Goal: Task Accomplishment & Management: Use online tool/utility

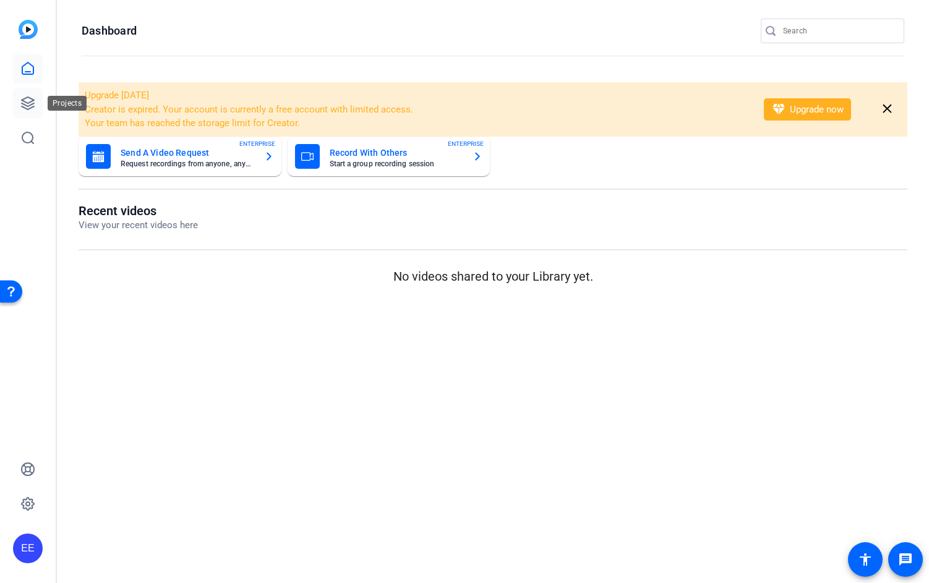
click at [27, 103] on icon at bounding box center [28, 103] width 12 height 12
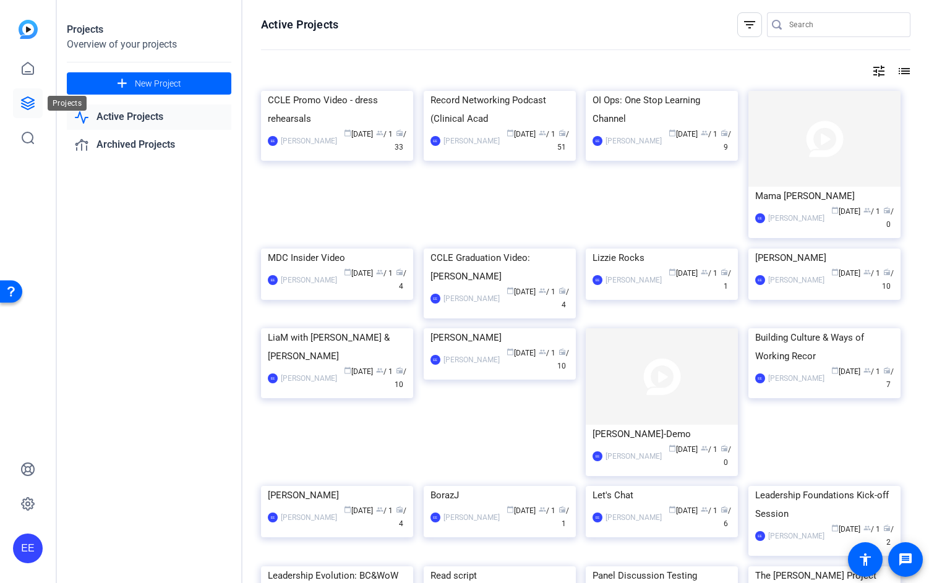
click at [33, 105] on icon at bounding box center [27, 103] width 15 height 15
click at [357, 91] on img at bounding box center [337, 91] width 152 height 0
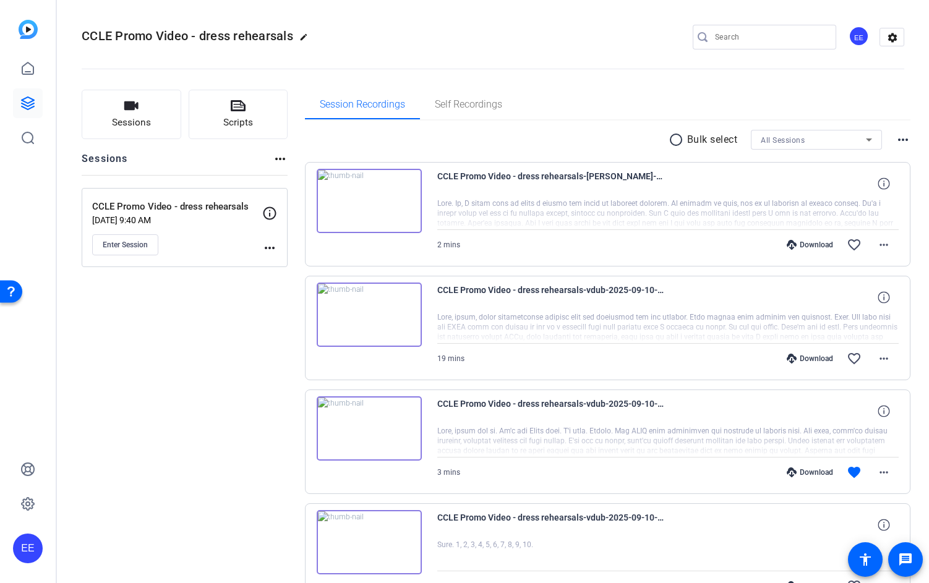
click at [267, 242] on mat-icon "more_horiz" at bounding box center [269, 248] width 15 height 15
click at [302, 267] on span "Edit Session" at bounding box center [300, 266] width 56 height 15
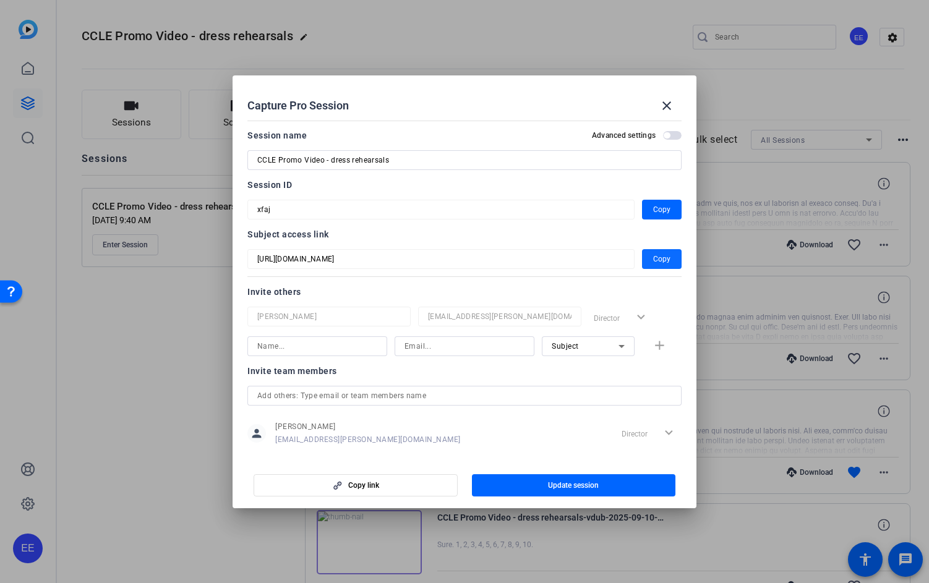
click at [672, 262] on span "button" at bounding box center [662, 259] width 40 height 30
click at [659, 105] on mat-icon "close" at bounding box center [666, 105] width 15 height 15
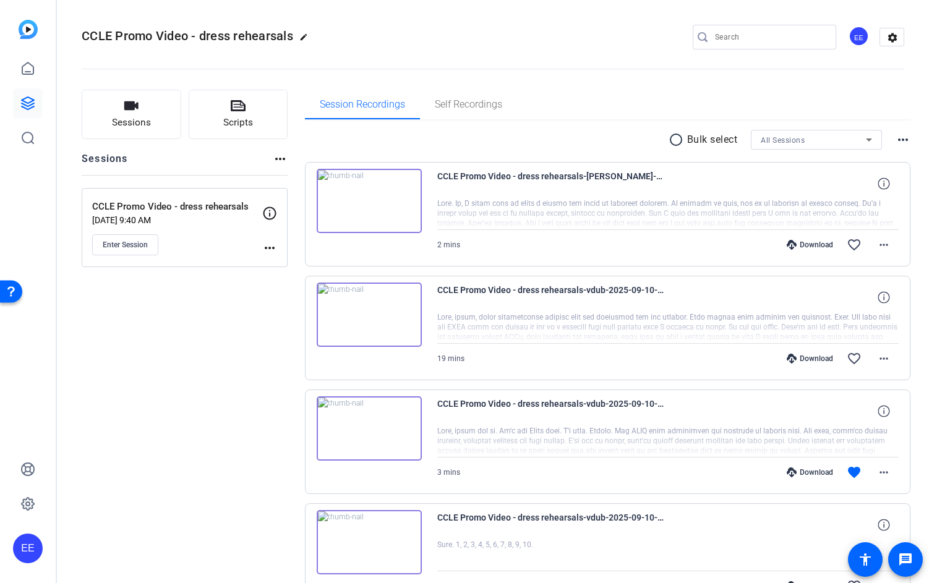
click at [135, 251] on button "Enter Session" at bounding box center [125, 244] width 66 height 21
click at [151, 249] on button "Enter Session" at bounding box center [125, 244] width 66 height 21
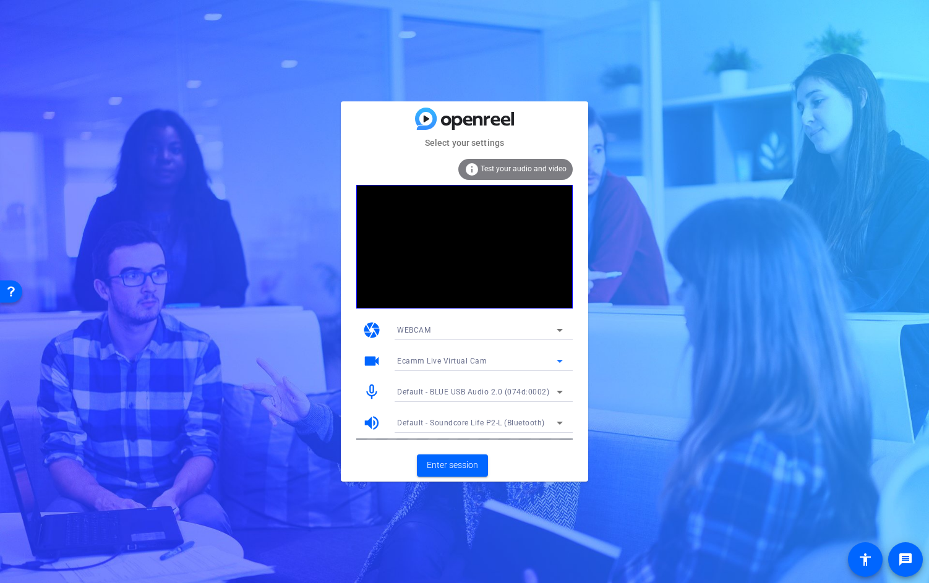
click at [478, 361] on span "Ecamm Live Virtual Cam" at bounding box center [442, 361] width 90 height 9
click at [464, 400] on span "ZV-E10 (054c:0de3)" at bounding box center [432, 405] width 71 height 15
click at [472, 460] on span "Enter session" at bounding box center [452, 465] width 51 height 13
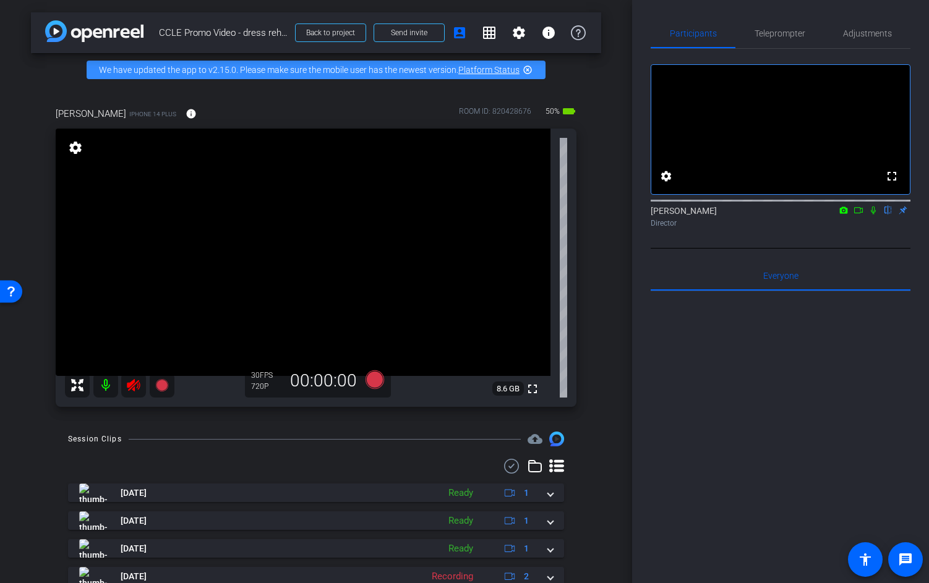
click at [128, 391] on icon at bounding box center [133, 385] width 13 height 12
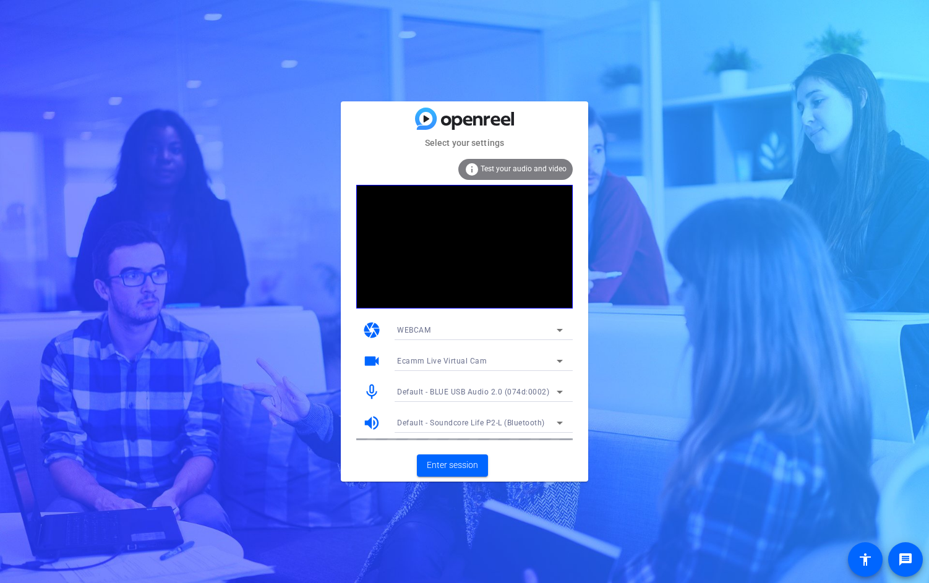
click at [464, 394] on span "Default - BLUE USB Audio 2.0 (074d:0002)" at bounding box center [473, 392] width 152 height 9
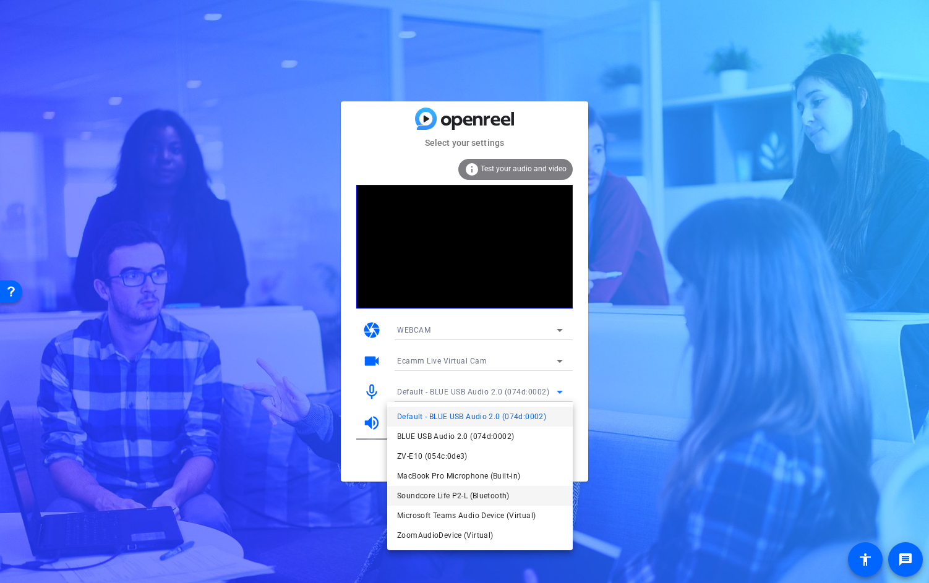
click at [466, 493] on span "Soundcore Life P2-L (Bluetooth)" at bounding box center [453, 496] width 113 height 15
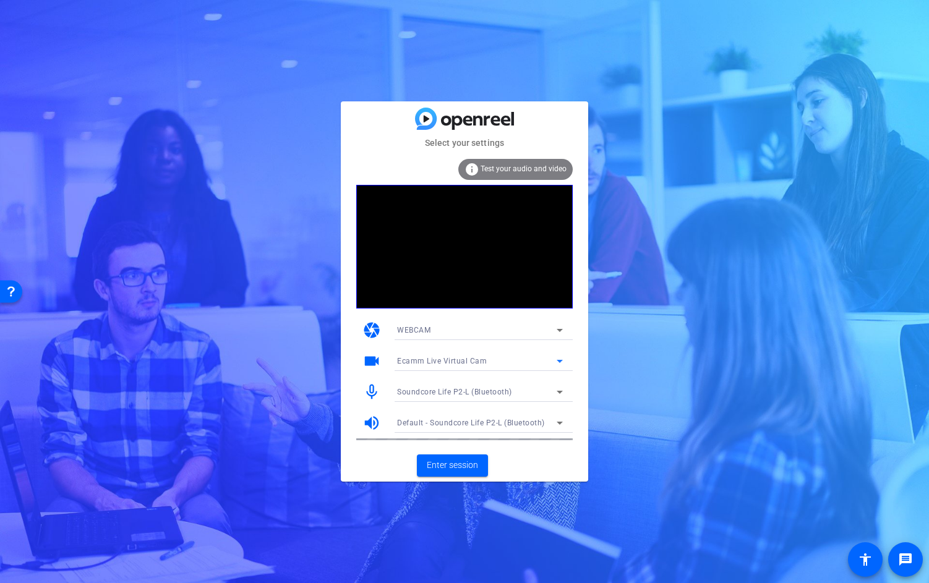
click at [434, 359] on span "Ecamm Live Virtual Cam" at bounding box center [442, 361] width 90 height 9
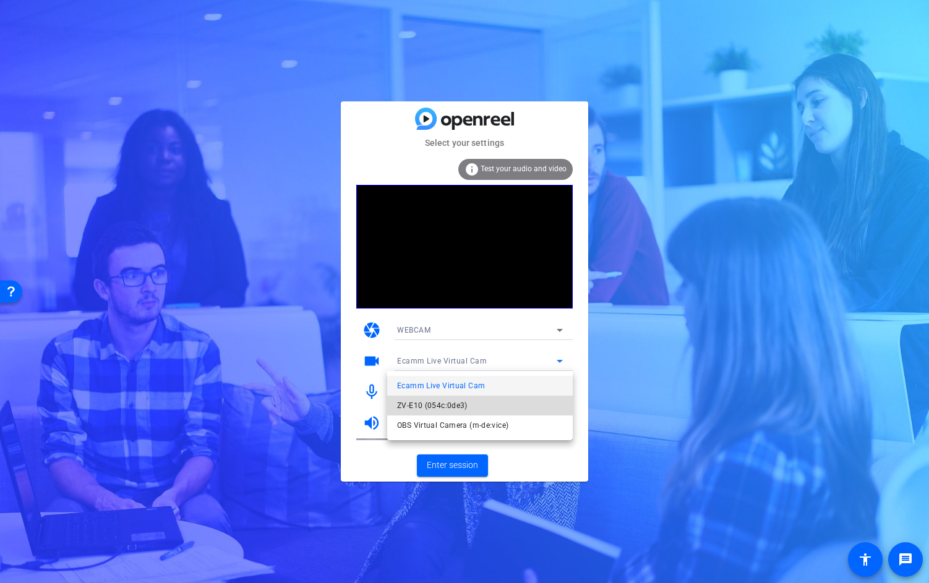
click at [434, 402] on span "ZV-E10 (054c:0de3)" at bounding box center [432, 405] width 71 height 15
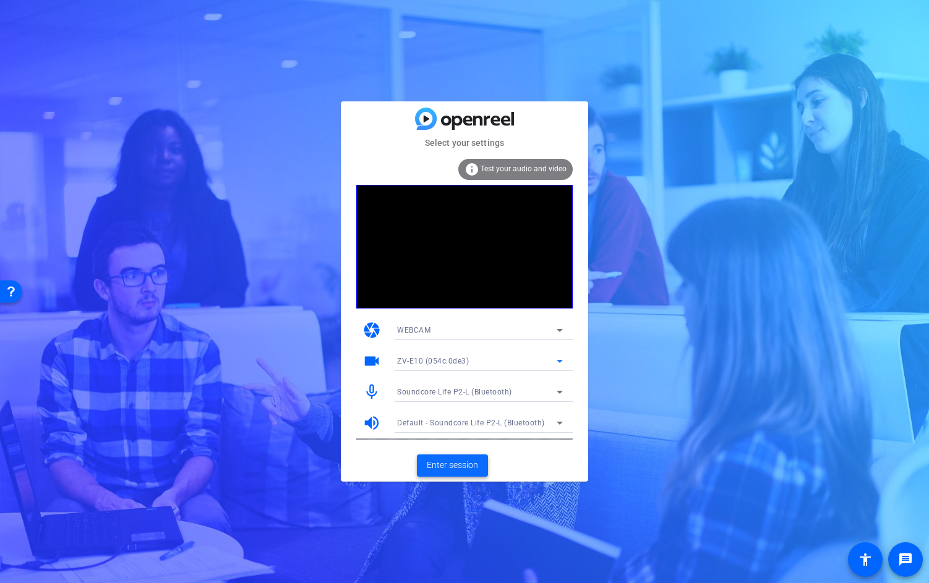
click at [462, 459] on span "Enter session" at bounding box center [452, 465] width 51 height 13
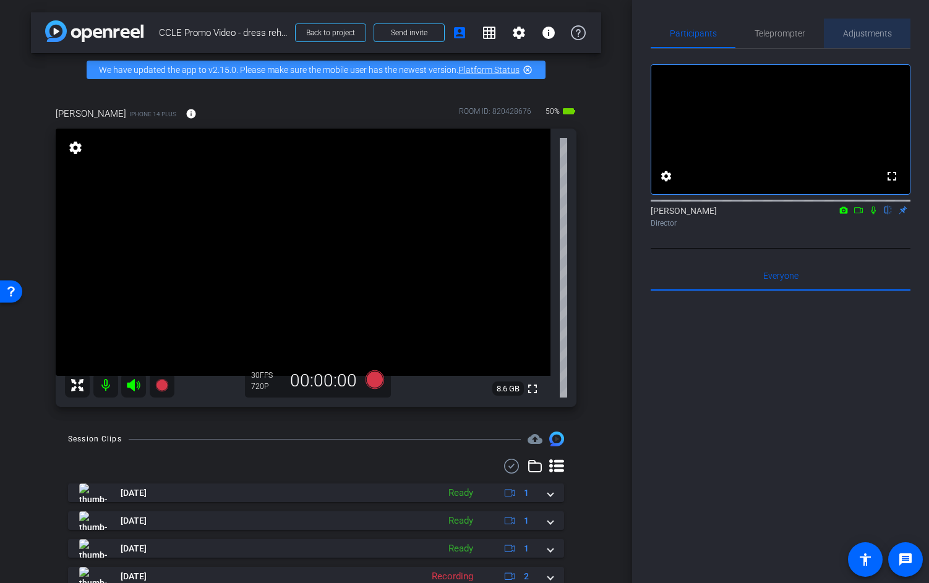
click at [870, 34] on span "Adjustments" at bounding box center [867, 33] width 49 height 9
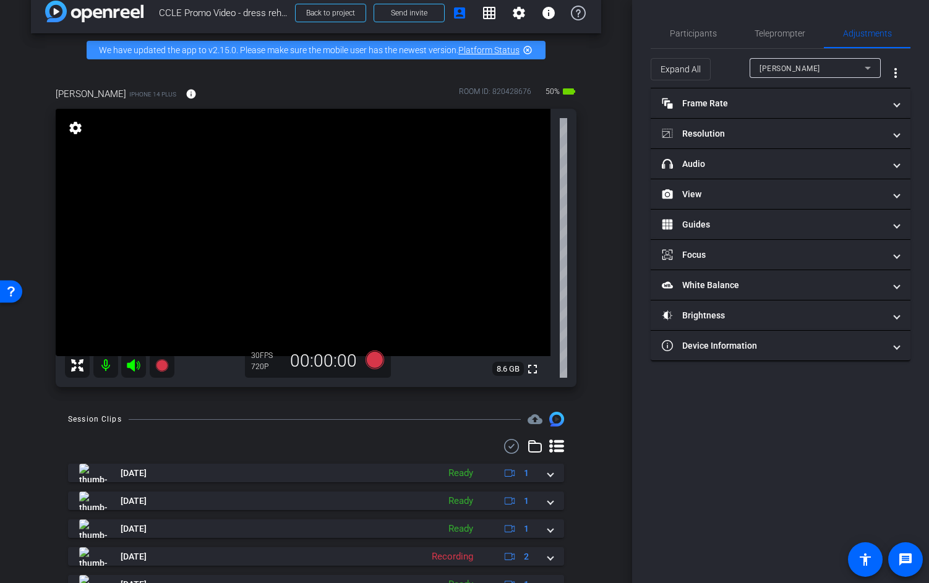
scroll to position [26, 0]
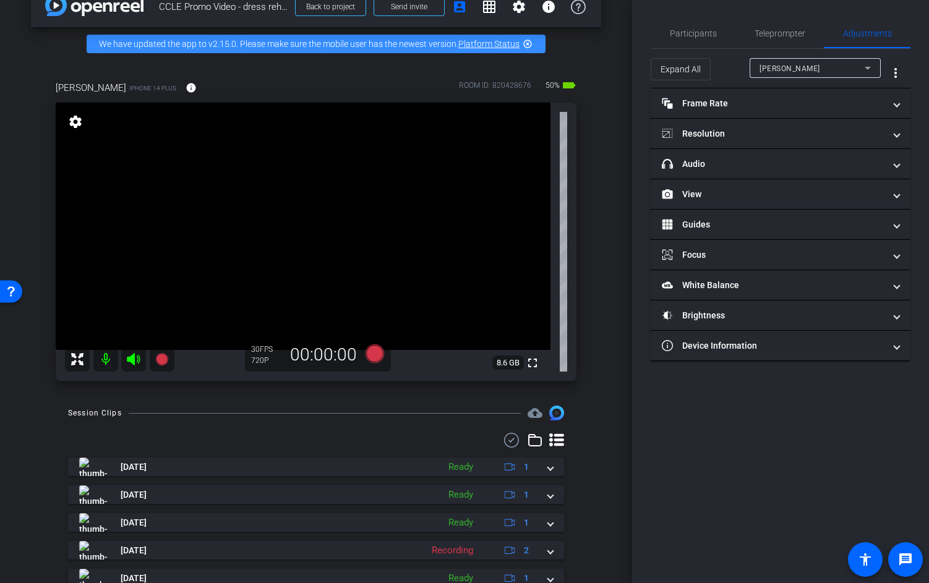
click at [813, 69] on div "Jaime" at bounding box center [811, 68] width 105 height 15
click at [609, 187] on div at bounding box center [464, 291] width 929 height 583
click at [708, 136] on mat-panel-title "Resolution" at bounding box center [773, 133] width 223 height 13
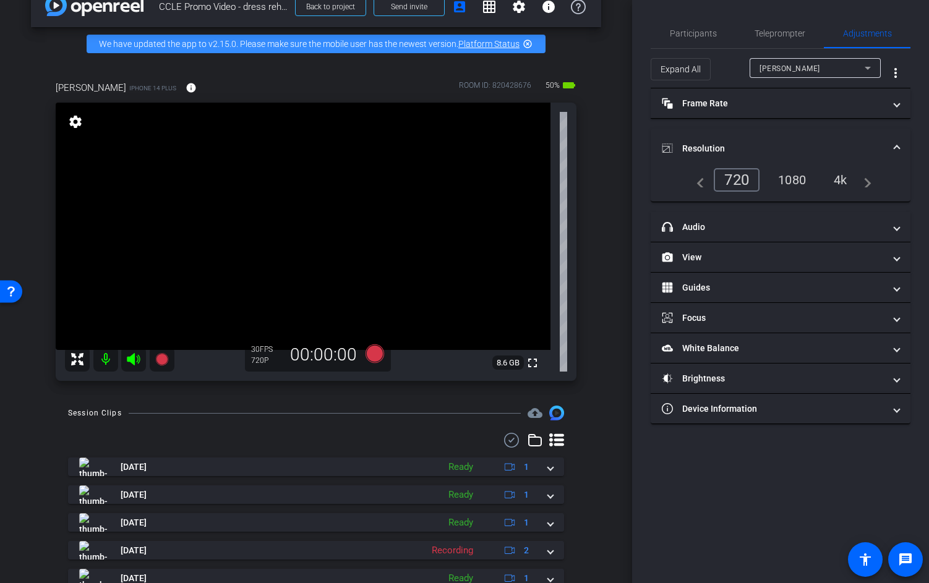
click at [842, 184] on div "4k" at bounding box center [840, 179] width 32 height 21
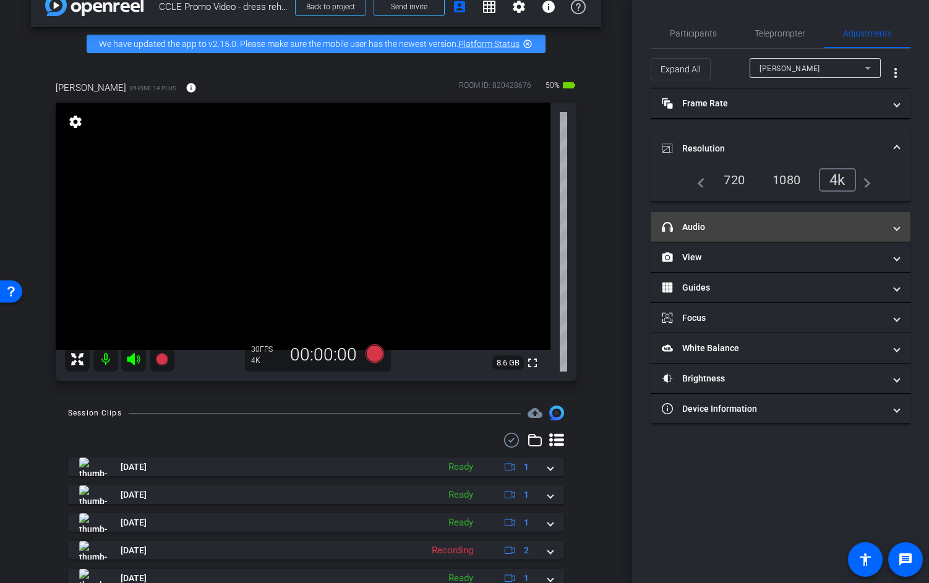
click at [746, 235] on mat-expansion-panel-header "headphone icon Audio" at bounding box center [781, 227] width 260 height 30
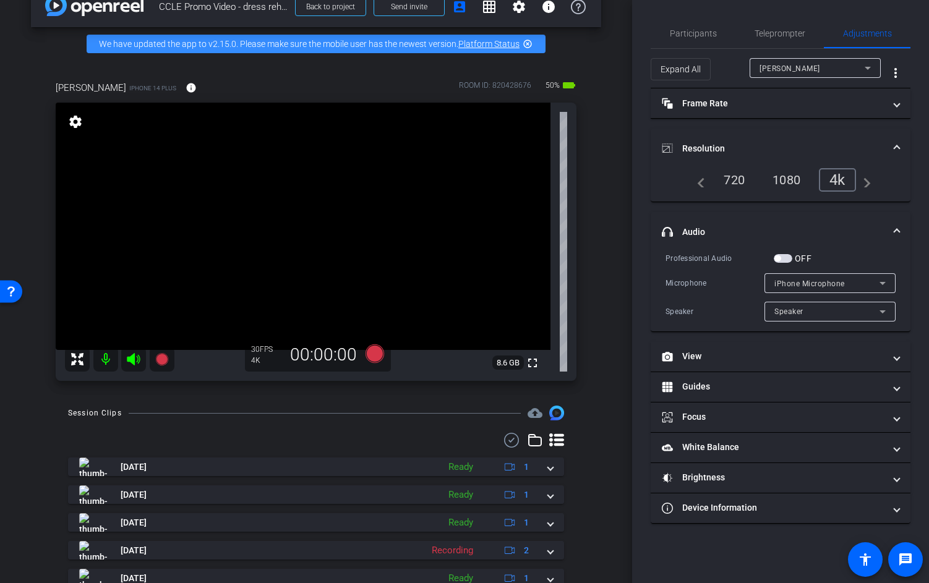
click at [781, 257] on span "button" at bounding box center [783, 258] width 19 height 9
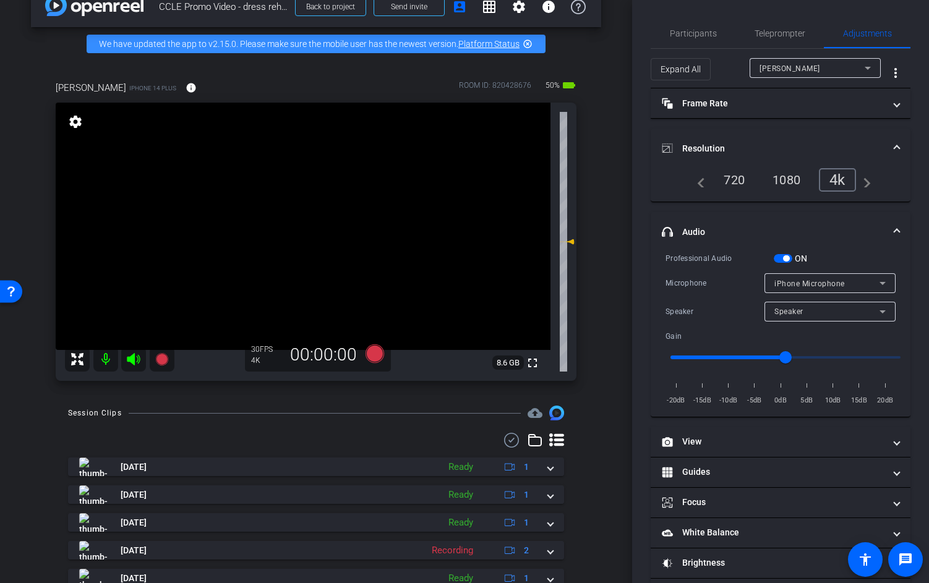
click at [841, 287] on span "iPhone Microphone" at bounding box center [809, 284] width 71 height 9
click at [887, 229] on div at bounding box center [464, 291] width 929 height 583
click at [800, 286] on span "iPhone Microphone" at bounding box center [809, 284] width 71 height 9
click at [691, 34] on div at bounding box center [464, 291] width 929 height 583
click at [691, 34] on span "Participants" at bounding box center [693, 33] width 47 height 9
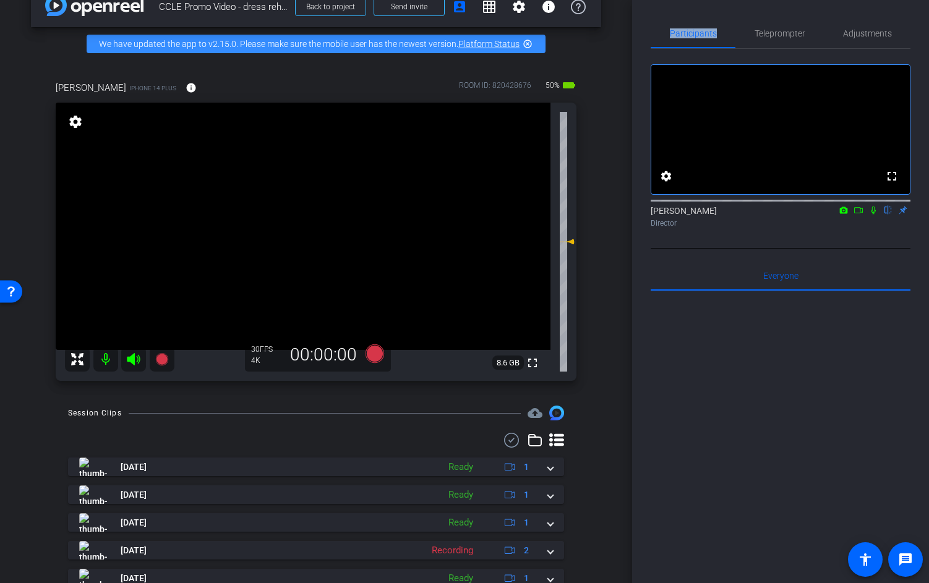
click at [872, 215] on icon at bounding box center [873, 211] width 5 height 8
click at [873, 215] on icon at bounding box center [873, 210] width 10 height 9
click at [863, 38] on span "Adjustments" at bounding box center [867, 34] width 49 height 30
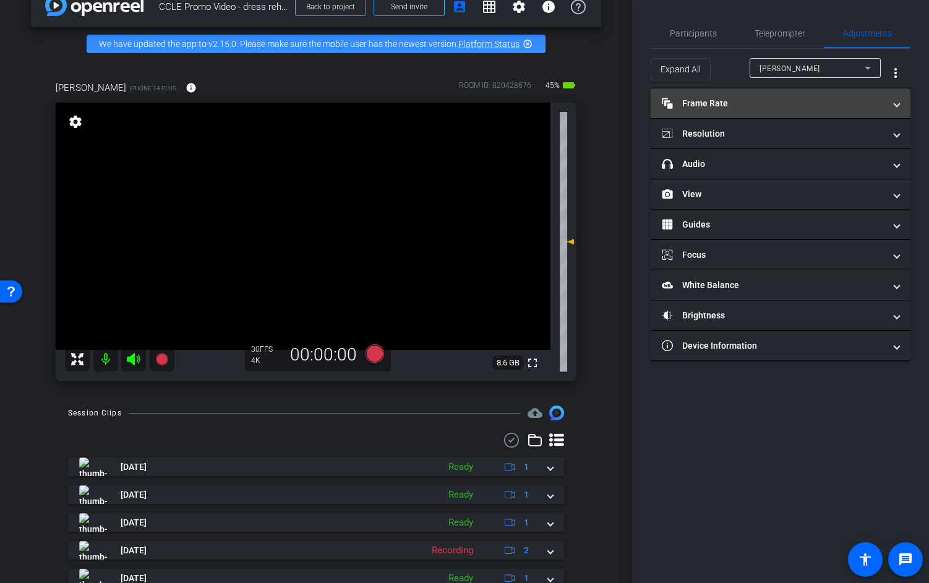
click at [776, 101] on mat-panel-title "Frame Rate Frame Rate" at bounding box center [773, 103] width 223 height 13
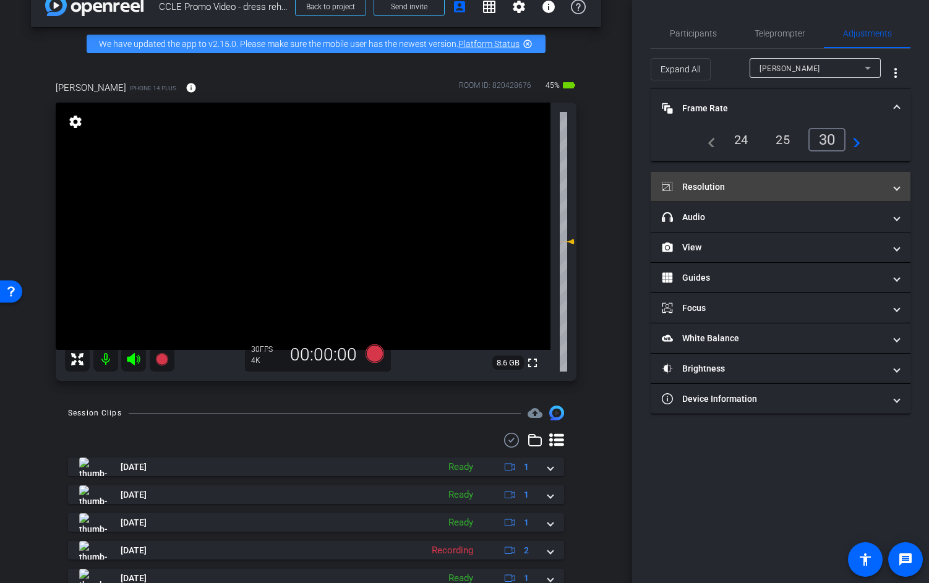
click at [751, 191] on mat-panel-title "Resolution" at bounding box center [773, 187] width 223 height 13
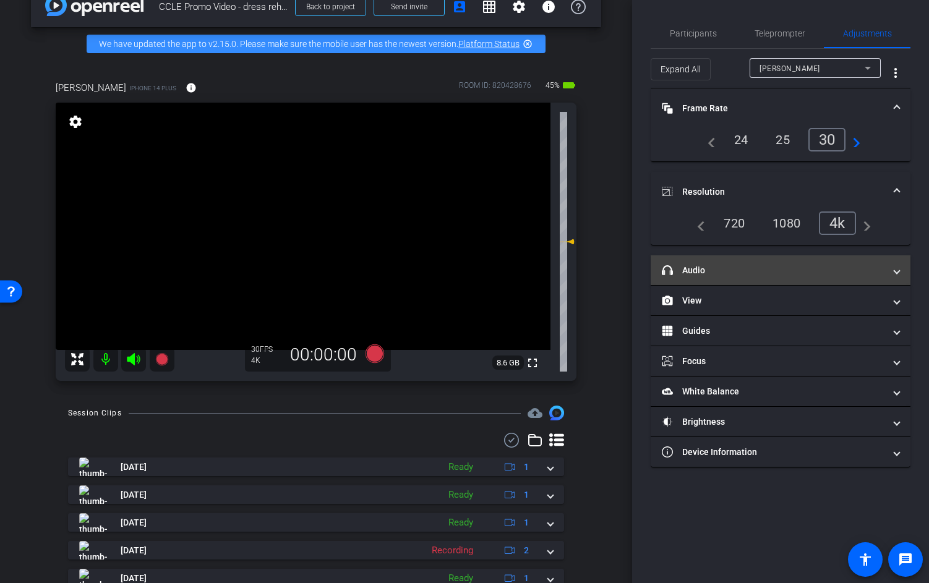
click at [760, 271] on mat-panel-title "headphone icon Audio" at bounding box center [773, 270] width 223 height 13
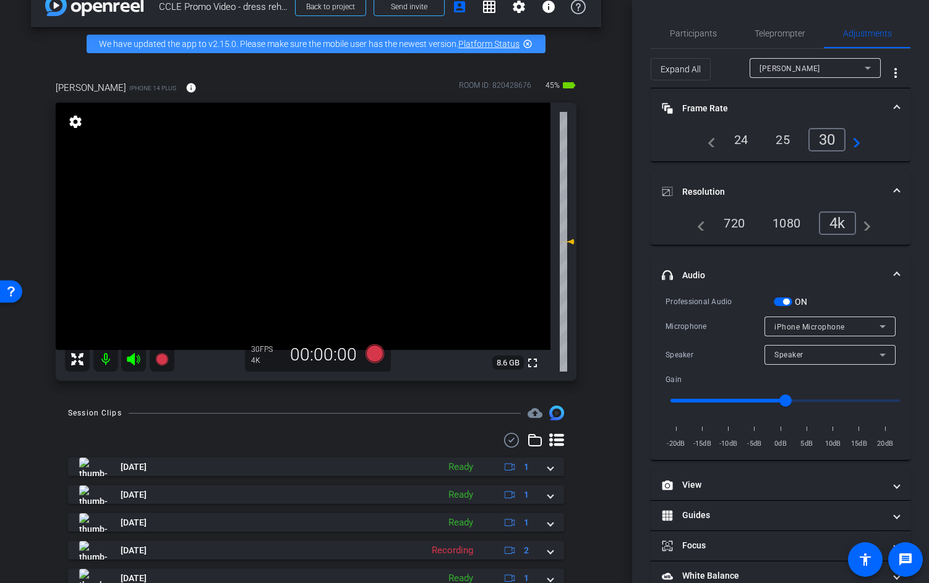
click at [789, 302] on span "button" at bounding box center [786, 302] width 6 height 6
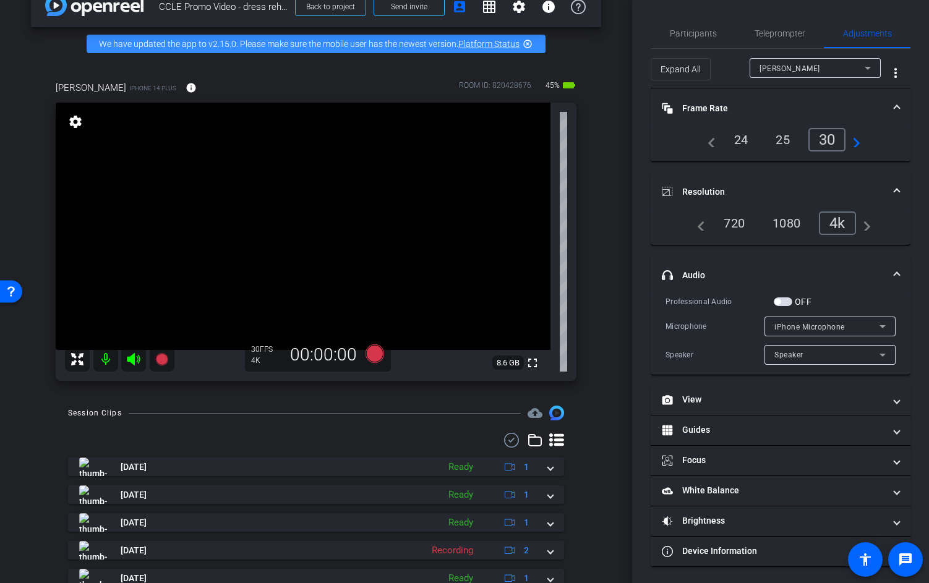
click at [833, 328] on span "iPhone Microphone" at bounding box center [809, 327] width 71 height 9
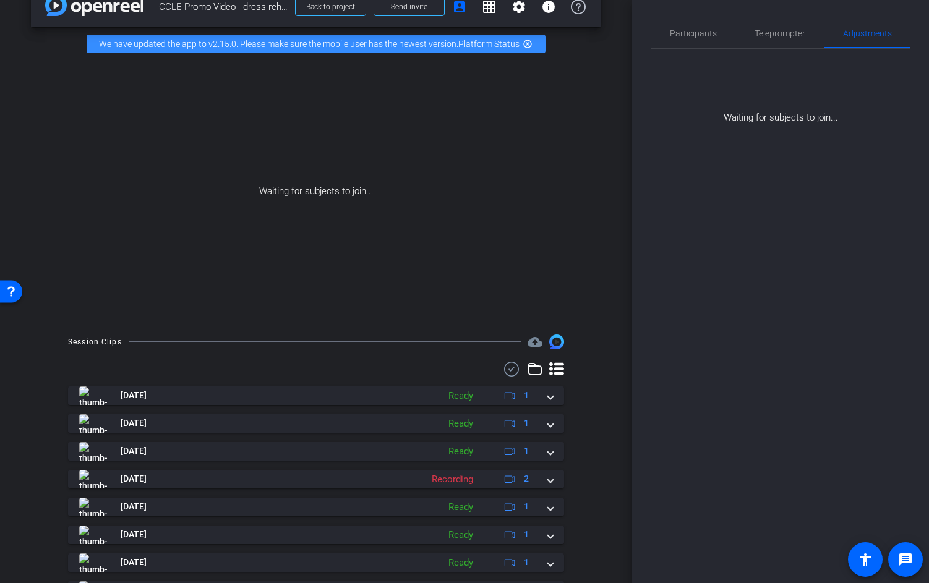
click at [779, 301] on div "Participants Teleprompter Adjustments settings Elvis Evans flip Director Everyo…" at bounding box center [780, 291] width 297 height 583
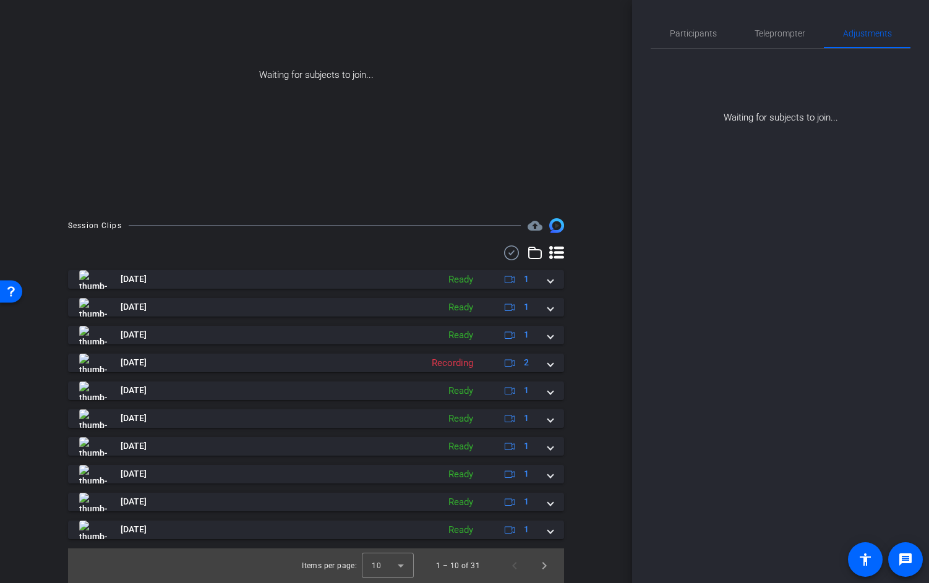
scroll to position [0, 0]
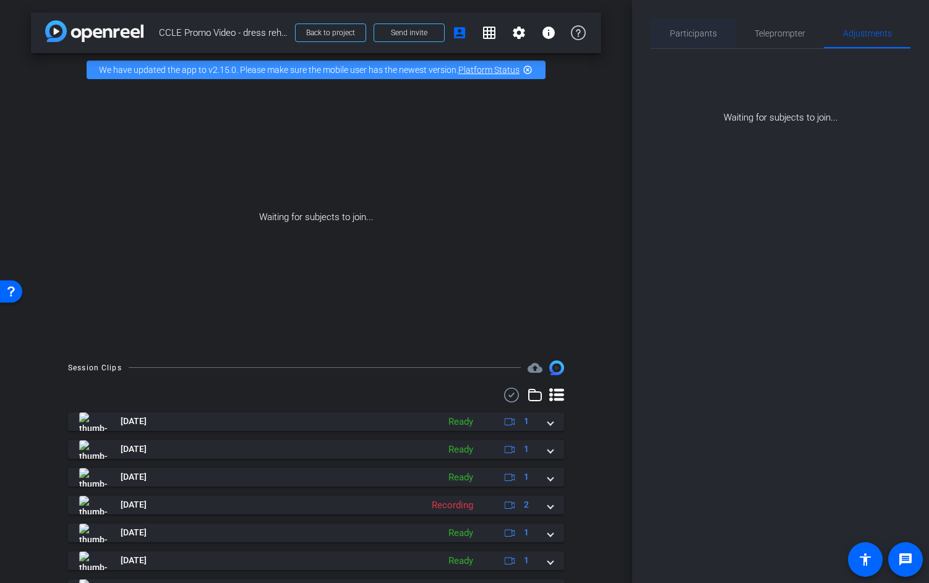
drag, startPoint x: 714, startPoint y: 34, endPoint x: 720, endPoint y: 44, distance: 11.7
click at [714, 34] on span "Participants" at bounding box center [693, 33] width 47 height 9
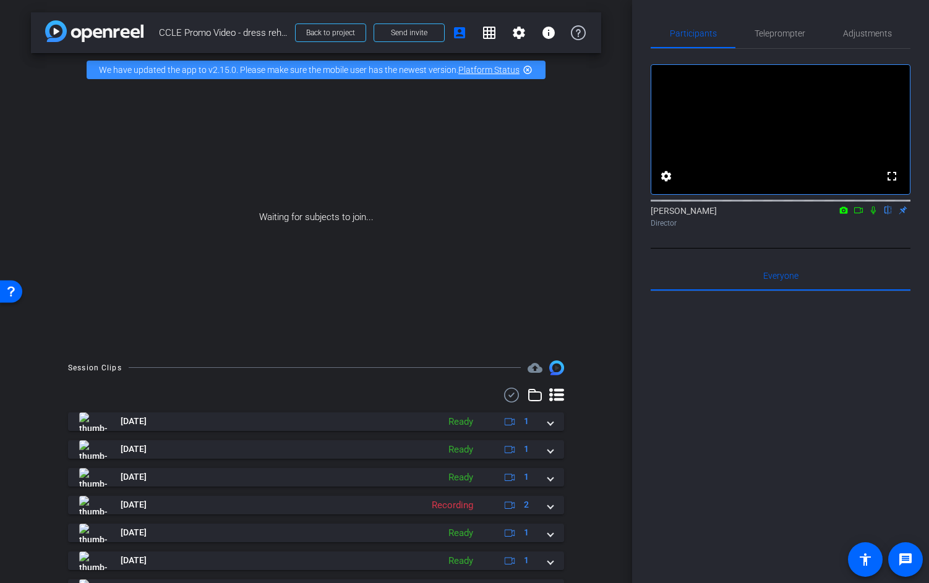
click at [0, 11] on html "Accessibility Screen-Reader Guide, Feedback, and Issue Reporting | New window m…" at bounding box center [464, 291] width 929 height 583
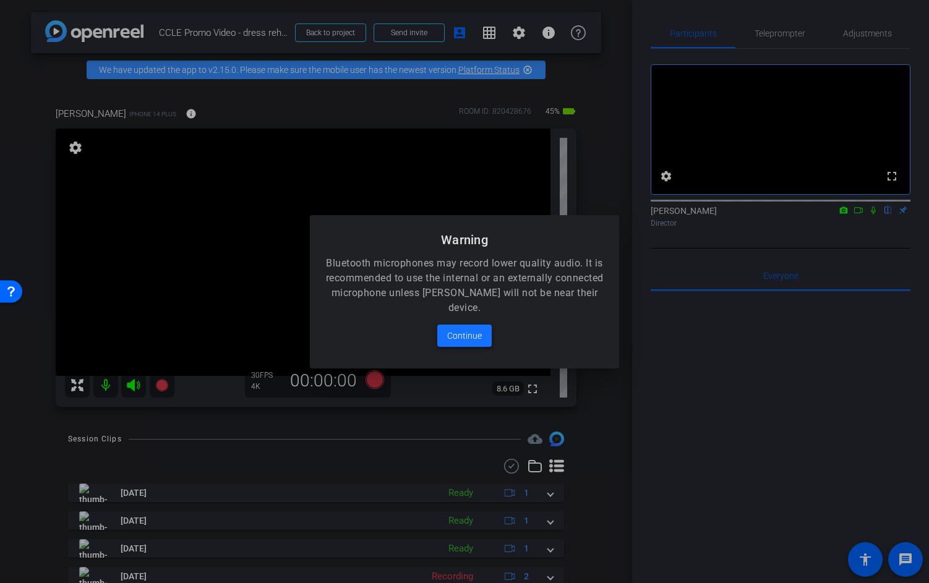
click at [474, 340] on span "Continue" at bounding box center [464, 335] width 35 height 15
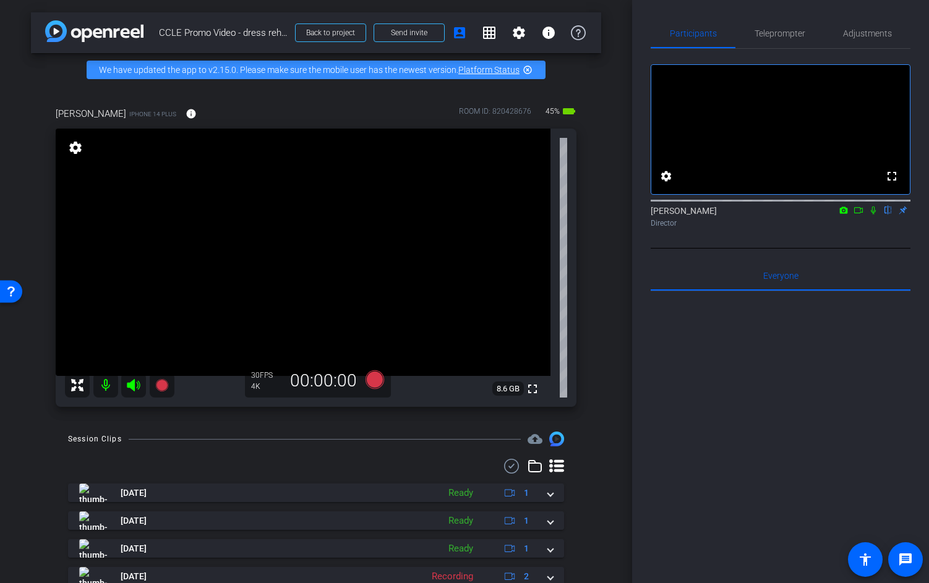
click at [628, 321] on div "arrow_back CCLE Promo Video - dress rehearsals Back to project Send invite acco…" at bounding box center [316, 291] width 632 height 583
click at [863, 35] on span "Adjustments" at bounding box center [867, 33] width 49 height 9
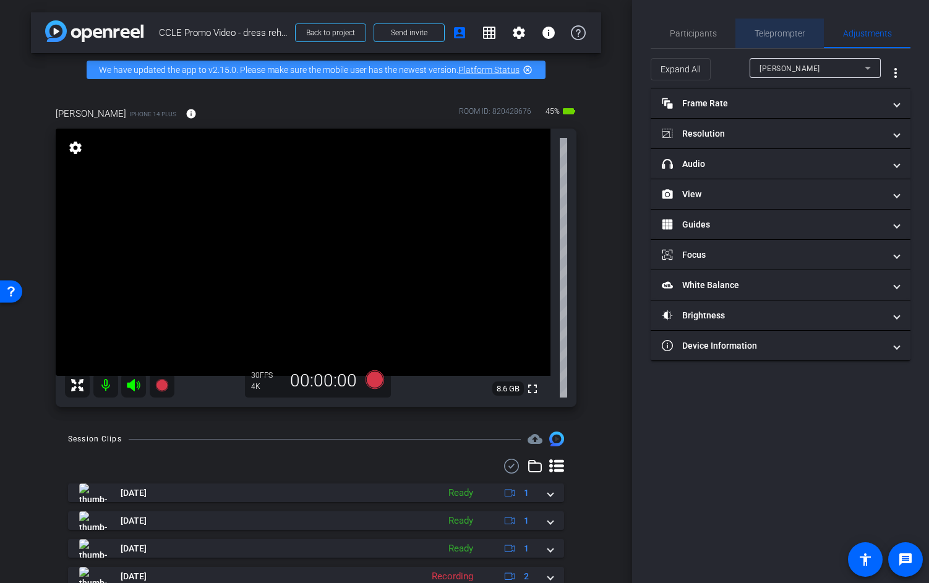
click at [775, 36] on span "Teleprompter" at bounding box center [779, 33] width 51 height 9
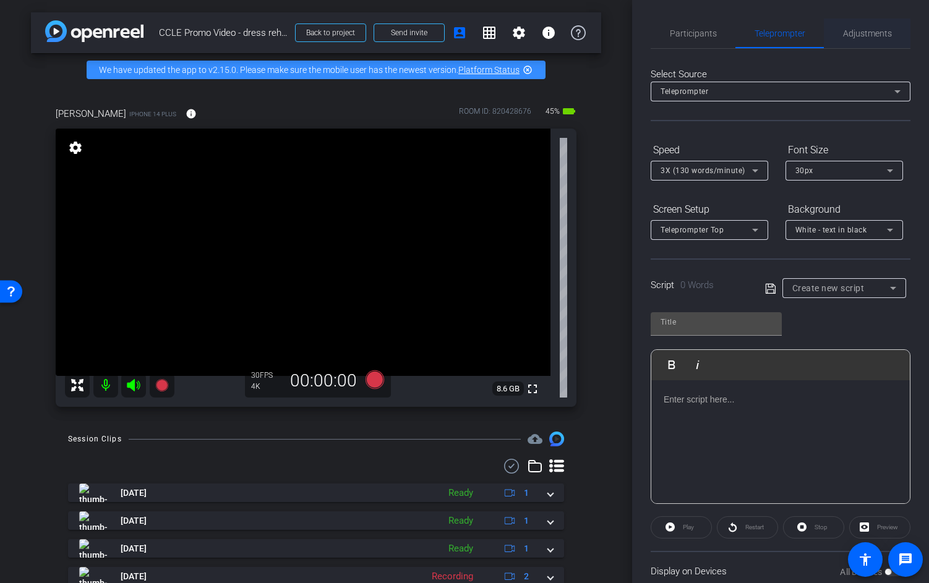
click at [864, 33] on span "Adjustments" at bounding box center [867, 33] width 49 height 9
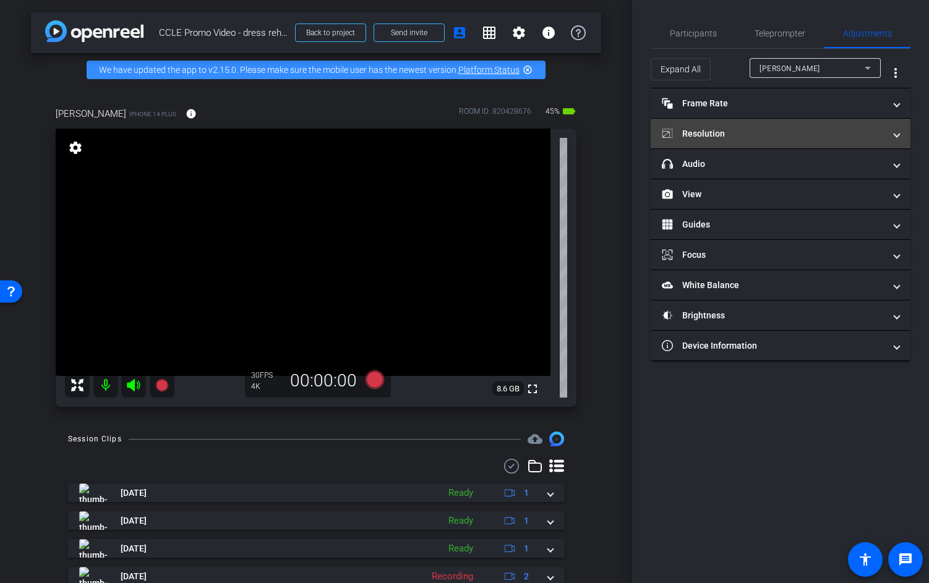
click at [777, 129] on mat-panel-title "Resolution" at bounding box center [773, 133] width 223 height 13
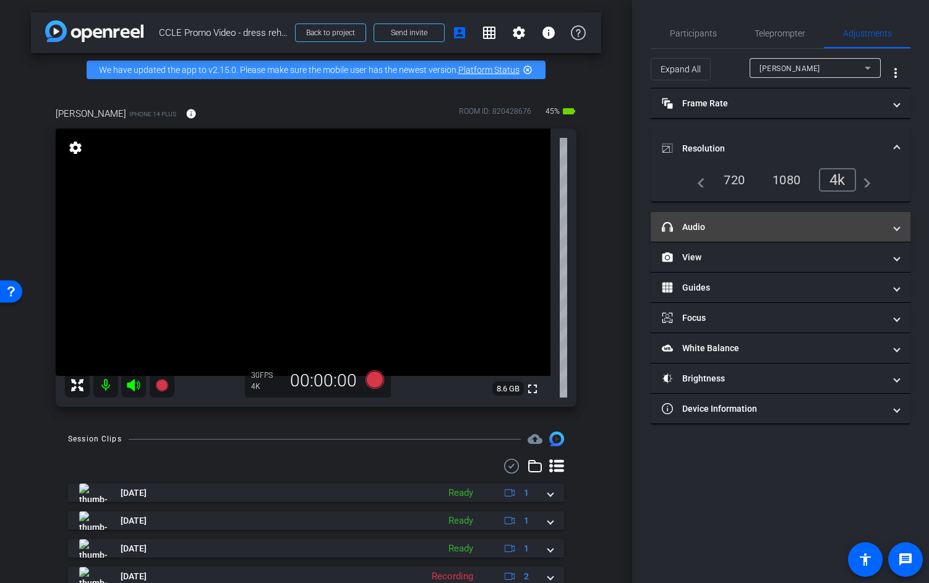
click at [799, 237] on mat-expansion-panel-header "headphone icon Audio" at bounding box center [781, 227] width 260 height 30
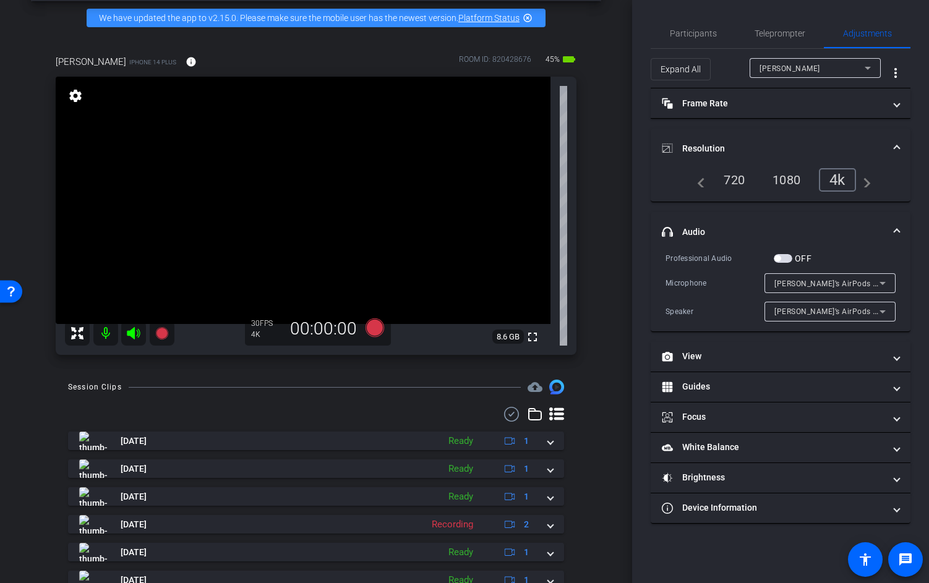
scroll to position [51, 0]
click at [375, 338] on icon at bounding box center [374, 328] width 19 height 19
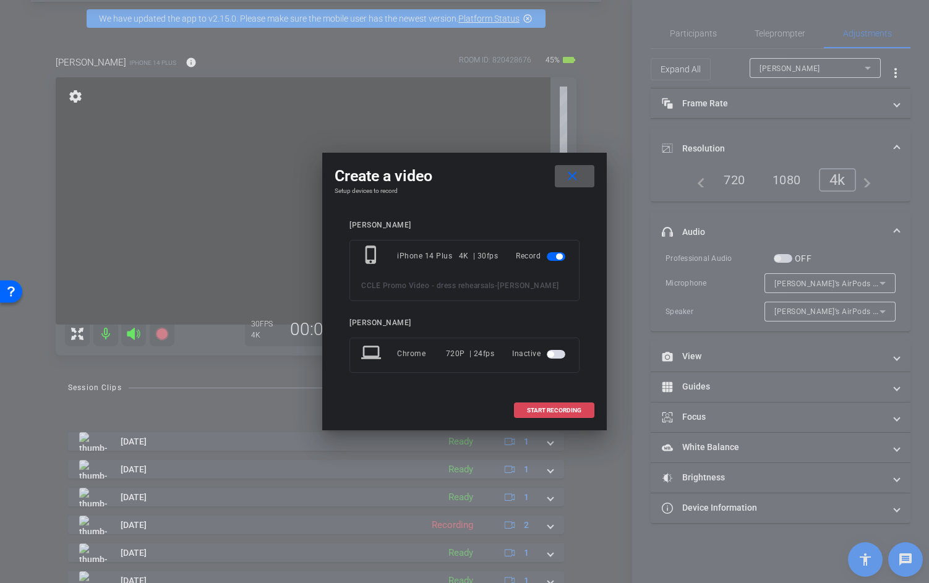
click at [563, 414] on span at bounding box center [554, 411] width 79 height 30
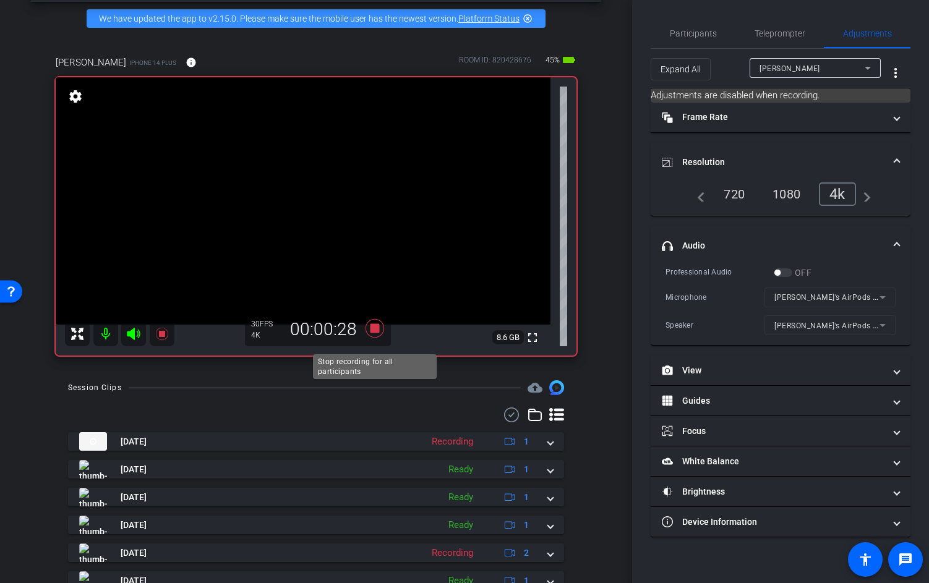
click at [374, 338] on icon at bounding box center [374, 328] width 19 height 19
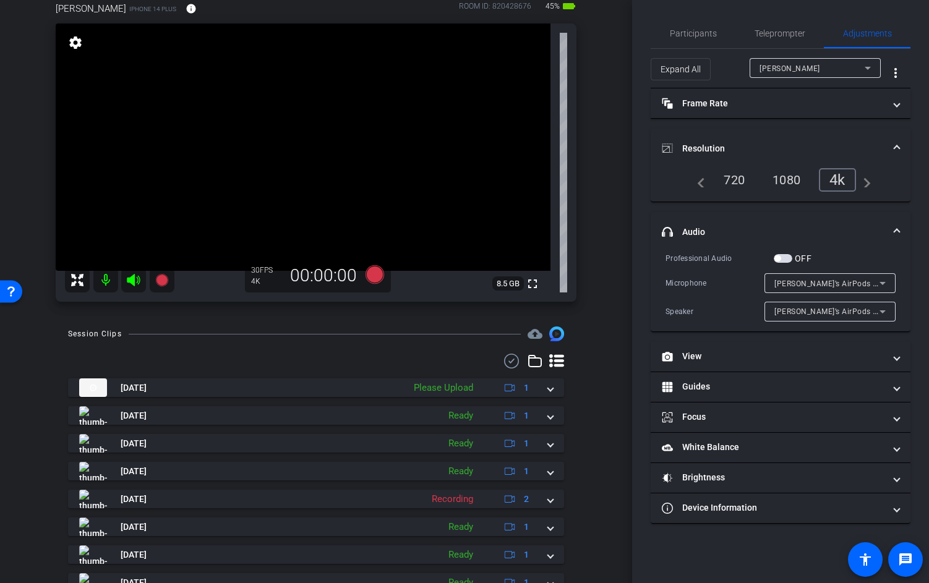
scroll to position [104, 0]
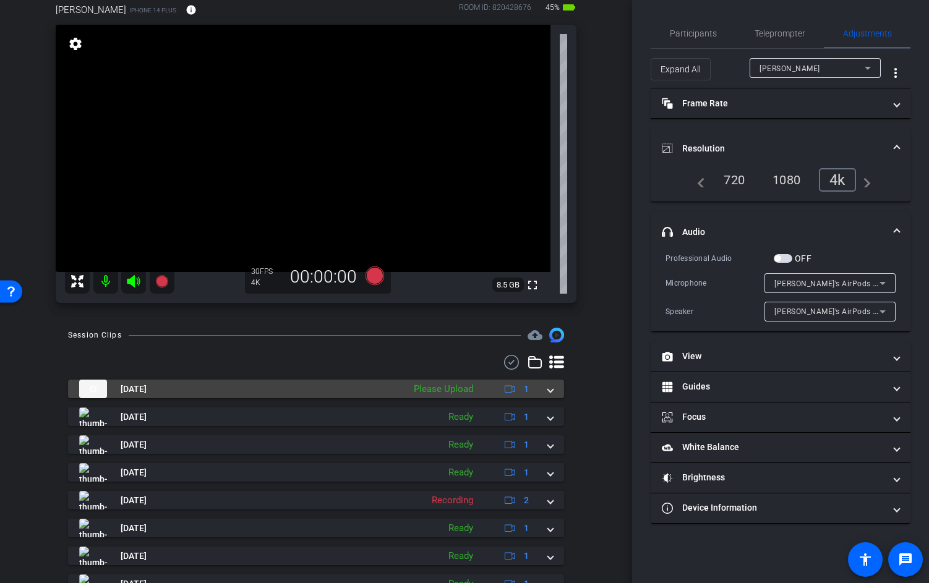
click at [554, 398] on mat-expansion-panel-header "Sep 15, 2025 Please Upload 1" at bounding box center [316, 389] width 496 height 19
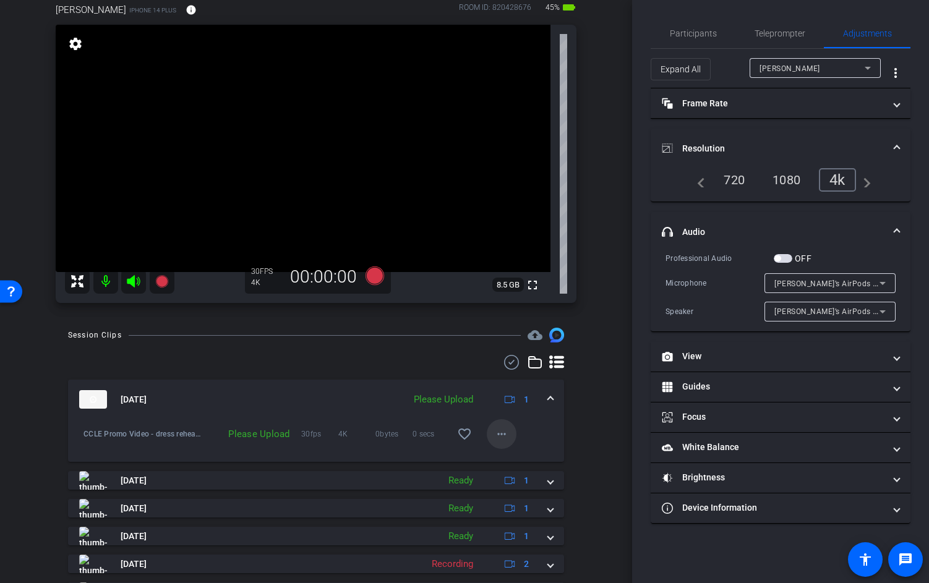
click at [501, 442] on mat-icon "more_horiz" at bounding box center [501, 434] width 15 height 15
click at [513, 472] on span "Upload" at bounding box center [521, 470] width 49 height 15
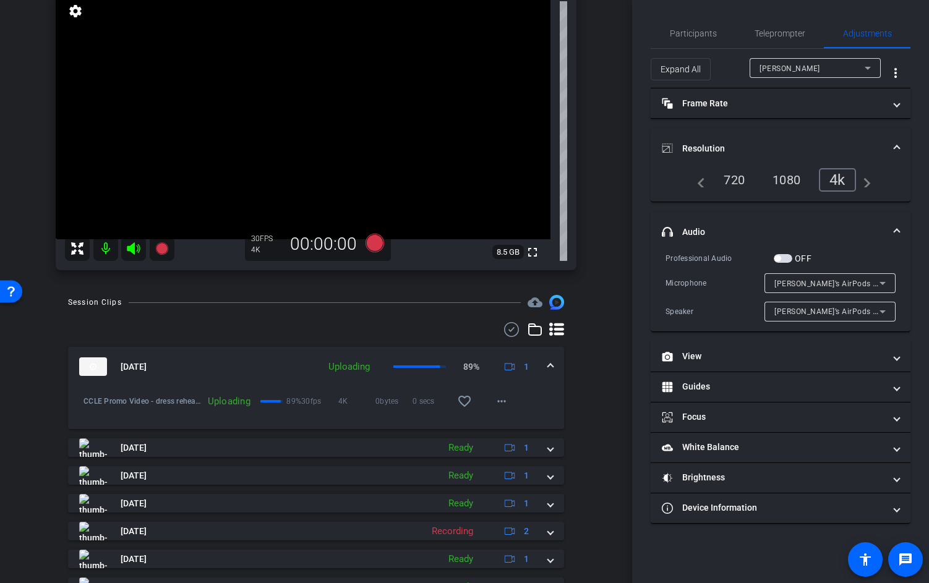
scroll to position [135, 0]
click at [508, 410] on mat-icon "more_horiz" at bounding box center [501, 402] width 15 height 15
click at [581, 404] on div at bounding box center [464, 291] width 929 height 583
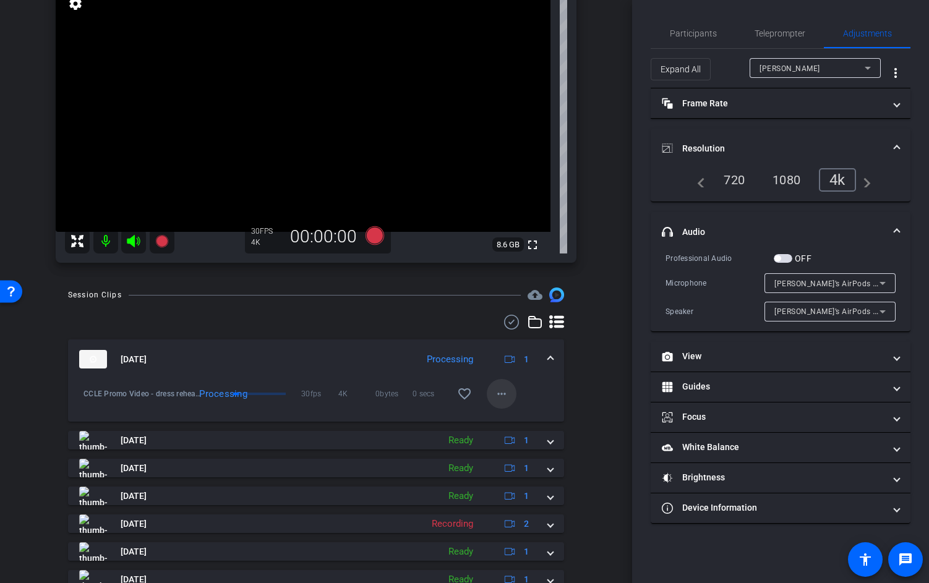
click at [507, 401] on mat-icon "more_horiz" at bounding box center [501, 394] width 15 height 15
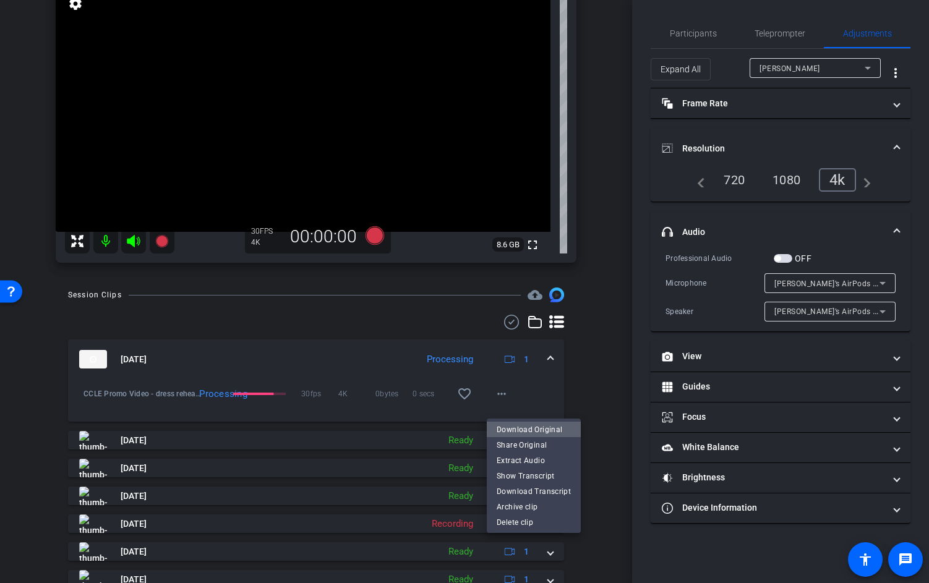
click at [550, 429] on span "Download Original" at bounding box center [534, 429] width 74 height 15
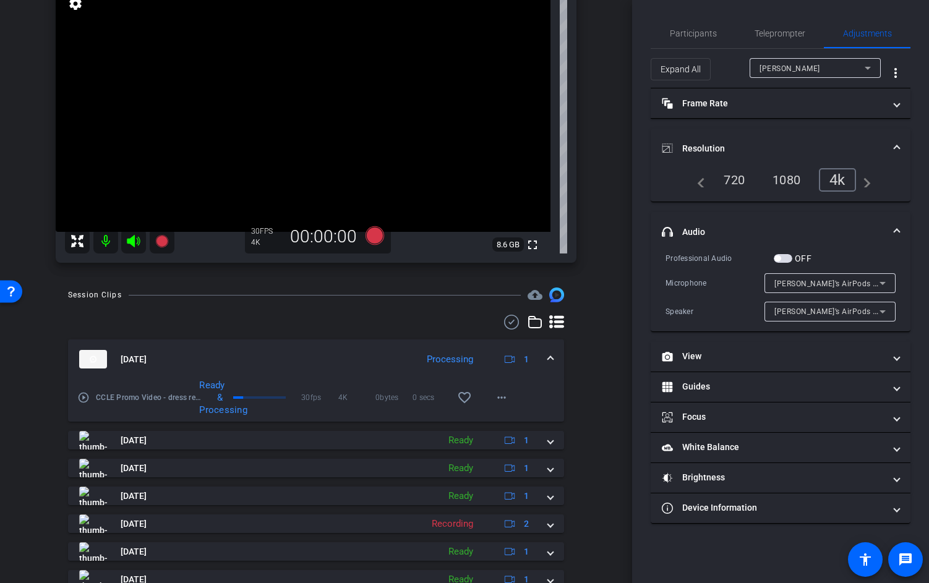
click at [587, 184] on div "Jaime iPhone 14 Plus info ROOM ID: 820428676 45% battery_std fullscreen setting…" at bounding box center [316, 108] width 570 height 333
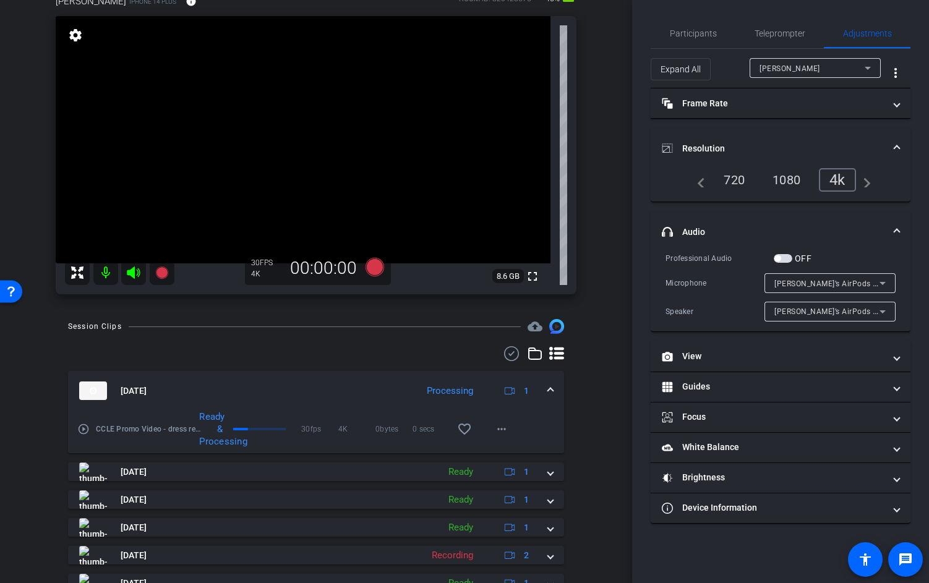
scroll to position [105, 0]
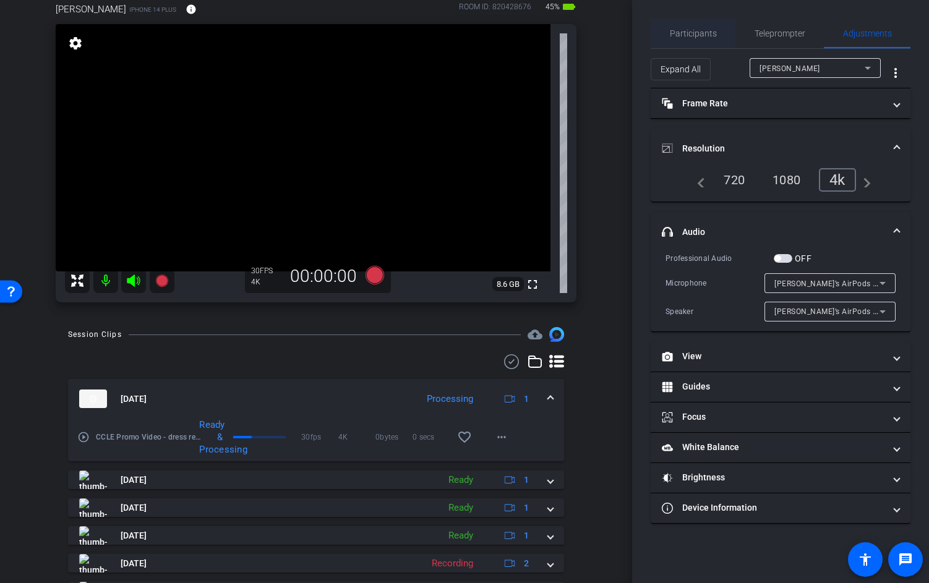
click at [709, 39] on span "Participants" at bounding box center [693, 34] width 47 height 30
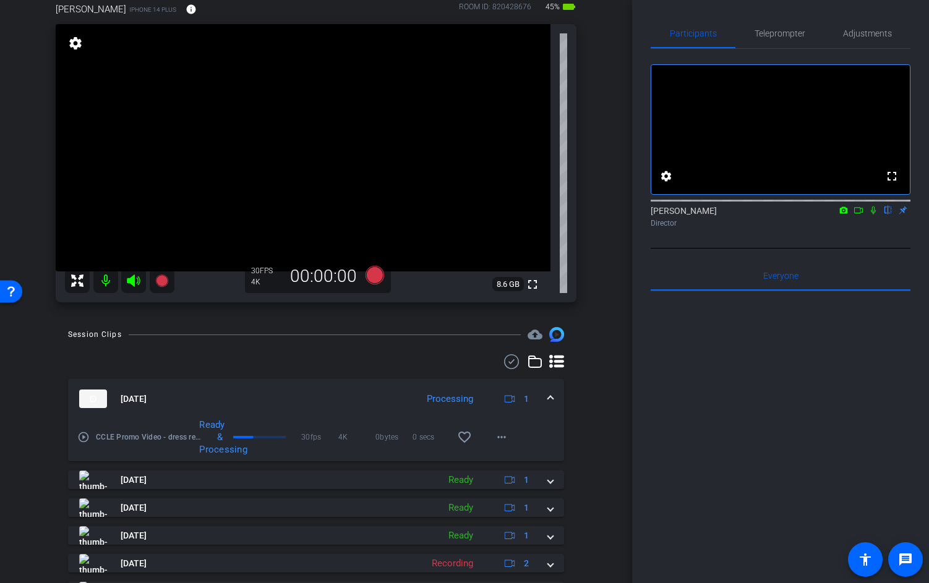
click at [861, 215] on icon at bounding box center [858, 210] width 10 height 9
click at [884, 215] on icon at bounding box center [888, 210] width 10 height 9
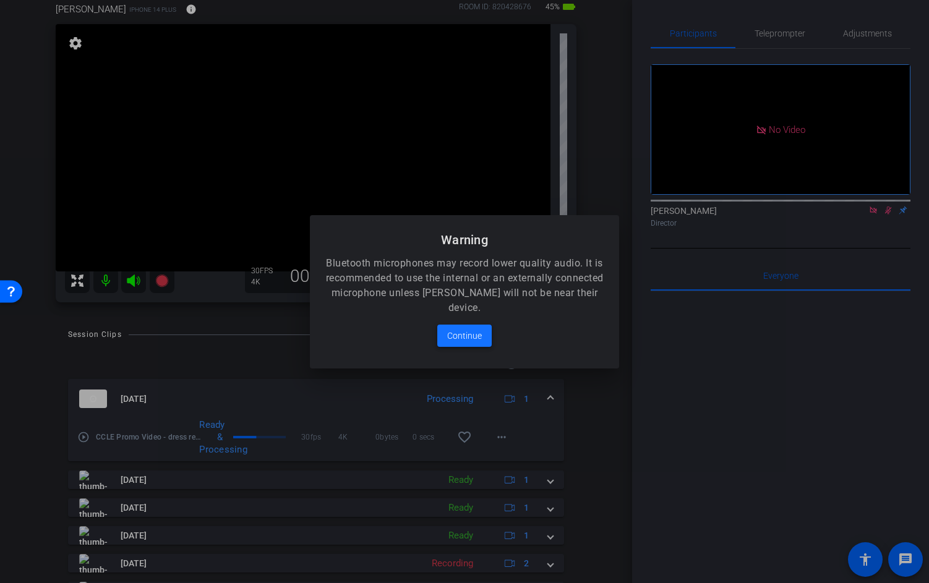
click at [466, 343] on span at bounding box center [464, 336] width 54 height 30
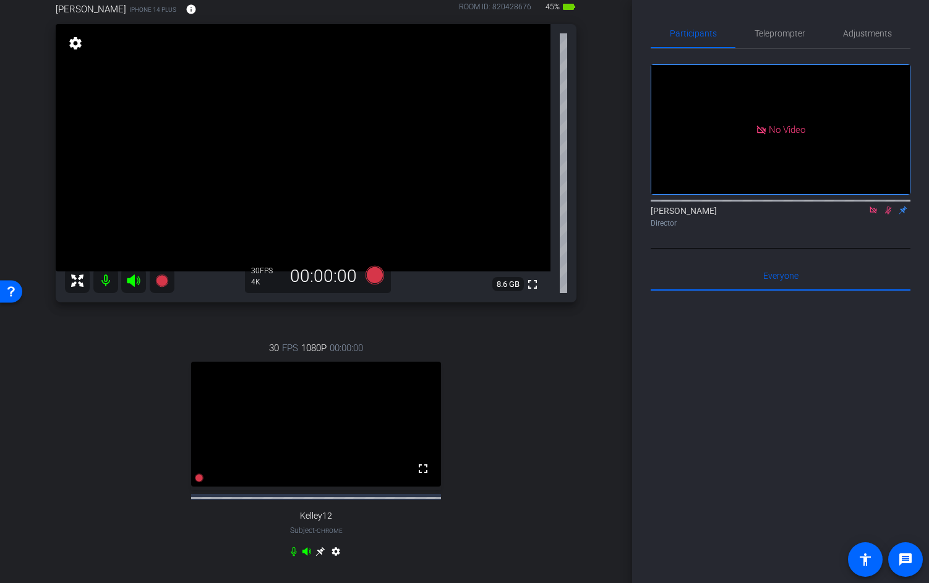
click at [873, 213] on icon at bounding box center [873, 210] width 7 height 7
click at [884, 215] on mat-icon "flip" at bounding box center [888, 209] width 15 height 11
click at [876, 215] on icon at bounding box center [873, 210] width 10 height 9
click at [890, 215] on mat-icon "flip" at bounding box center [888, 209] width 15 height 11
click at [449, 401] on div "30 FPS 1080P 00:00:00 fullscreen Kelley12 Subject - Chrome settings" at bounding box center [316, 451] width 521 height 261
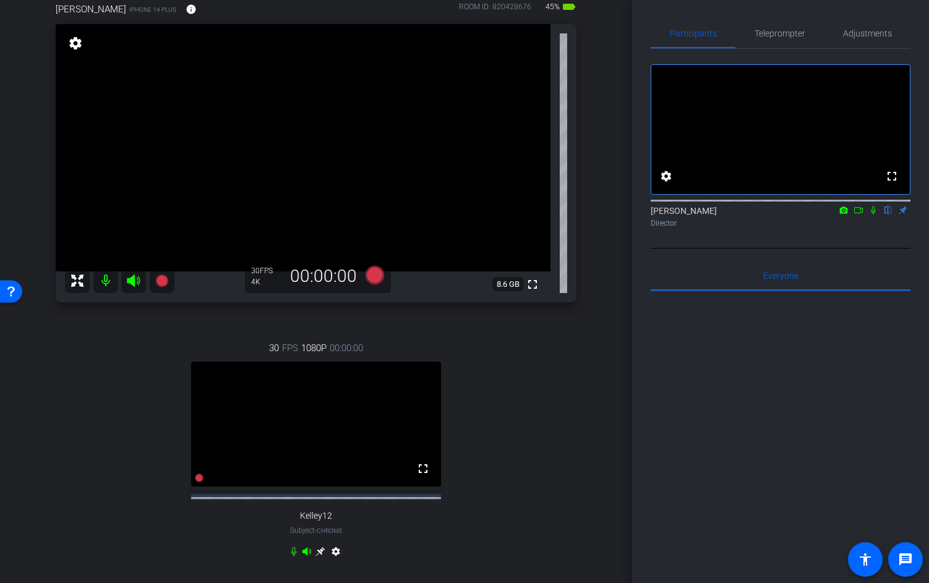
drag, startPoint x: 521, startPoint y: 379, endPoint x: 513, endPoint y: 383, distance: 8.9
click at [519, 378] on div "30 FPS 1080P 00:00:00 fullscreen Kelley12 Subject - Chrome settings" at bounding box center [316, 451] width 521 height 261
click at [584, 444] on div "Jaime iPhone 14 Plus info ROOM ID: 820428676 45% battery_std fullscreen setting…" at bounding box center [316, 288] width 570 height 612
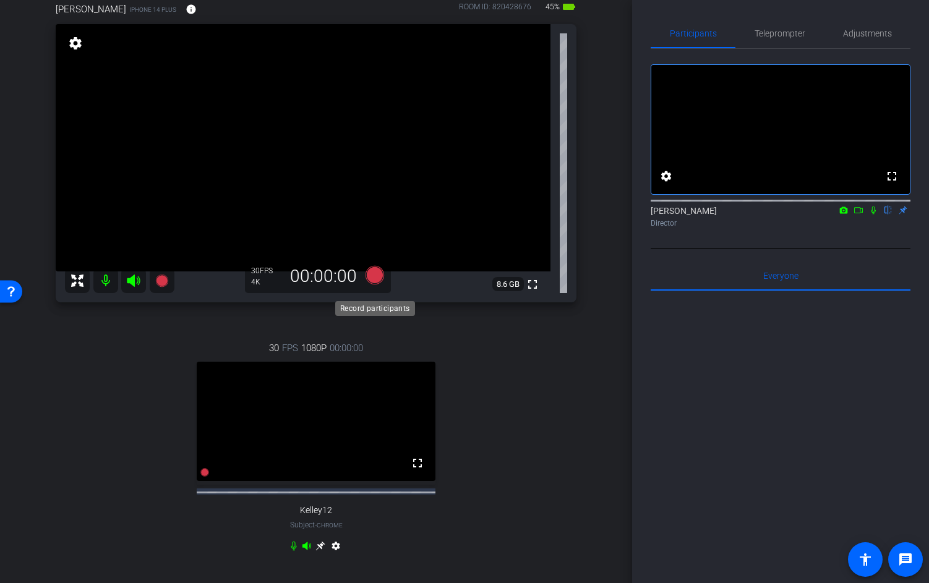
click at [374, 284] on icon at bounding box center [374, 275] width 19 height 19
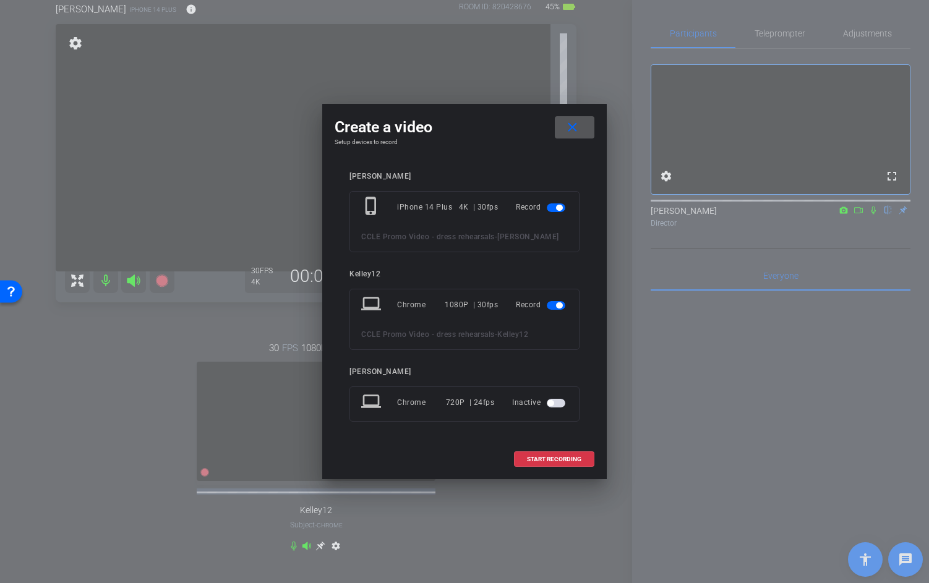
click at [556, 309] on mat-slide-toggle at bounding box center [557, 304] width 21 height 15
click at [557, 305] on span "button" at bounding box center [559, 305] width 6 height 6
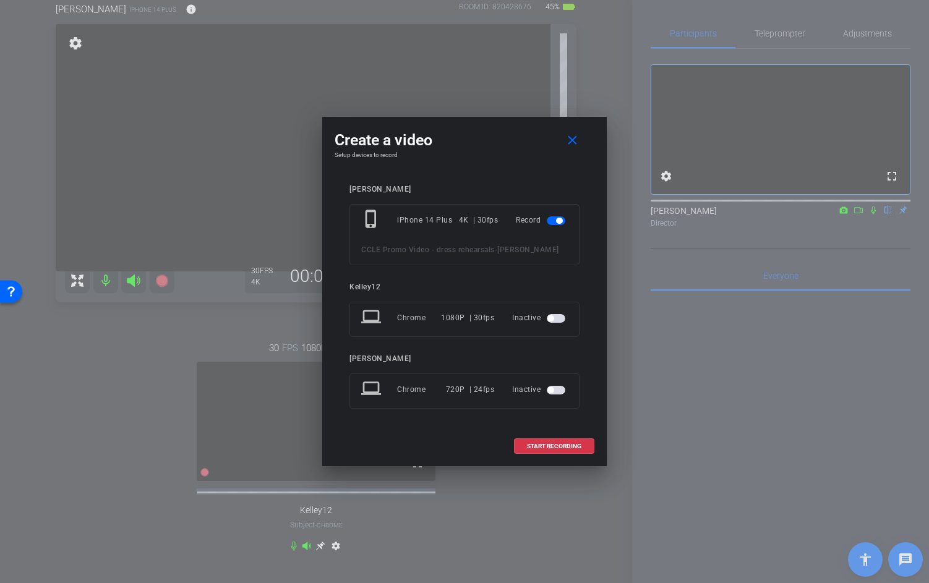
click at [557, 305] on div "laptop Chrome 1080P | 30fps Inactive" at bounding box center [464, 319] width 230 height 35
click at [558, 449] on span at bounding box center [554, 447] width 79 height 30
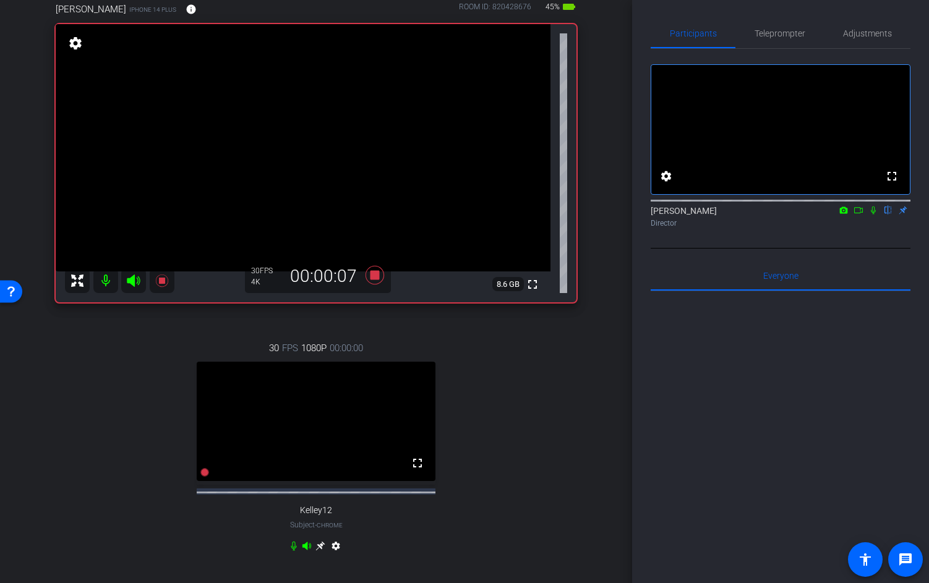
click at [871, 215] on icon at bounding box center [873, 210] width 10 height 9
click at [293, 551] on icon at bounding box center [294, 546] width 10 height 10
click at [855, 215] on icon at bounding box center [858, 210] width 10 height 9
click at [871, 216] on mat-icon at bounding box center [873, 210] width 15 height 11
drag, startPoint x: 291, startPoint y: 565, endPoint x: 294, endPoint y: 573, distance: 8.0
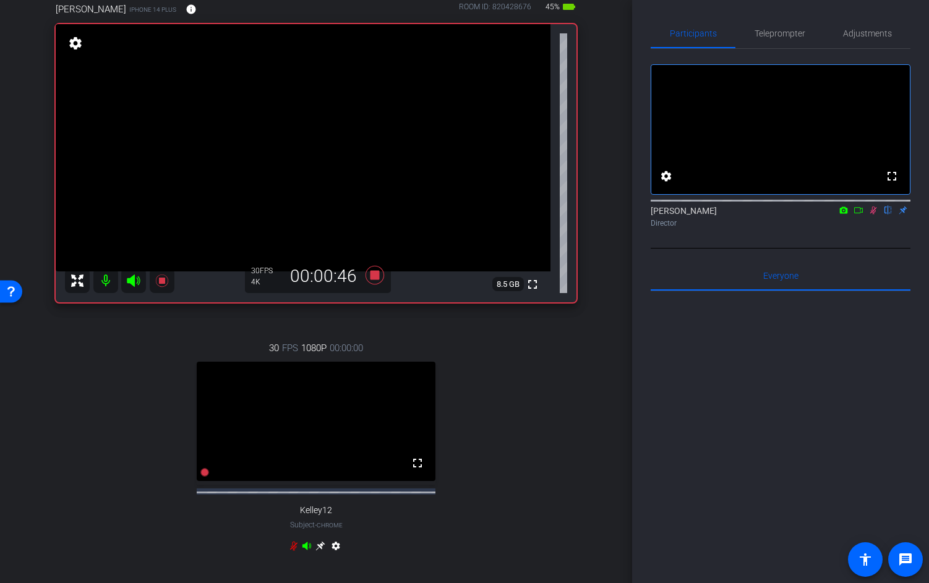
click at [291, 551] on icon at bounding box center [294, 546] width 10 height 10
click at [289, 551] on icon at bounding box center [294, 546] width 10 height 10
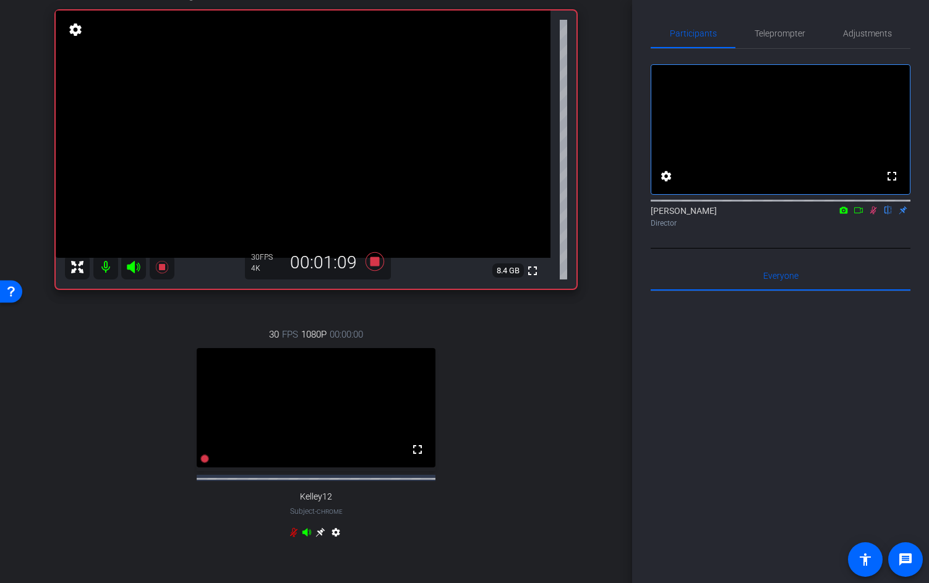
scroll to position [122, 0]
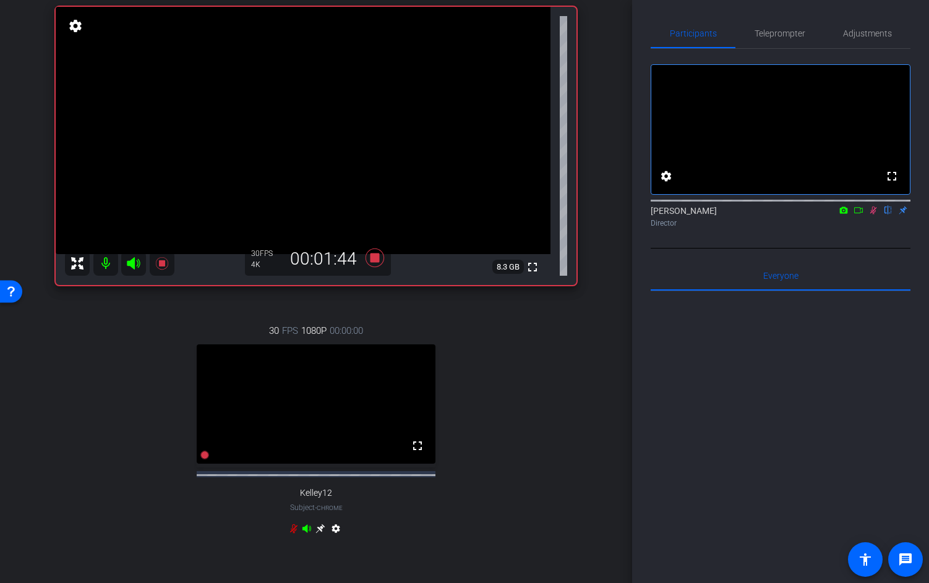
click at [296, 534] on icon at bounding box center [294, 529] width 10 height 10
click at [878, 215] on icon at bounding box center [873, 210] width 10 height 9
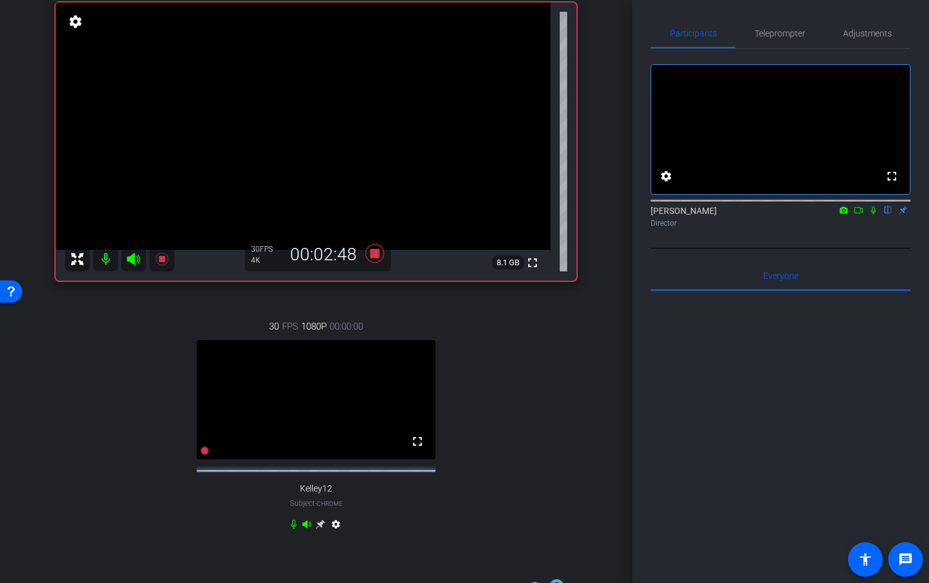
scroll to position [121, 0]
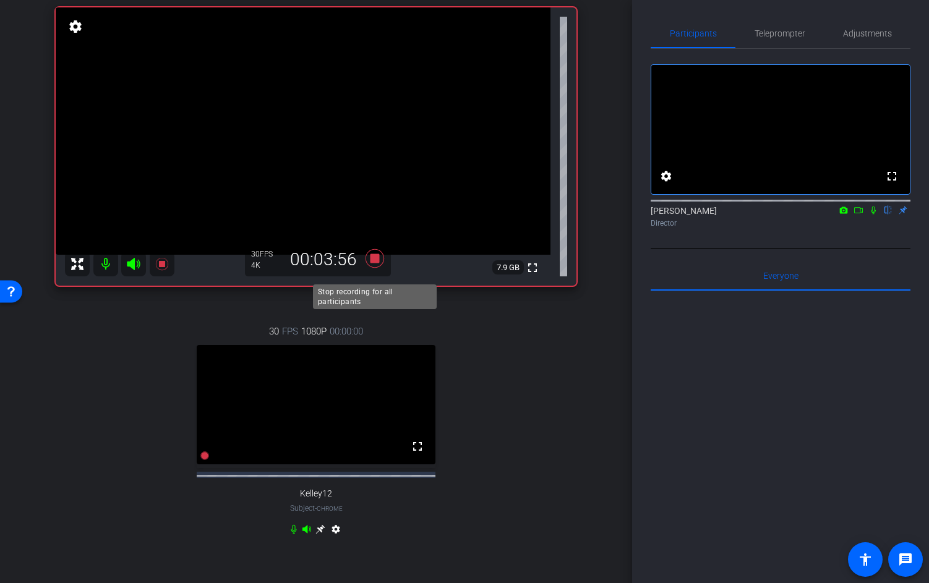
click at [377, 268] on icon at bounding box center [374, 258] width 19 height 19
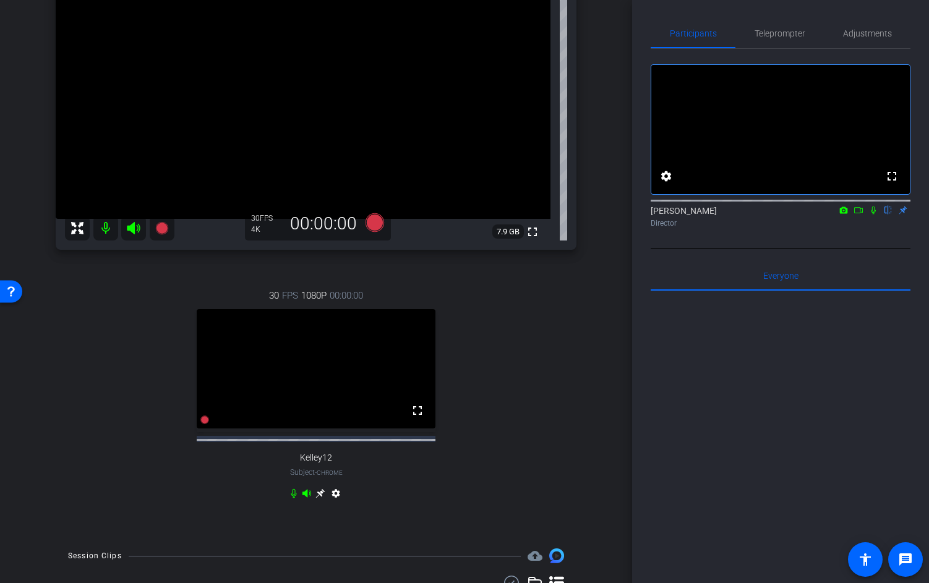
scroll to position [156, 0]
click at [375, 233] on icon at bounding box center [374, 224] width 19 height 19
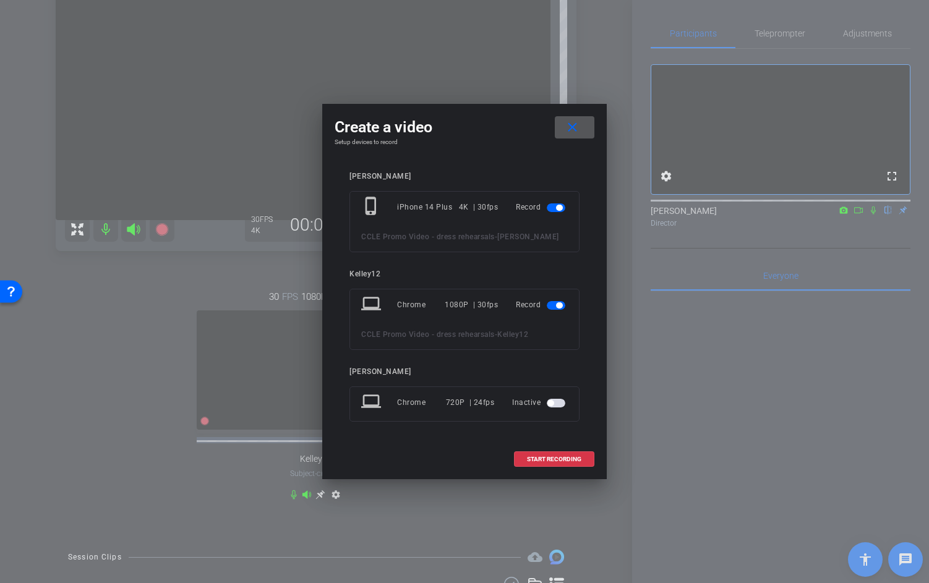
click at [560, 307] on span "button" at bounding box center [559, 305] width 6 height 6
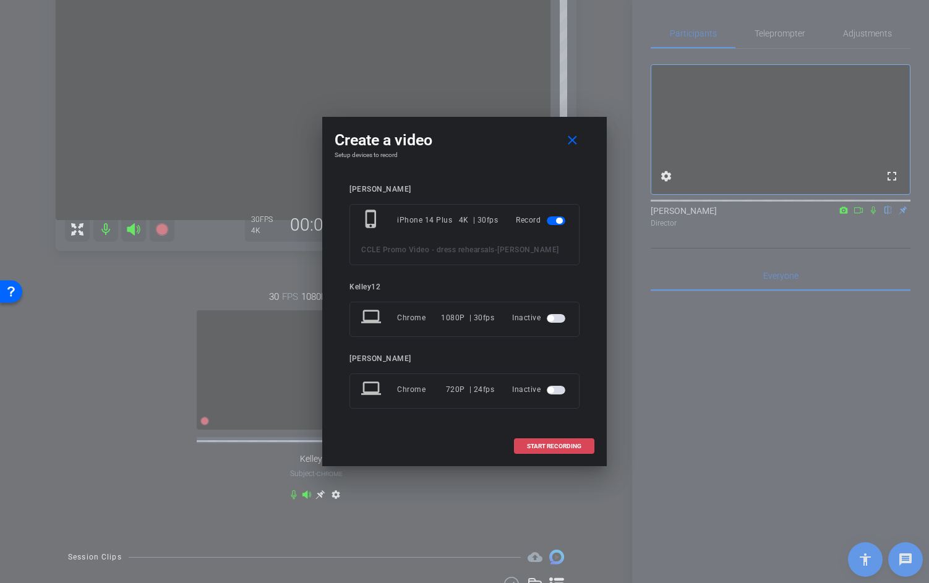
click at [559, 445] on span "START RECORDING" at bounding box center [554, 446] width 54 height 6
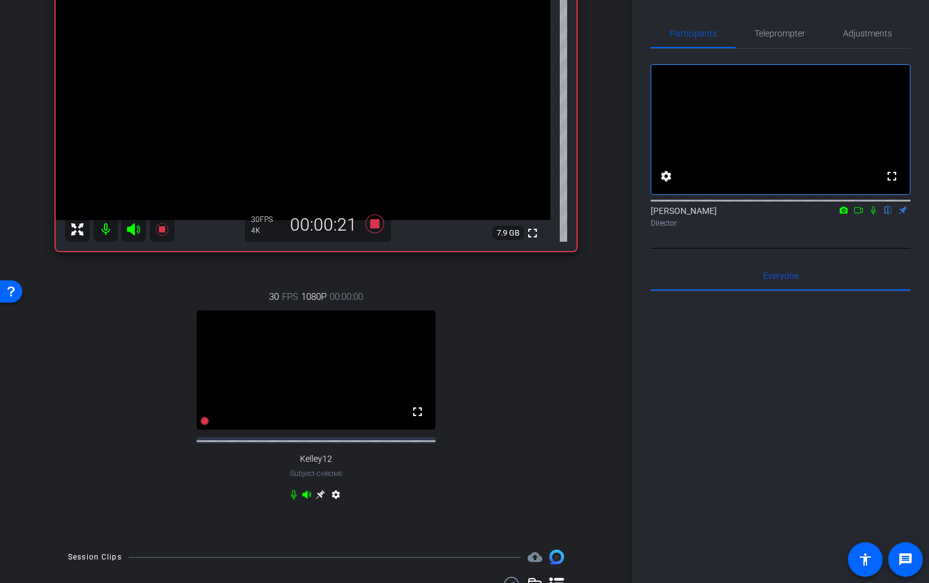
click at [873, 215] on icon at bounding box center [873, 211] width 5 height 8
click at [295, 500] on icon at bounding box center [294, 494] width 6 height 9
click at [294, 500] on icon at bounding box center [294, 495] width 10 height 10
click at [293, 500] on icon at bounding box center [294, 494] width 6 height 9
click at [294, 500] on icon at bounding box center [294, 495] width 10 height 10
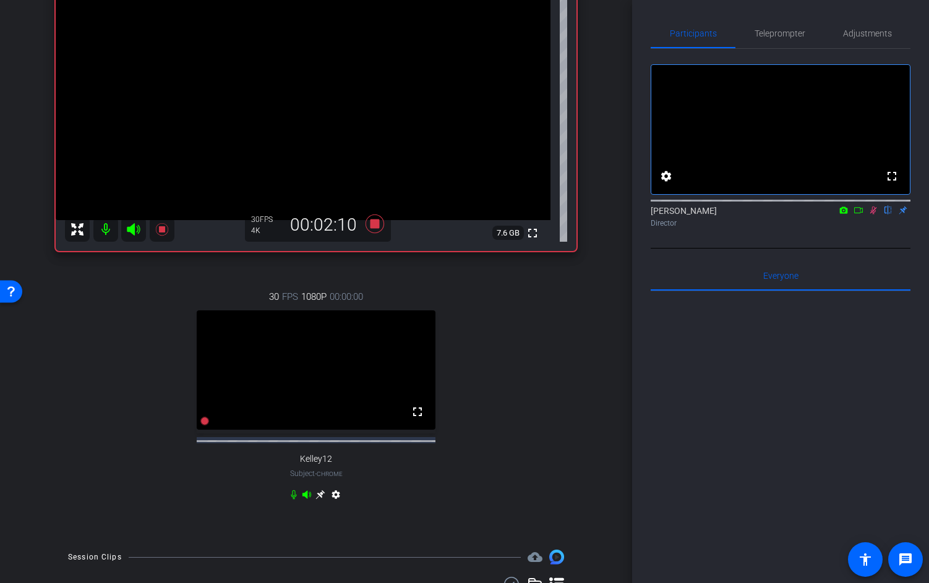
click at [294, 500] on icon at bounding box center [294, 494] width 6 height 9
click at [294, 500] on icon at bounding box center [293, 494] width 7 height 9
click at [294, 500] on icon at bounding box center [294, 494] width 6 height 9
click at [294, 500] on icon at bounding box center [293, 494] width 7 height 9
click at [292, 500] on icon at bounding box center [294, 495] width 10 height 10
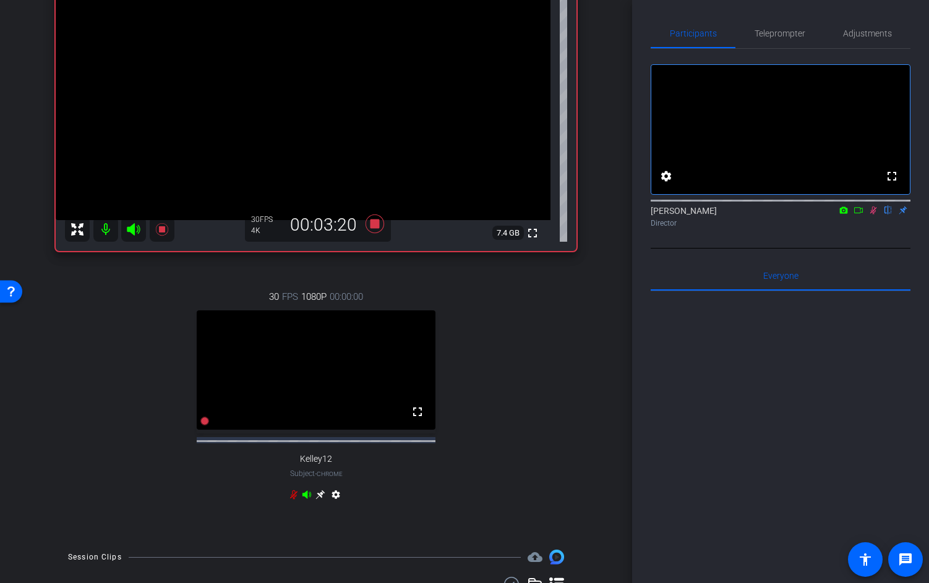
click at [293, 500] on icon at bounding box center [294, 495] width 10 height 10
click at [289, 500] on icon at bounding box center [294, 495] width 10 height 10
click at [293, 500] on icon at bounding box center [293, 494] width 7 height 9
click at [128, 497] on div "30 FPS 1080P 00:00:00 fullscreen Kelley12 Subject - Chrome settings" at bounding box center [316, 397] width 521 height 255
click at [294, 500] on icon at bounding box center [294, 494] width 6 height 9
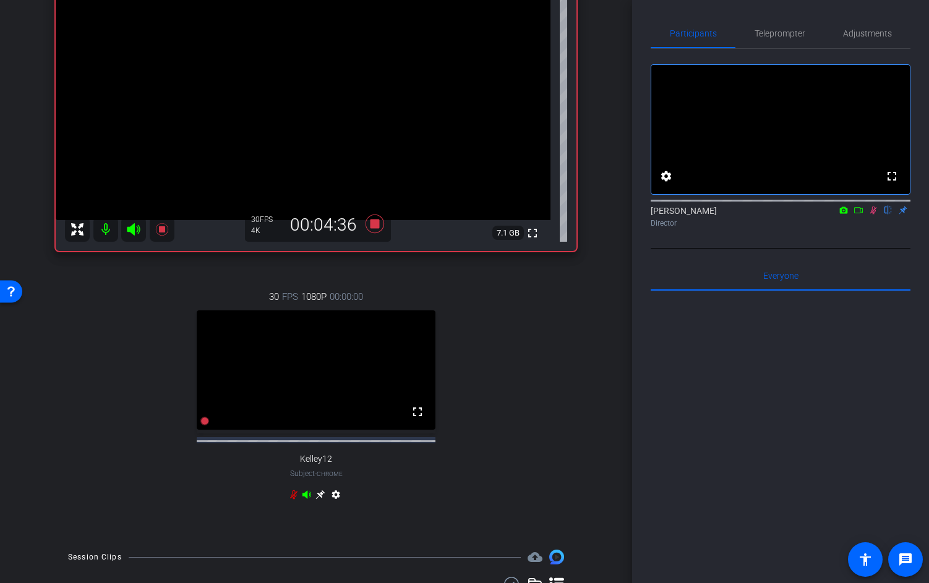
click at [294, 500] on icon at bounding box center [293, 494] width 7 height 9
click at [293, 500] on icon at bounding box center [294, 495] width 10 height 10
click at [293, 500] on icon at bounding box center [293, 494] width 7 height 9
click at [872, 215] on icon at bounding box center [873, 211] width 7 height 8
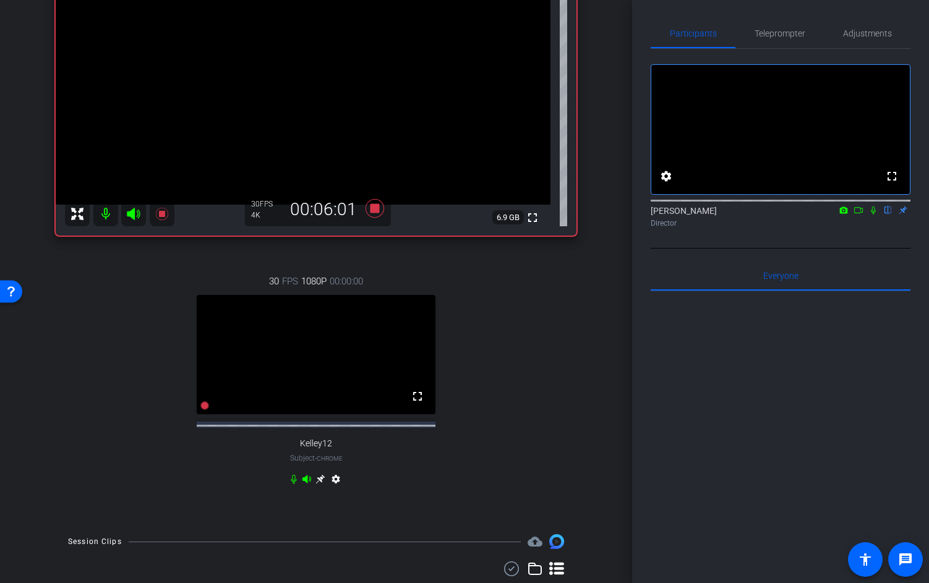
scroll to position [173, 0]
click at [872, 215] on icon at bounding box center [873, 210] width 10 height 9
click at [295, 483] on icon at bounding box center [294, 478] width 6 height 9
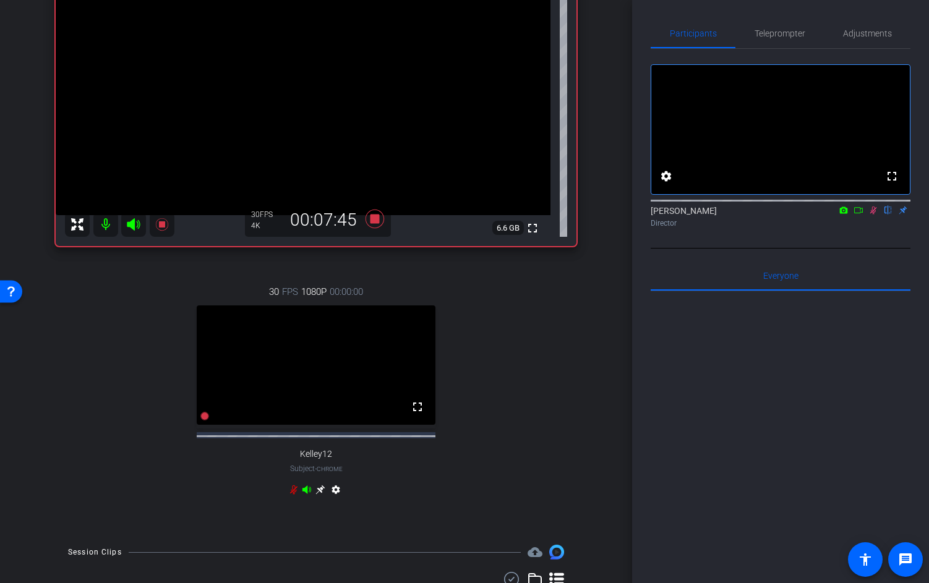
click at [296, 495] on icon at bounding box center [294, 490] width 10 height 10
click at [869, 215] on icon at bounding box center [873, 210] width 10 height 9
click at [380, 230] on icon at bounding box center [375, 219] width 30 height 22
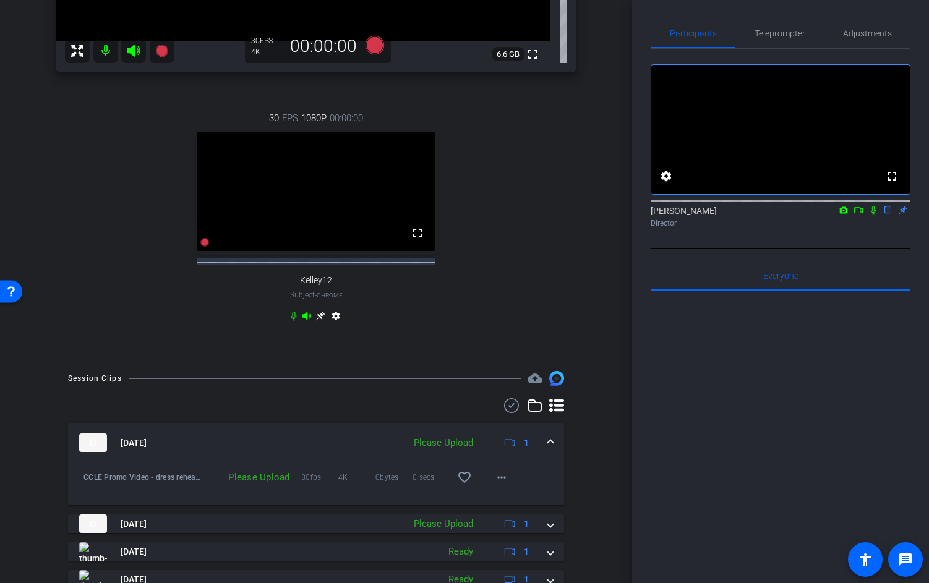
scroll to position [345, 0]
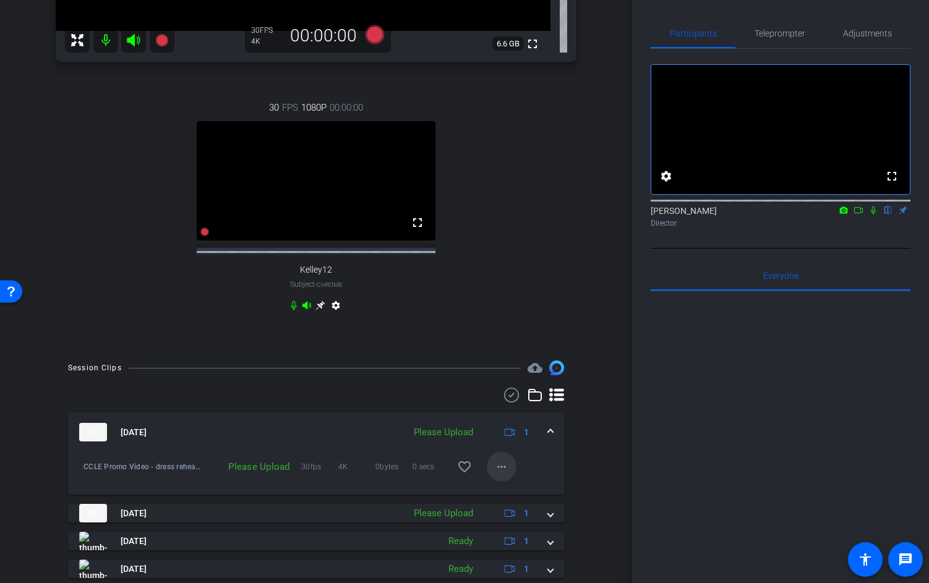
click at [502, 474] on mat-icon "more_horiz" at bounding box center [501, 466] width 15 height 15
click at [519, 516] on span "Upload" at bounding box center [521, 513] width 49 height 15
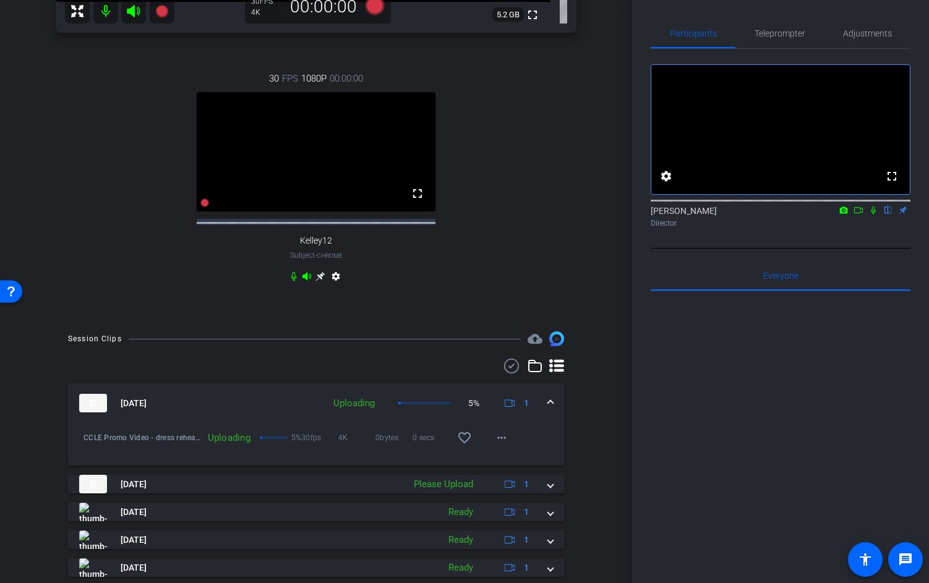
scroll to position [413, 0]
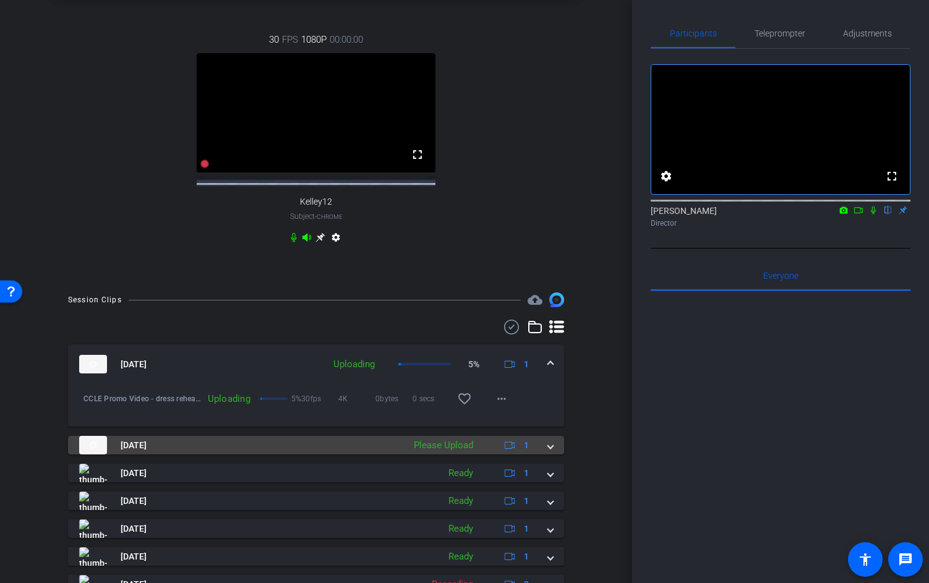
click at [548, 452] on span at bounding box center [550, 445] width 5 height 13
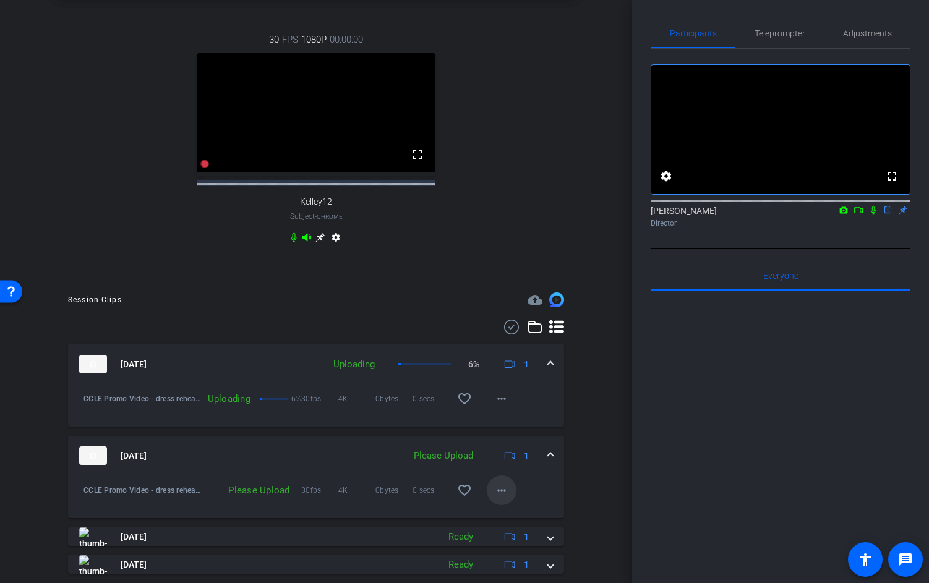
click at [498, 498] on mat-icon "more_horiz" at bounding box center [501, 490] width 15 height 15
click at [516, 538] on span "Upload" at bounding box center [521, 536] width 49 height 15
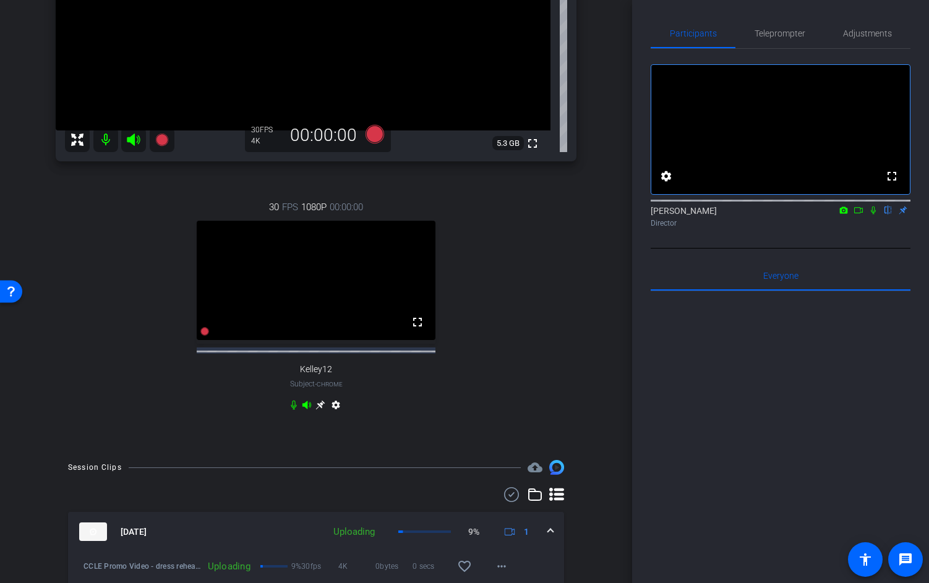
scroll to position [244, 0]
click at [576, 414] on div "Jaime iPhone 14 Plus info ROOM ID: 820428676 35% battery_std fullscreen setting…" at bounding box center [316, 146] width 570 height 607
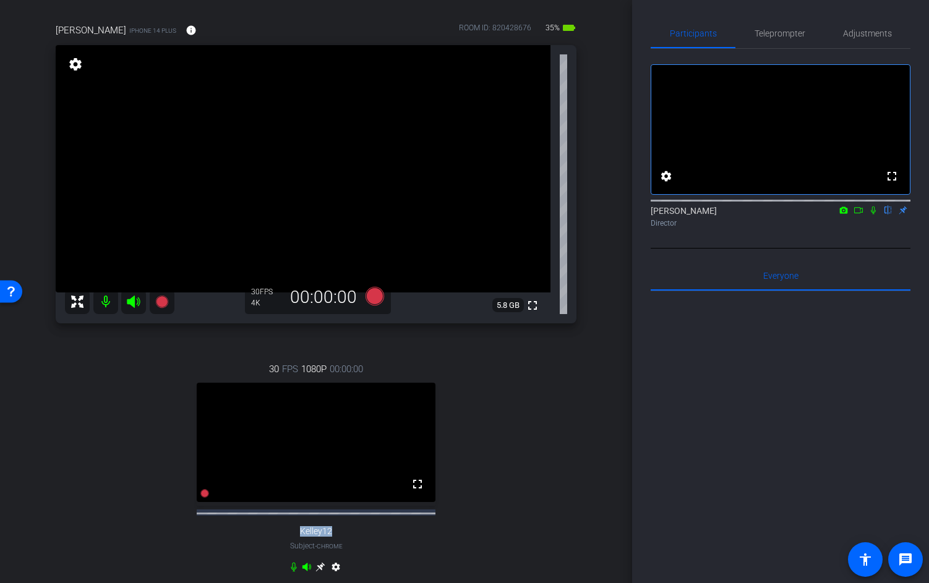
scroll to position [83, 0]
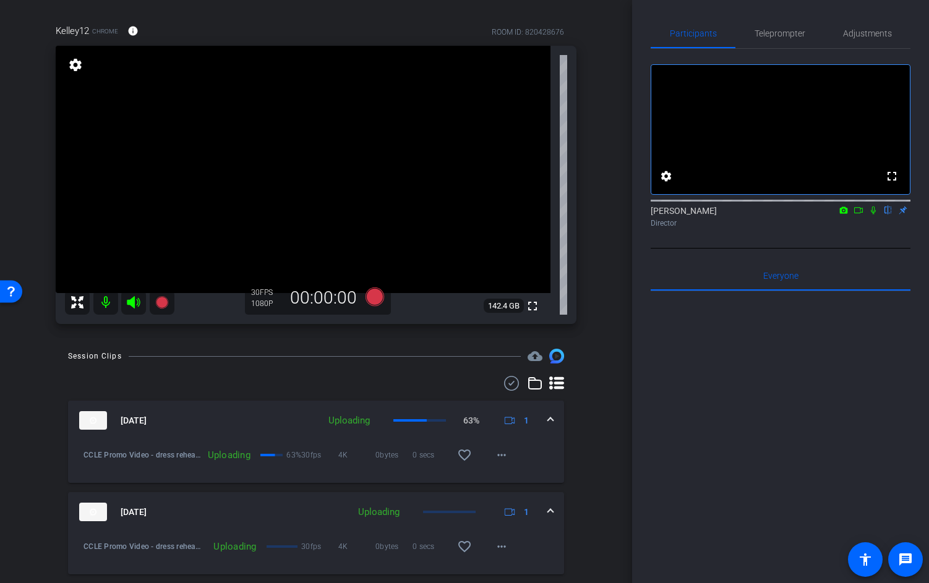
click at [610, 377] on div "arrow_back CCLE Promo Video - dress rehearsals Back to project Send invite acco…" at bounding box center [316, 208] width 632 height 583
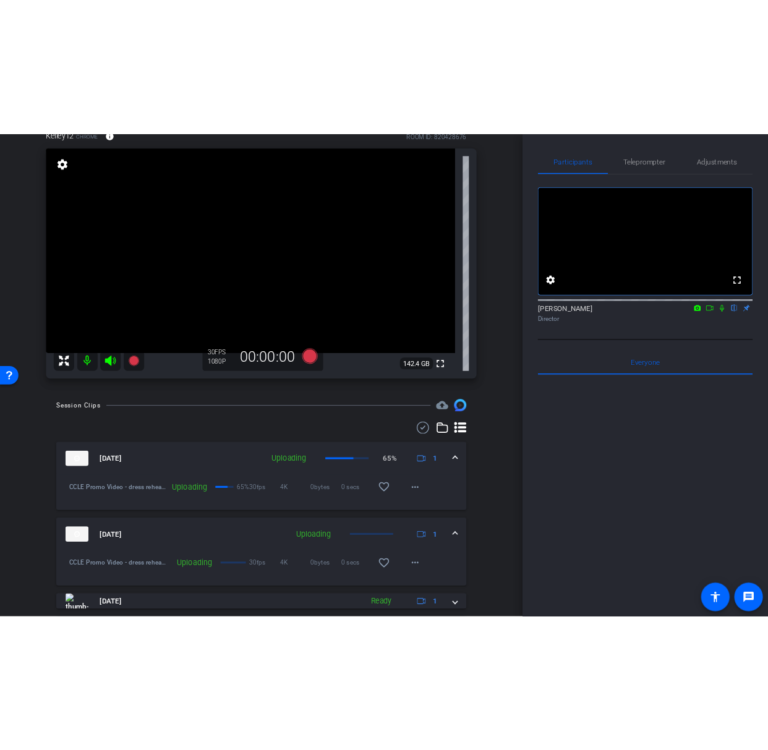
scroll to position [3, 0]
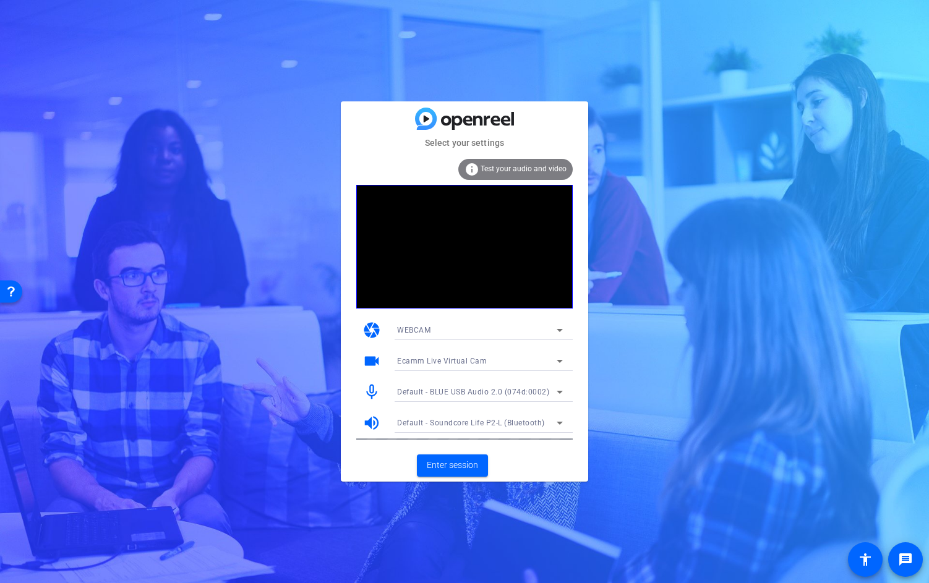
click at [524, 361] on div "Ecamm Live Virtual Cam" at bounding box center [477, 360] width 160 height 15
click at [478, 403] on mat-option "ZV-E10 (054c:0de3)" at bounding box center [480, 406] width 186 height 20
click at [500, 390] on span "Default - BLUE USB Audio 2.0 (074d:0002)" at bounding box center [473, 392] width 152 height 9
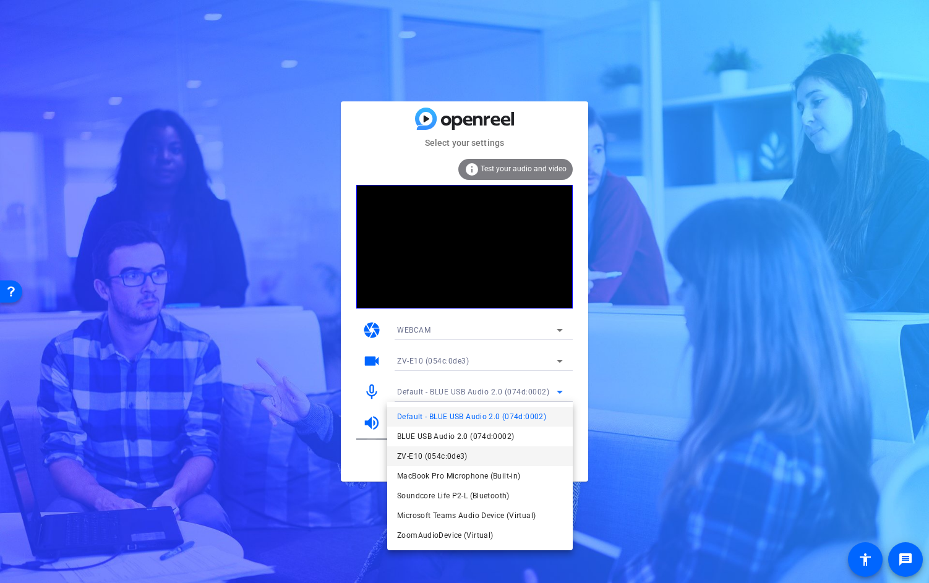
click at [476, 454] on mat-option "ZV-E10 (054c:0de3)" at bounding box center [480, 457] width 186 height 20
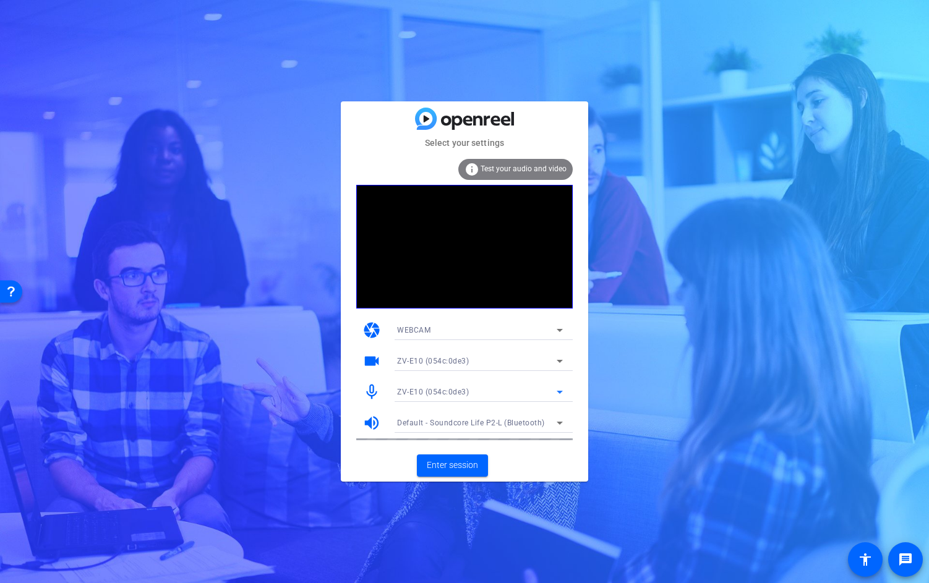
click at [484, 395] on div "ZV-E10 (054c:0de3)" at bounding box center [477, 391] width 160 height 15
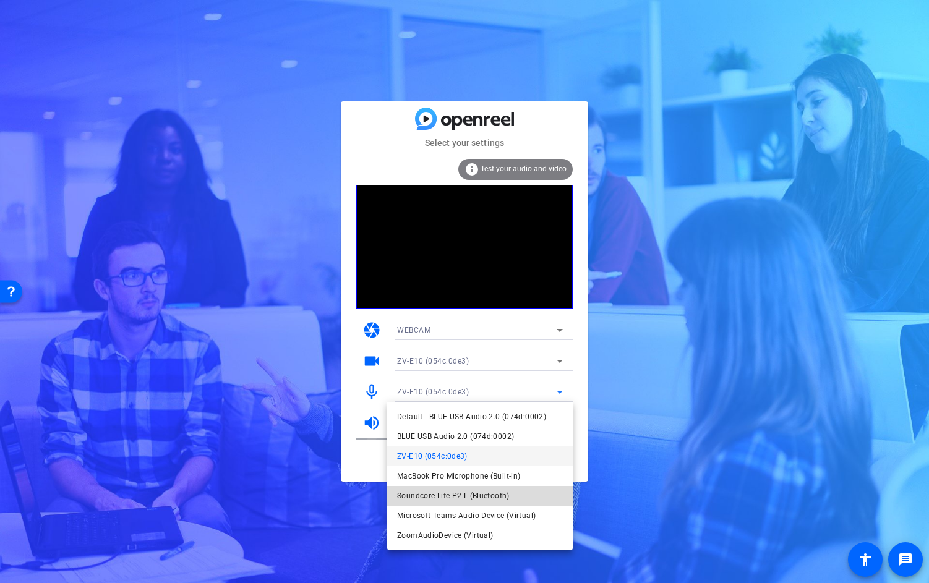
click at [474, 496] on span "Soundcore Life P2-L (Bluetooth)" at bounding box center [453, 496] width 113 height 15
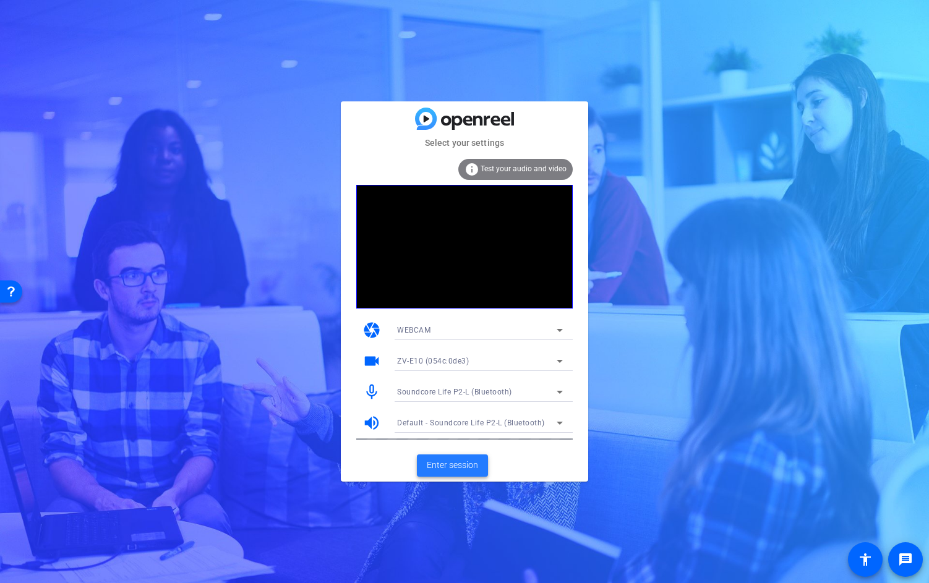
click at [468, 464] on span "Enter session" at bounding box center [452, 465] width 51 height 13
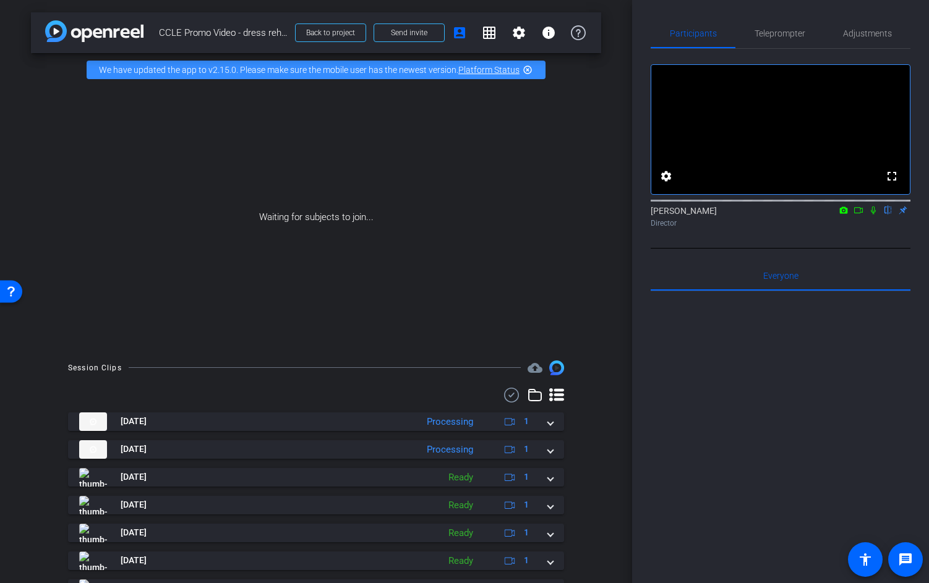
click at [856, 215] on icon at bounding box center [858, 210] width 10 height 9
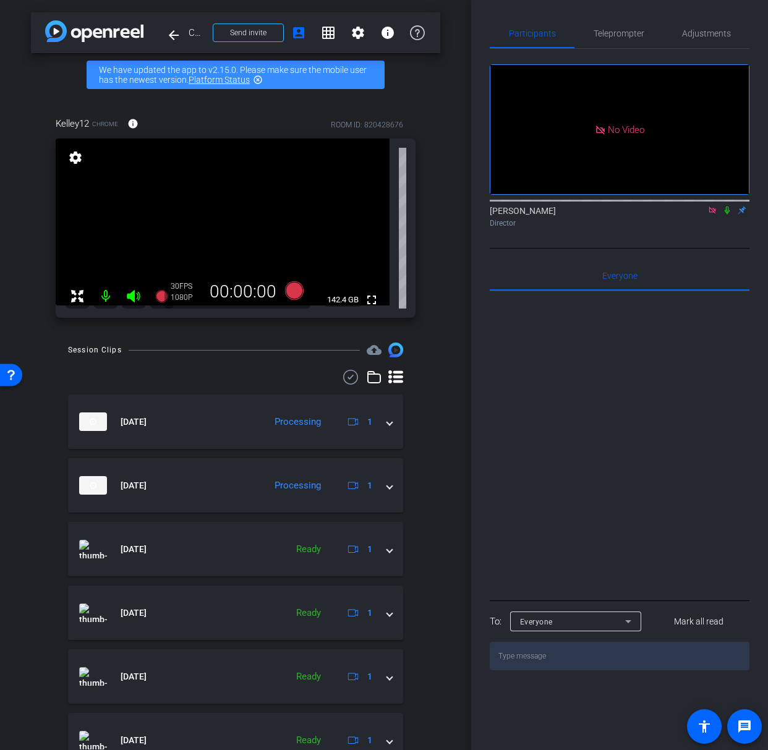
click at [435, 320] on div "Kelley12 Chrome info ROOM ID: 820428676 fullscreen settings 142.4 GB 30 FPS 108…" at bounding box center [235, 213] width 409 height 234
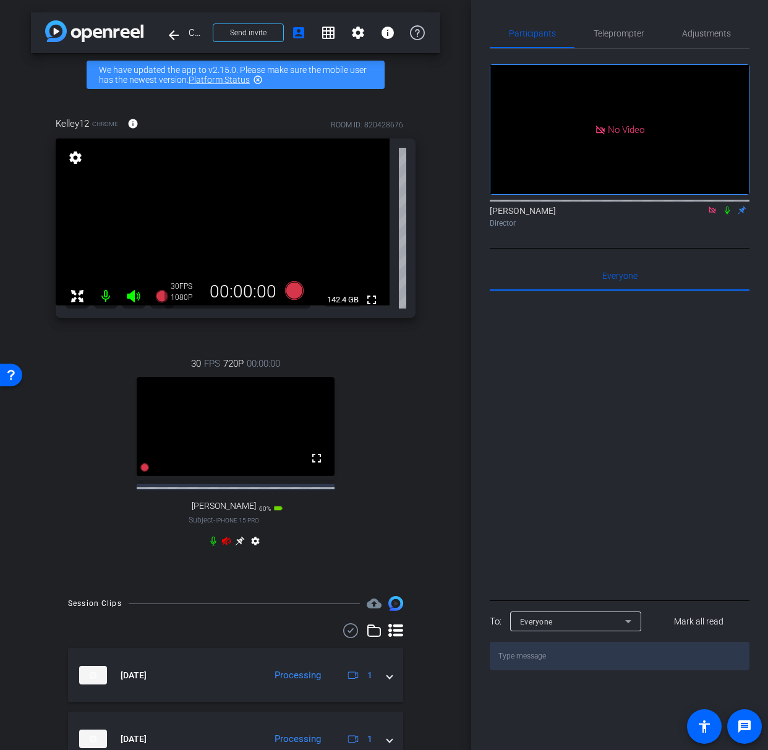
click at [226, 545] on icon at bounding box center [226, 541] width 9 height 8
click at [224, 545] on icon at bounding box center [226, 541] width 9 height 8
click at [224, 546] on icon at bounding box center [226, 541] width 10 height 10
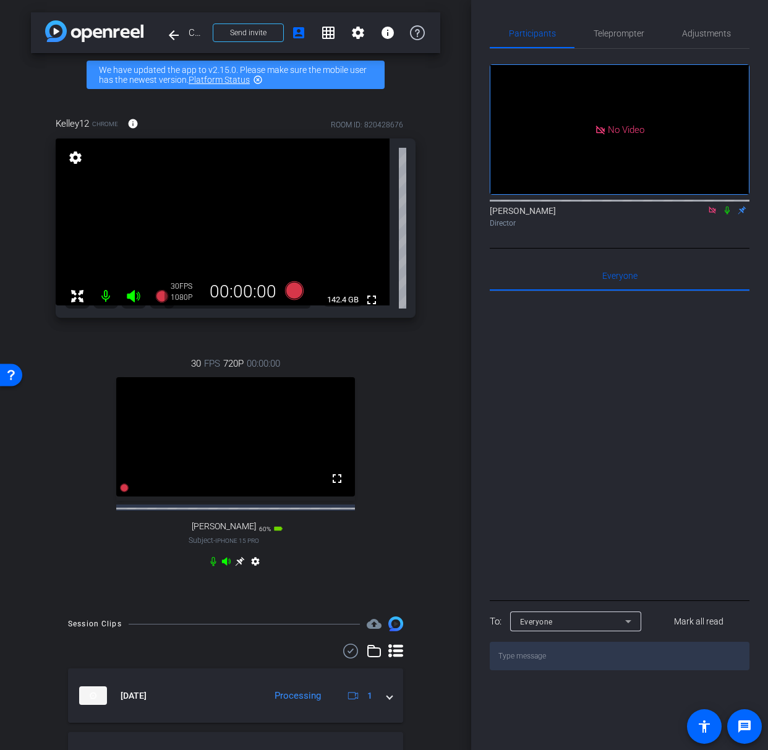
click at [710, 215] on icon at bounding box center [712, 210] width 10 height 9
click at [240, 566] on icon at bounding box center [239, 561] width 9 height 9
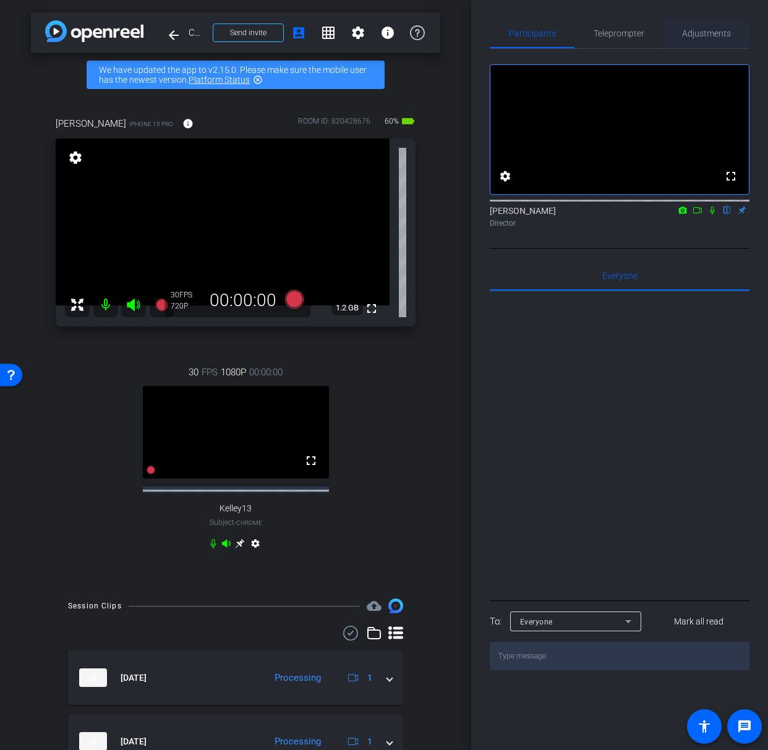
click at [698, 38] on span "Adjustments" at bounding box center [706, 33] width 49 height 9
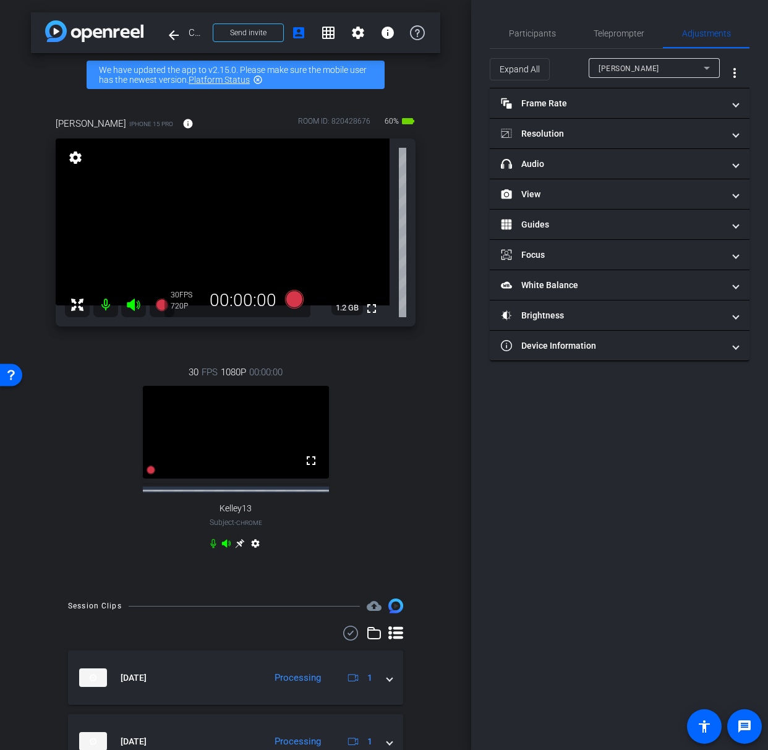
click at [630, 72] on span "sacoaya moore" at bounding box center [629, 68] width 61 height 9
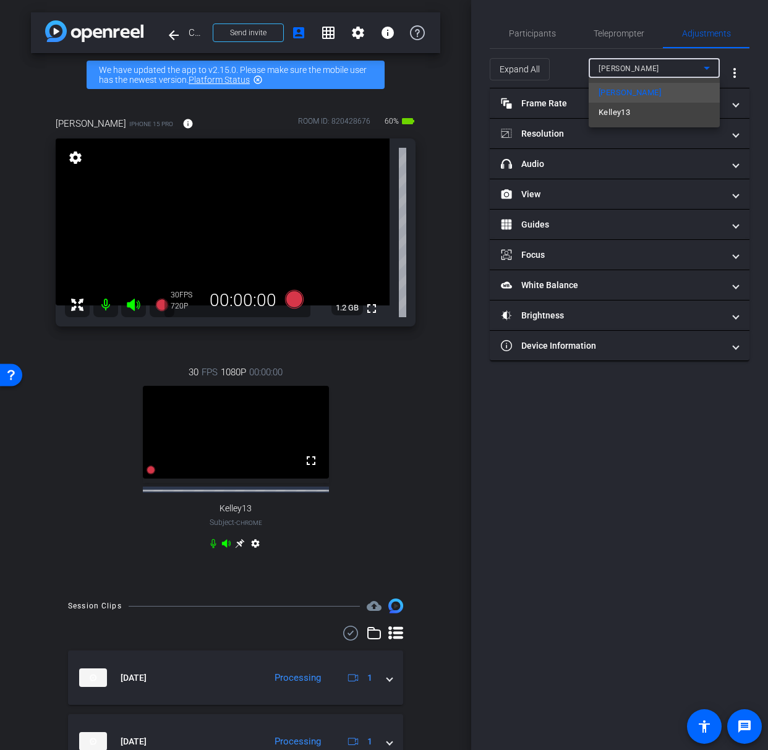
click at [568, 130] on div at bounding box center [384, 375] width 768 height 750
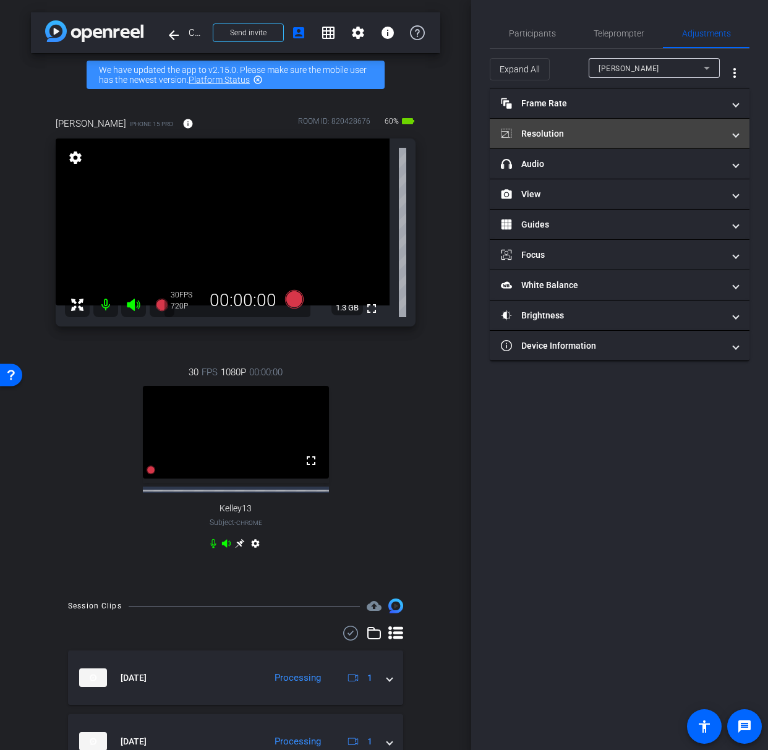
click at [568, 134] on mat-panel-title "Resolution" at bounding box center [612, 133] width 223 height 13
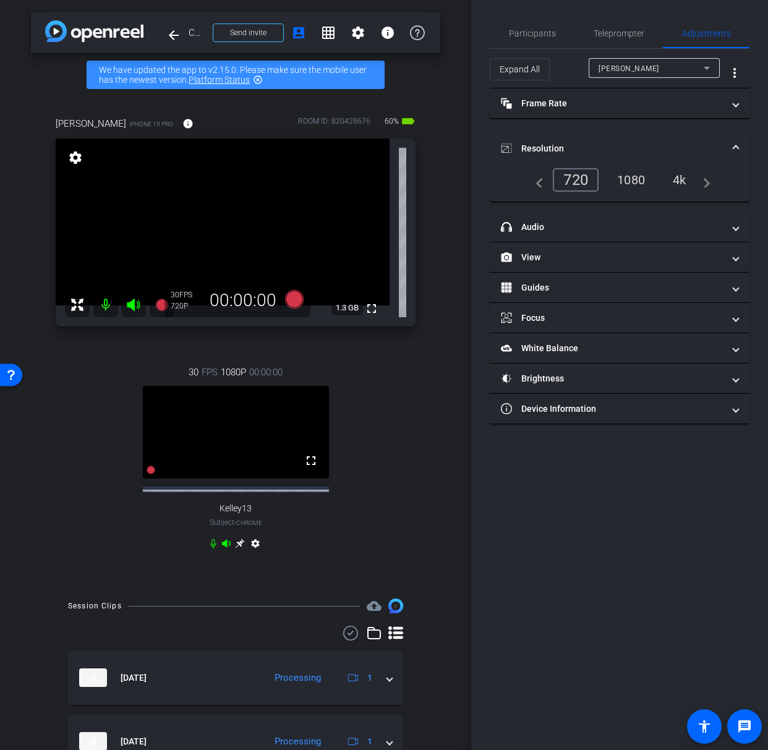
click at [636, 181] on div "1080" at bounding box center [631, 179] width 46 height 21
click at [635, 176] on div "1080" at bounding box center [628, 180] width 54 height 24
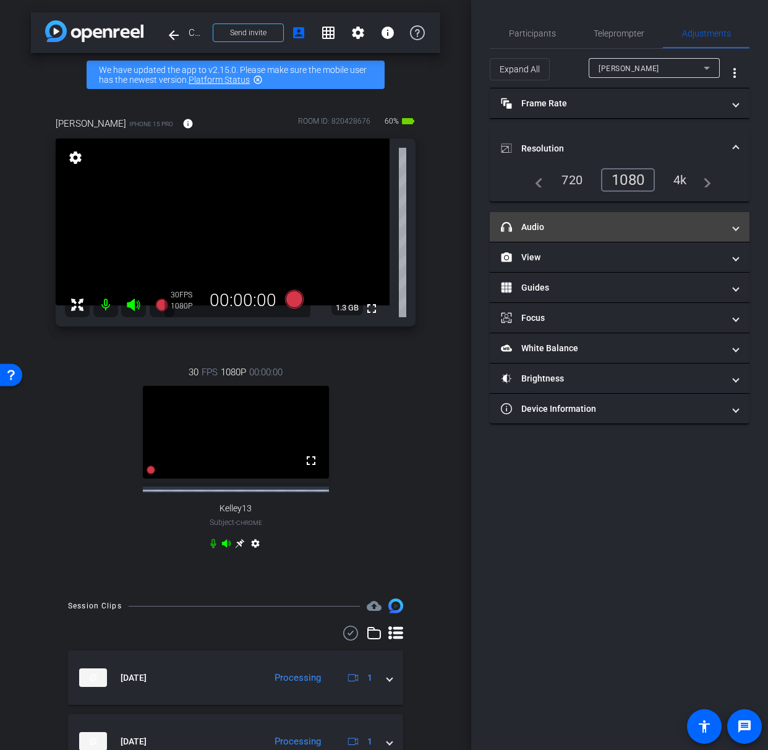
click at [615, 228] on mat-panel-title "headphone icon Audio" at bounding box center [612, 227] width 223 height 13
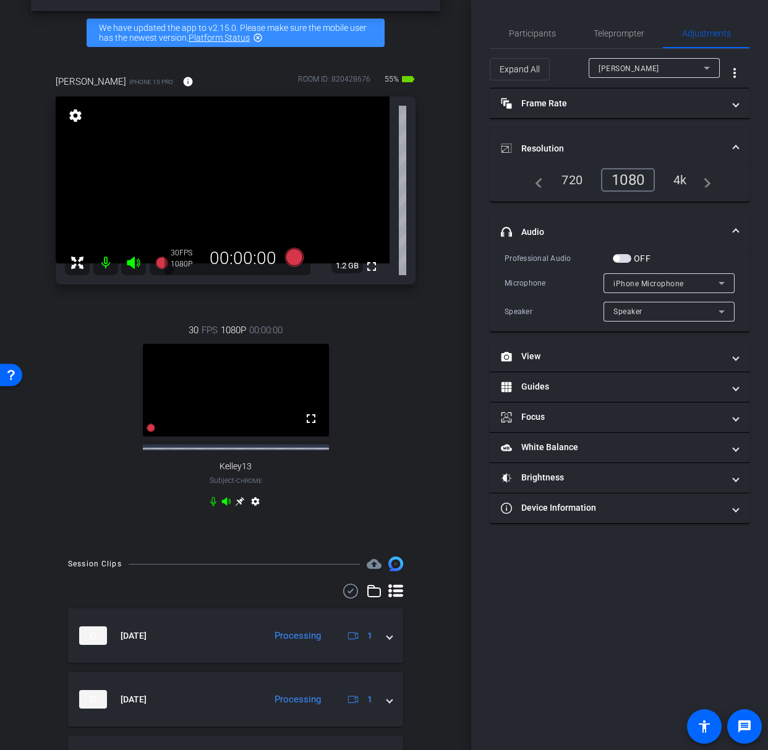
scroll to position [38, 0]
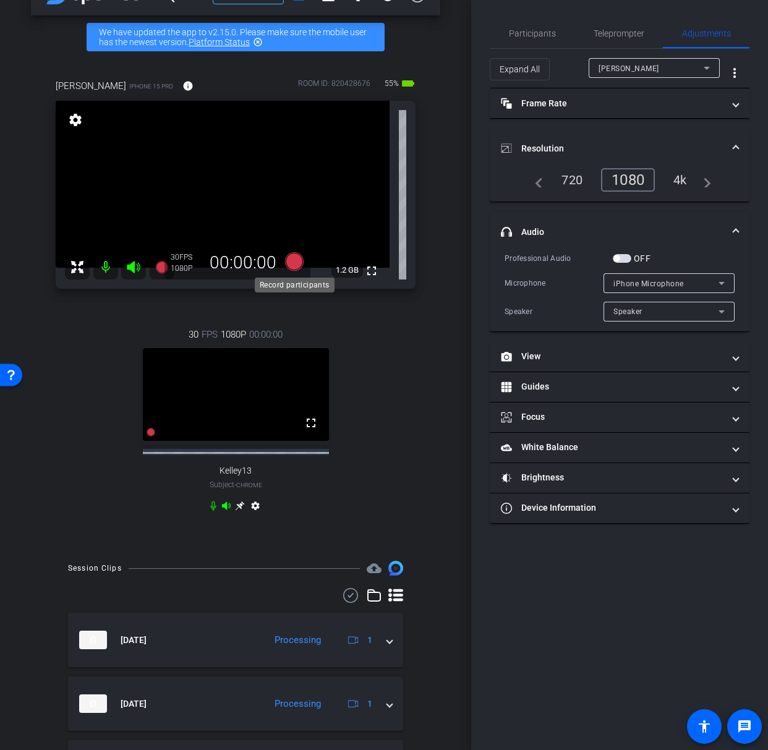
click at [298, 266] on icon at bounding box center [294, 261] width 19 height 19
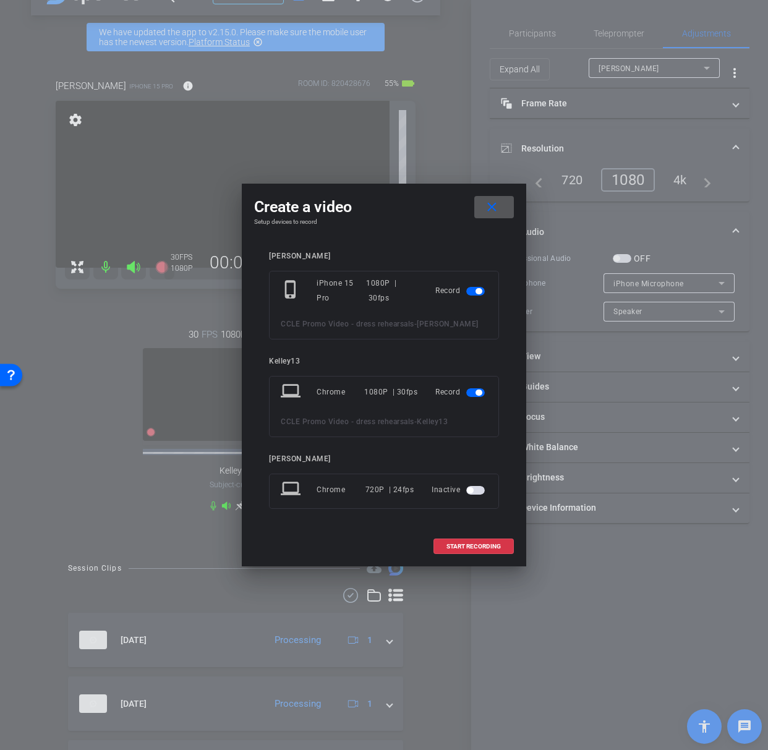
click at [494, 208] on mat-icon "close" at bounding box center [491, 207] width 15 height 15
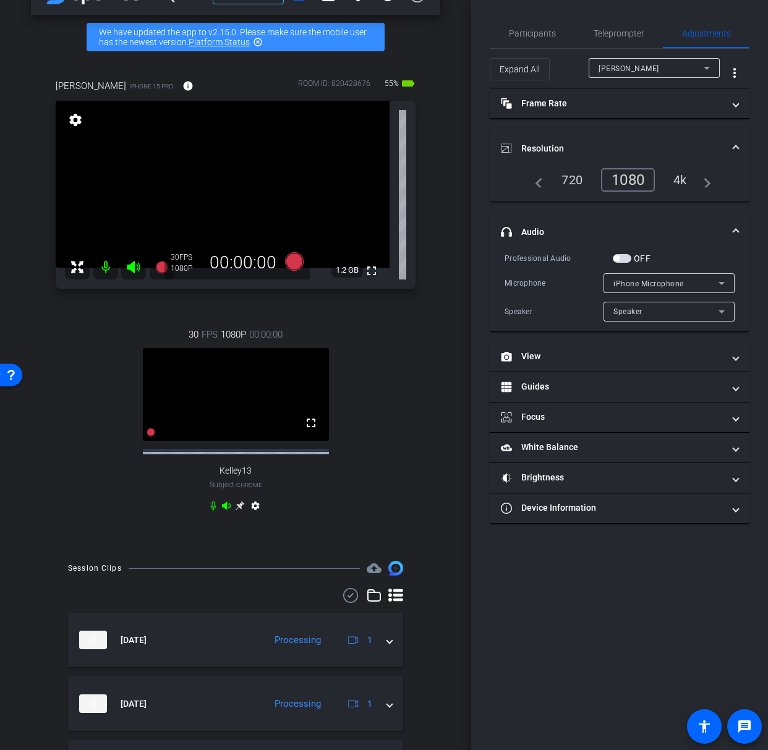
click at [675, 282] on span "iPhone Microphone" at bounding box center [648, 284] width 71 height 9
click at [634, 262] on div at bounding box center [384, 375] width 768 height 750
click at [631, 259] on span "button" at bounding box center [622, 258] width 19 height 9
click at [647, 278] on div "iPhone Microphone" at bounding box center [665, 283] width 105 height 15
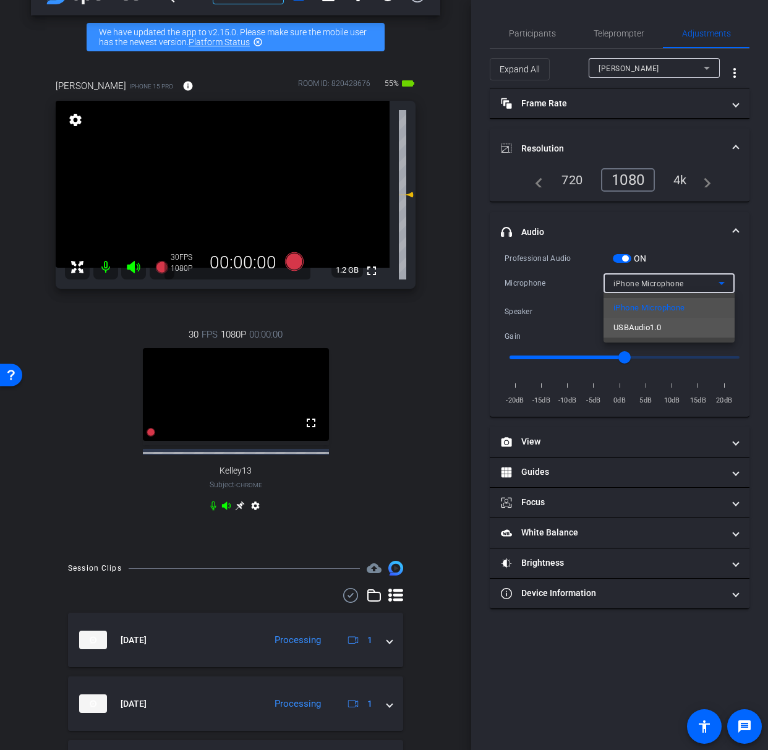
click at [663, 325] on mat-option "USBAudio1.0" at bounding box center [669, 328] width 131 height 20
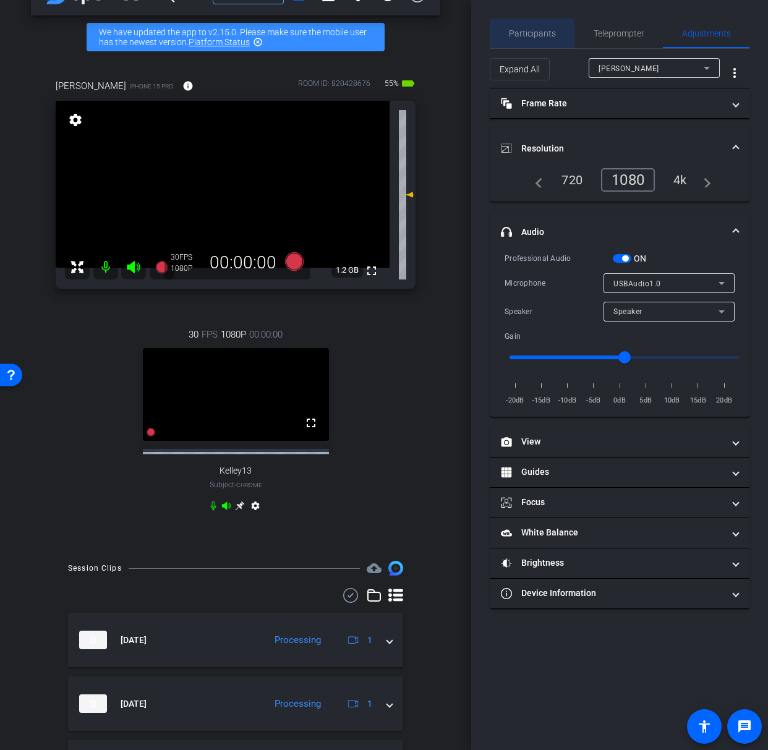
click at [527, 36] on span "Participants" at bounding box center [532, 33] width 47 height 9
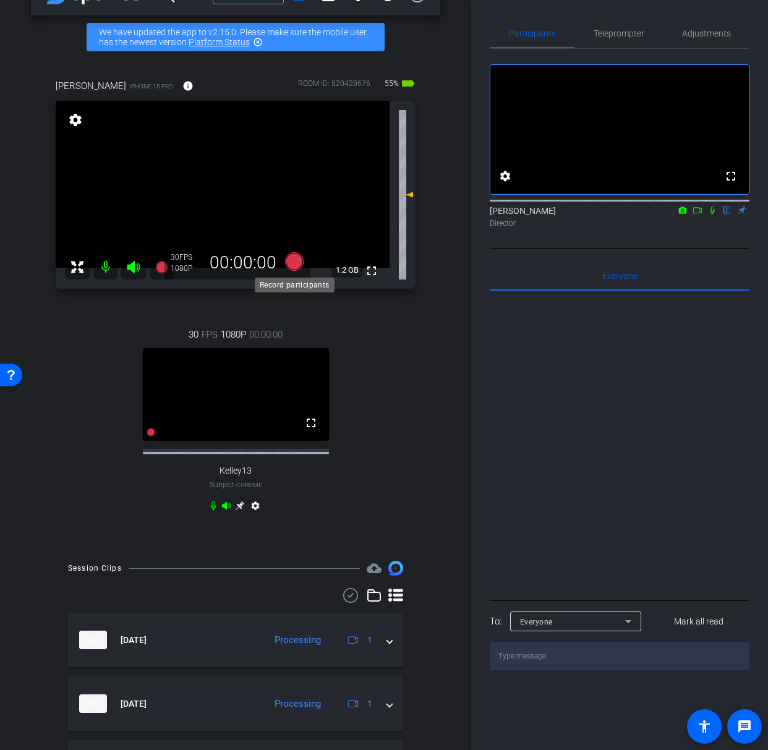
click at [296, 265] on icon at bounding box center [294, 261] width 19 height 19
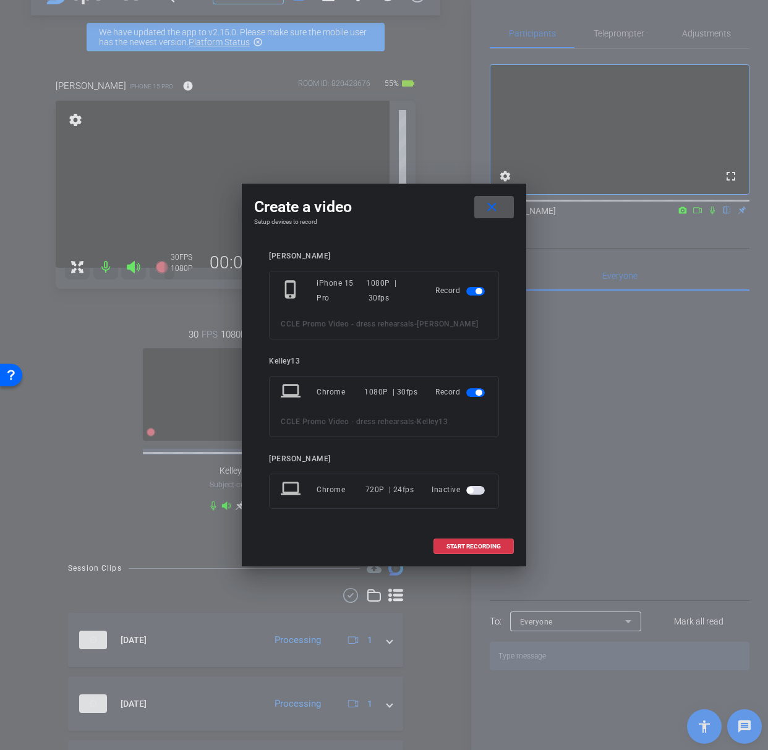
click at [474, 395] on span "button" at bounding box center [475, 392] width 19 height 9
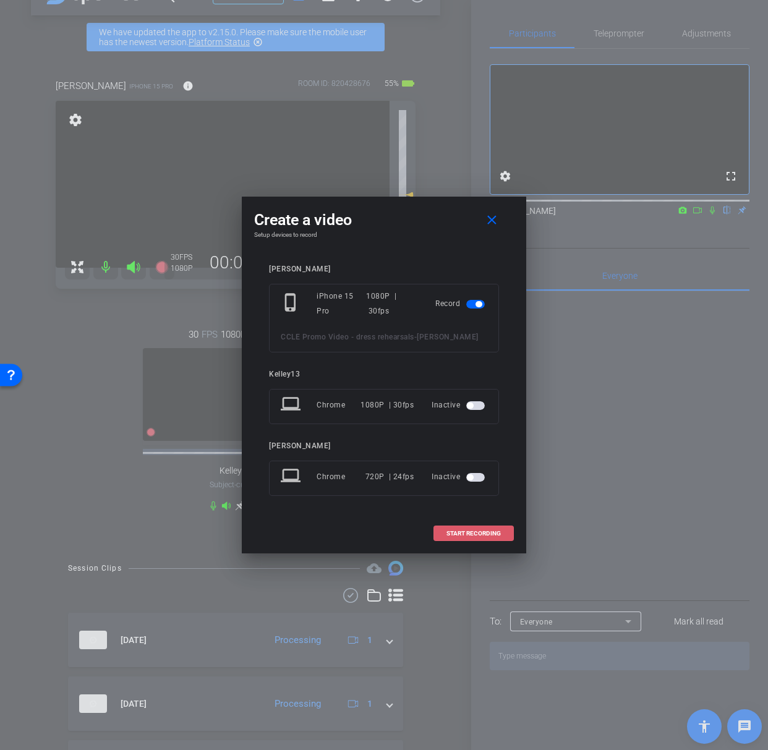
click at [487, 535] on span "START RECORDING" at bounding box center [474, 534] width 54 height 6
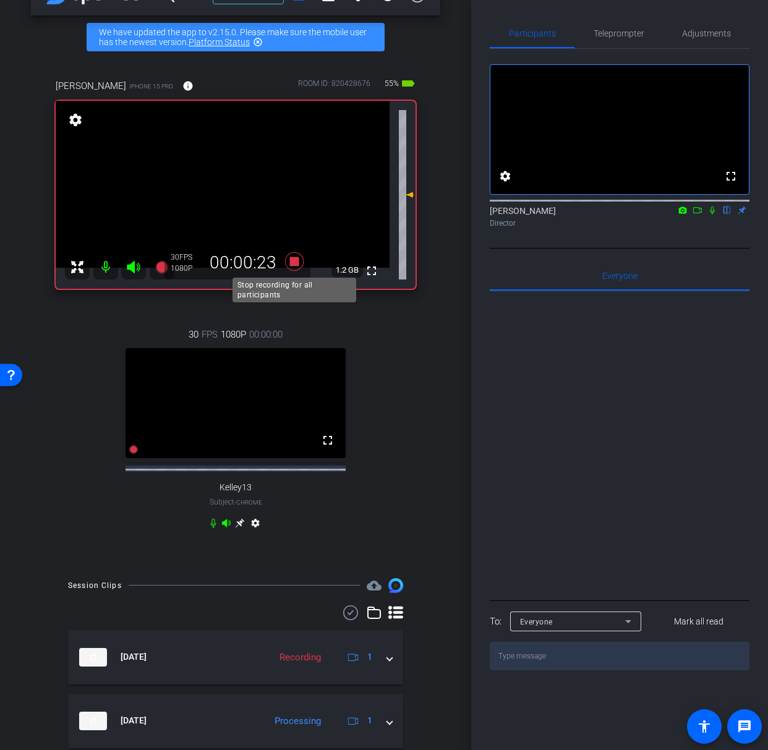
click at [295, 267] on icon at bounding box center [295, 261] width 30 height 22
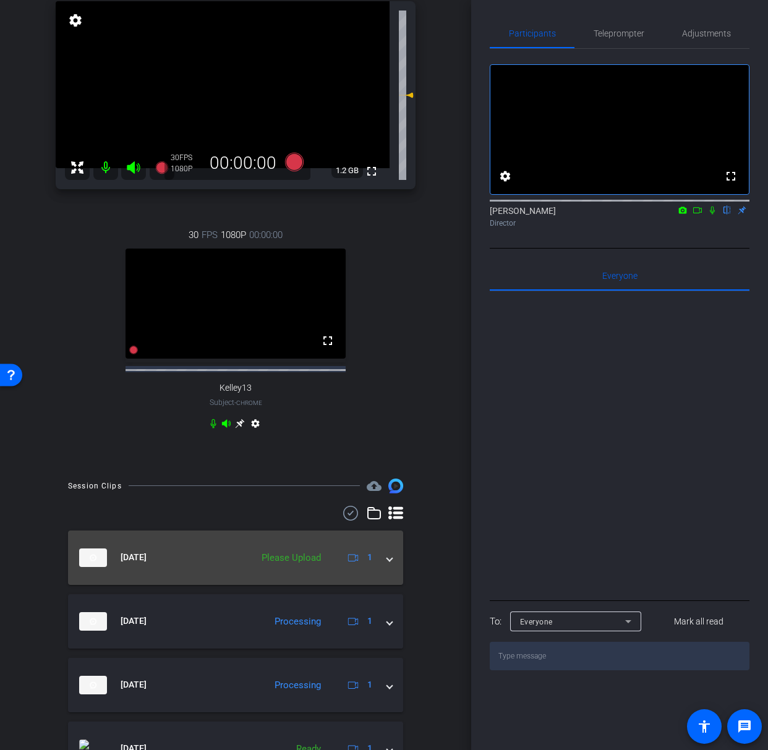
scroll to position [137, 0]
click at [383, 568] on div "Sep 15, 2025 Please Upload 1" at bounding box center [233, 558] width 308 height 19
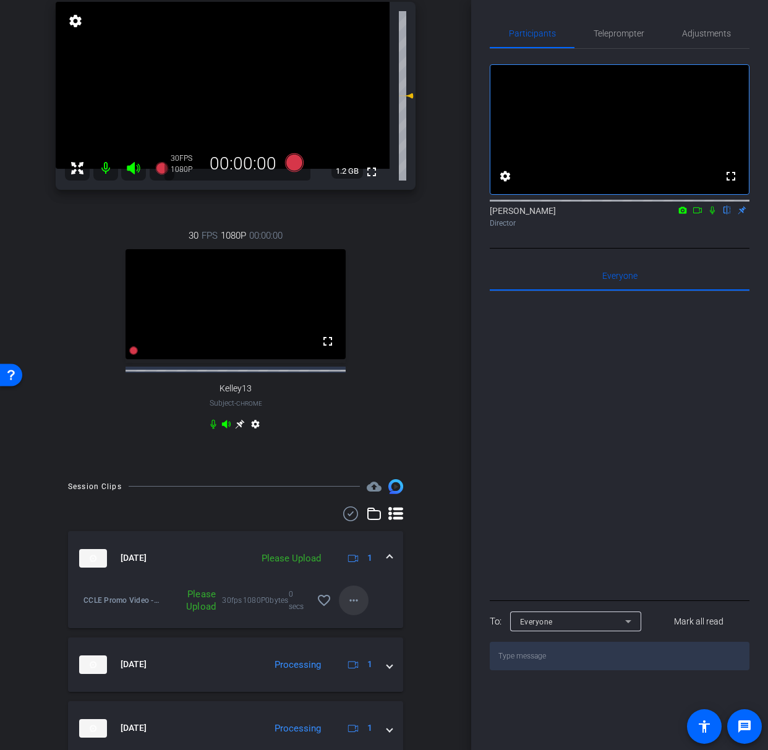
click at [354, 583] on mat-icon "more_horiz" at bounding box center [353, 600] width 15 height 15
click at [372, 583] on span "Upload" at bounding box center [373, 646] width 49 height 15
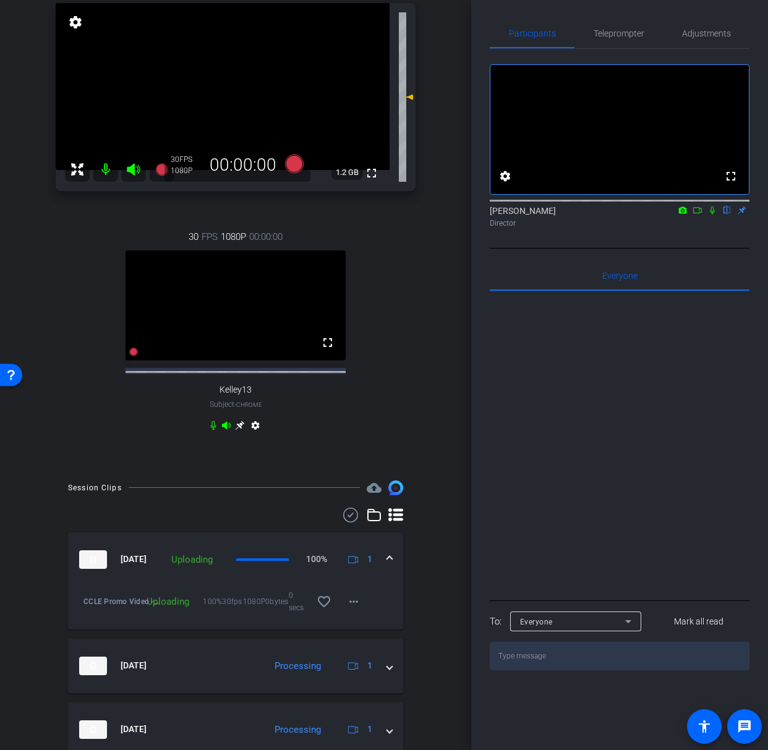
scroll to position [148, 0]
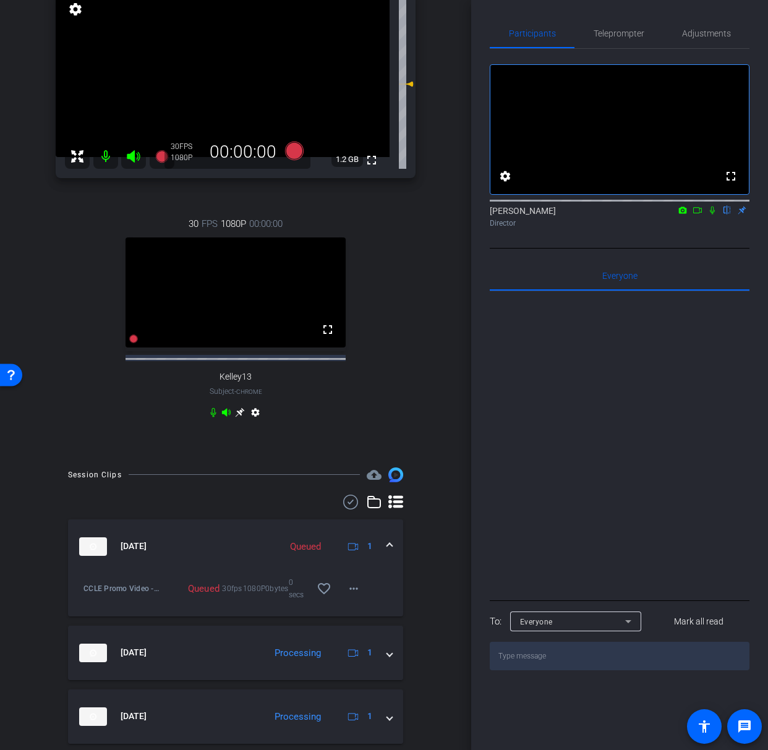
click at [383, 574] on mat-expansion-panel-header "Sep 15, 2025 Queued 1" at bounding box center [235, 546] width 335 height 54
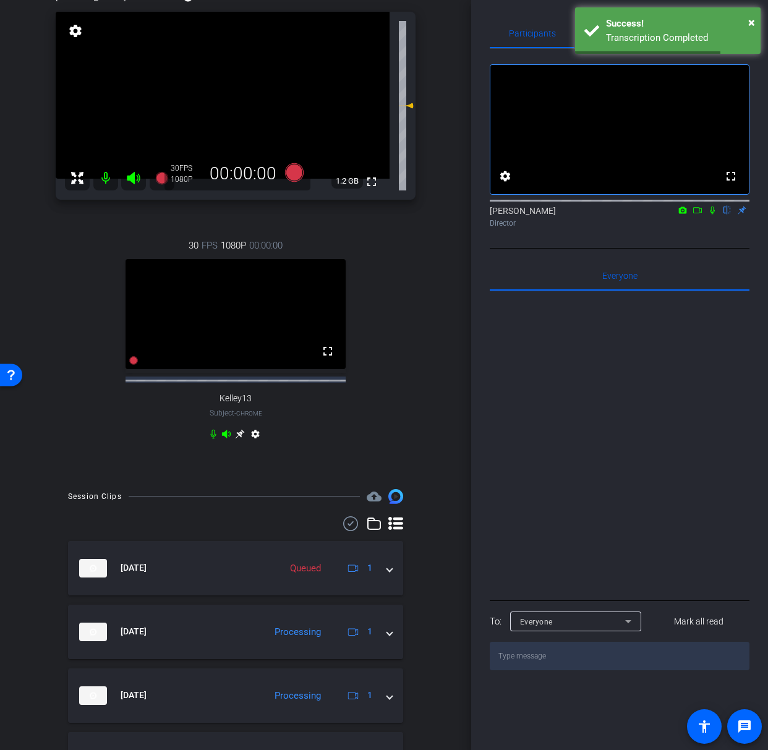
scroll to position [122, 0]
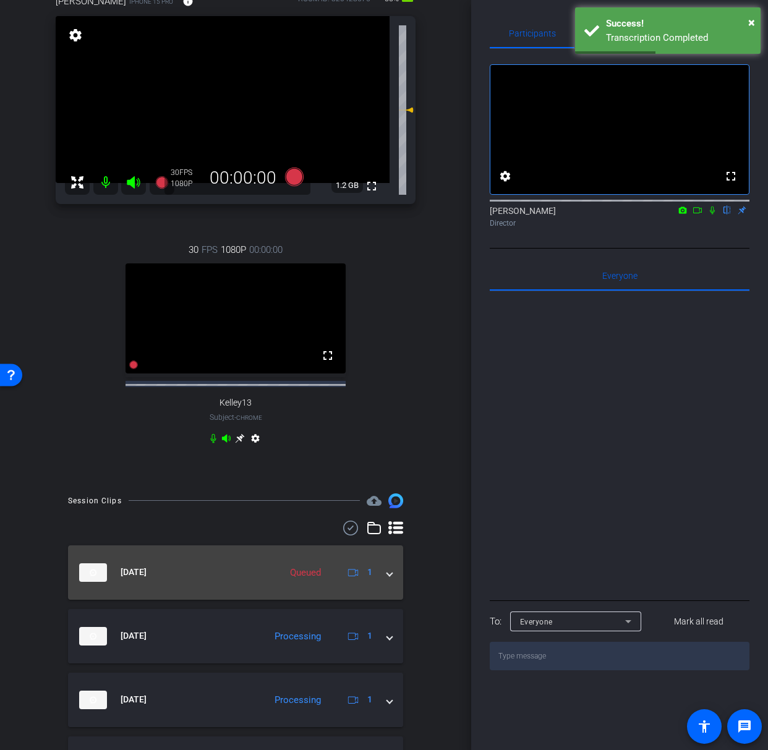
click at [385, 582] on div "Sep 15, 2025 Queued 1" at bounding box center [233, 572] width 308 height 19
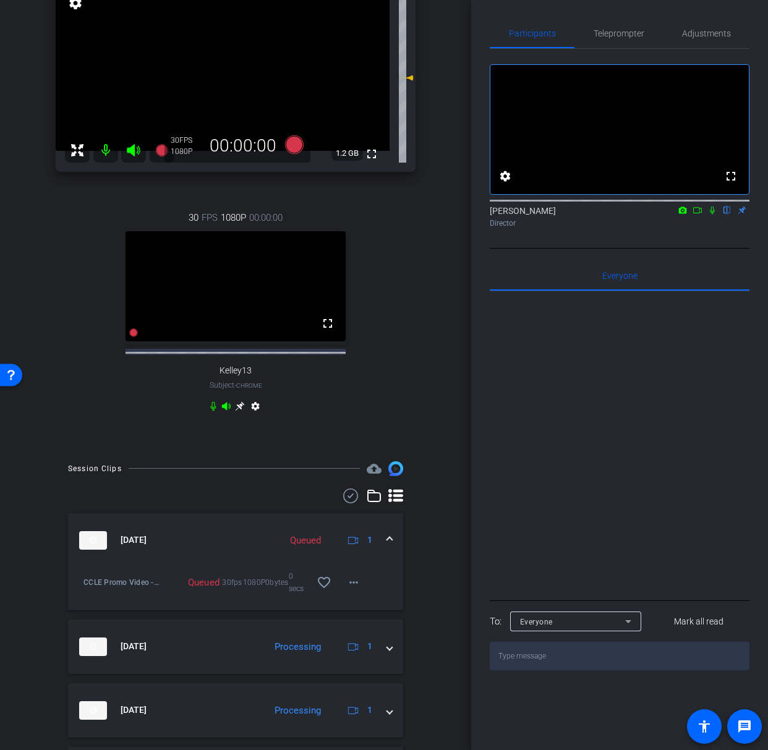
scroll to position [157, 0]
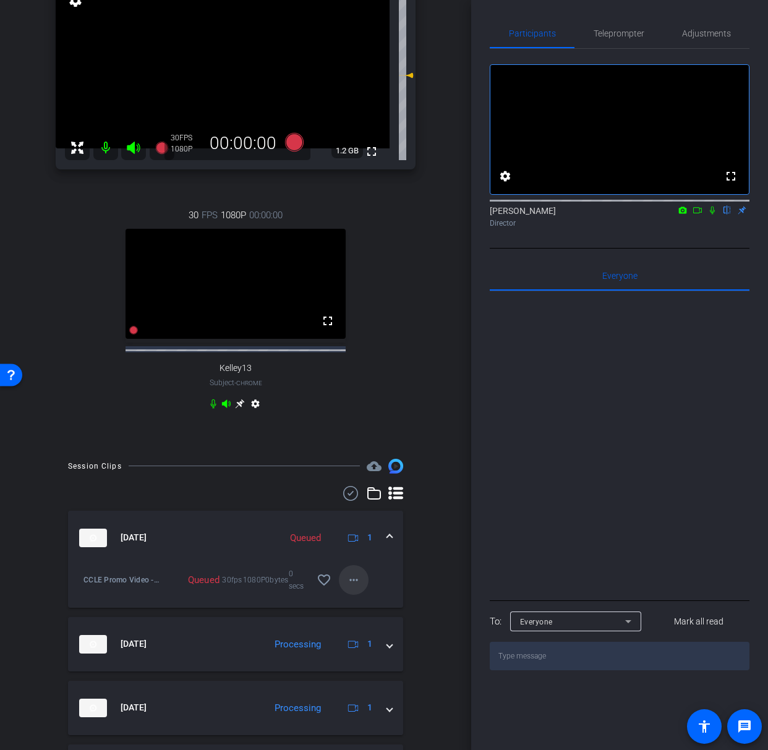
click at [356, 583] on mat-icon "more_horiz" at bounding box center [353, 580] width 15 height 15
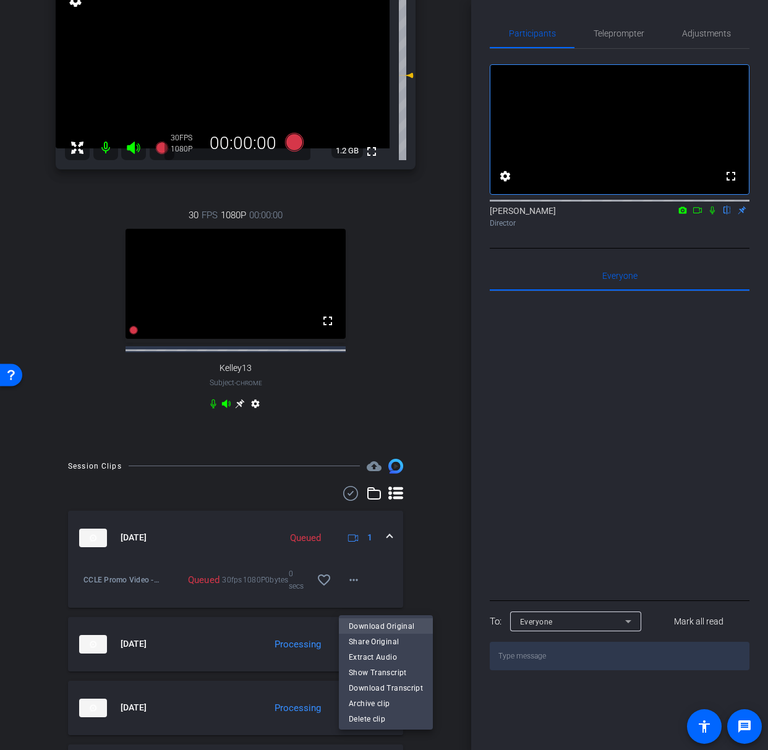
click at [407, 583] on span "Download Original" at bounding box center [386, 625] width 74 height 15
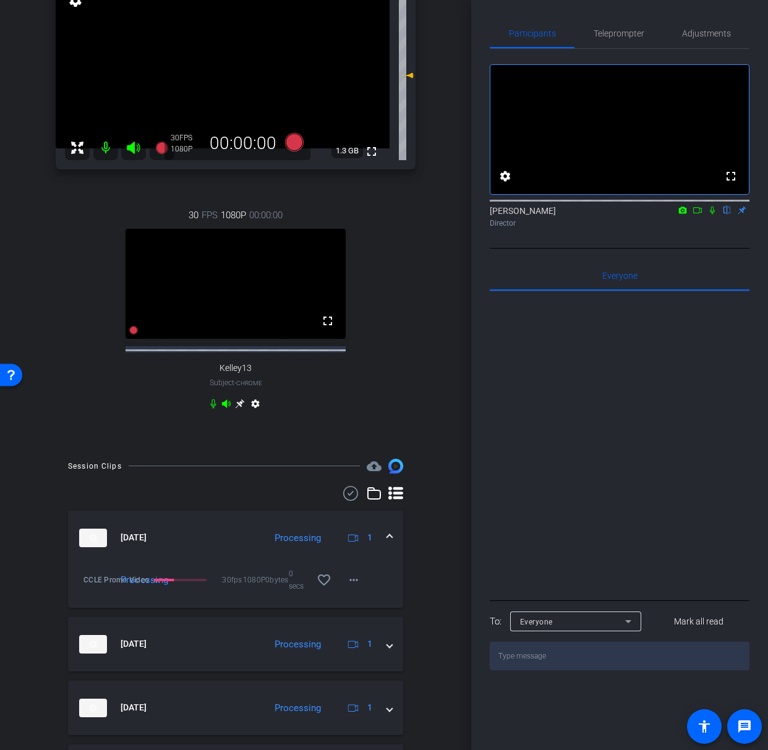
click at [697, 215] on icon at bounding box center [698, 210] width 10 height 9
click at [726, 215] on icon at bounding box center [727, 210] width 10 height 9
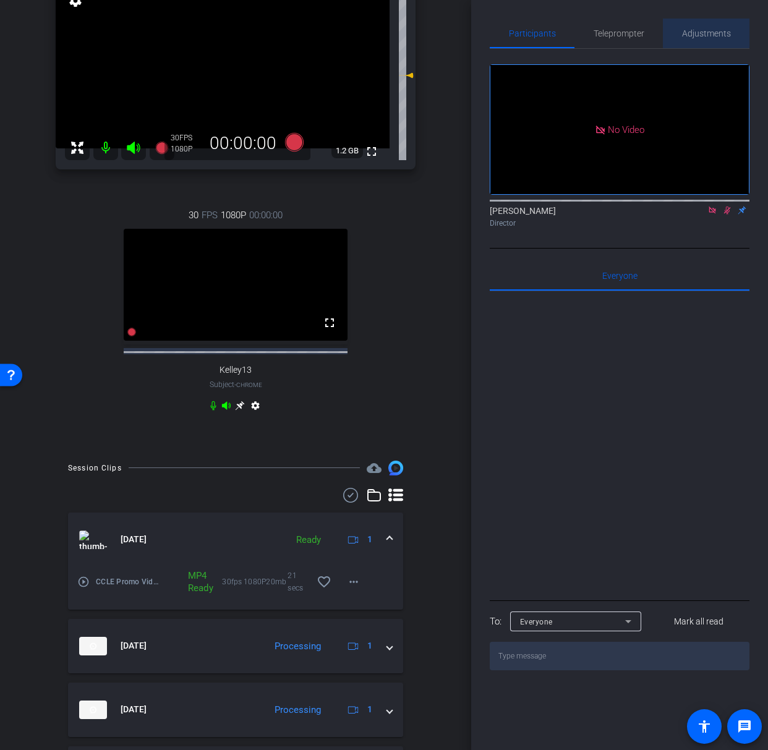
click at [704, 32] on span "Adjustments" at bounding box center [706, 33] width 49 height 9
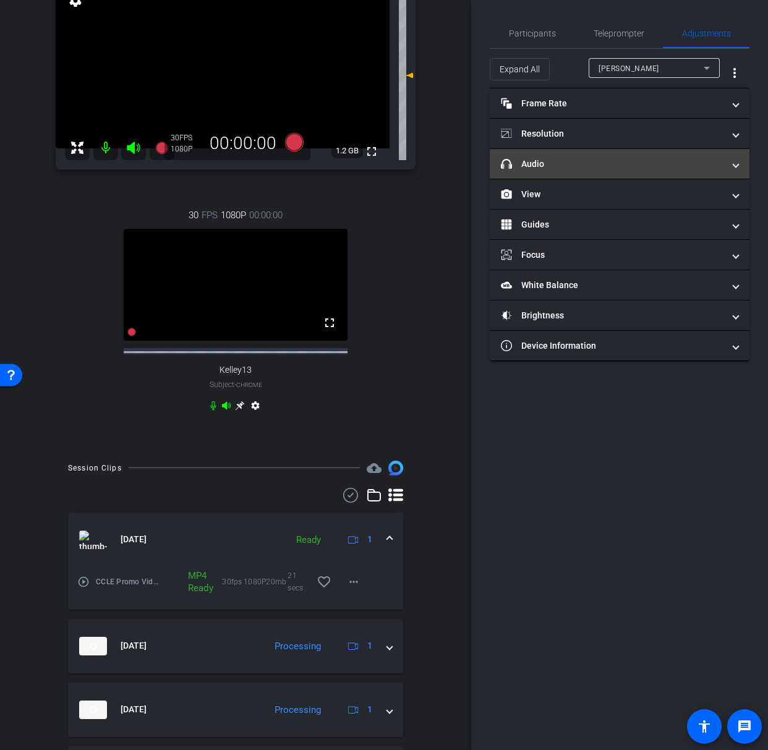
click at [620, 166] on mat-panel-title "headphone icon Audio" at bounding box center [612, 164] width 223 height 13
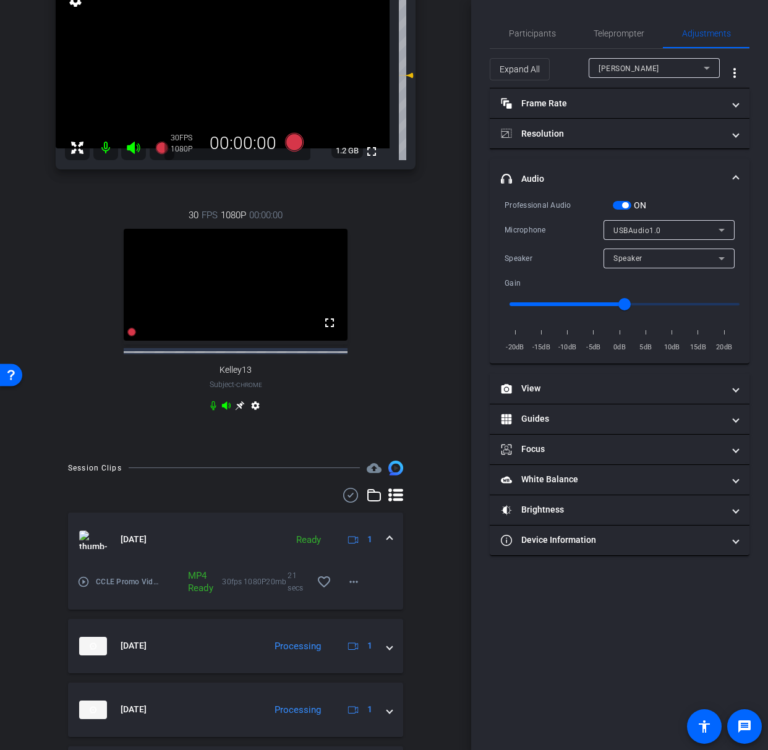
click at [643, 309] on input "range" at bounding box center [625, 304] width 256 height 27
click at [597, 305] on input "range" at bounding box center [625, 304] width 256 height 27
click at [620, 310] on input "range" at bounding box center [625, 304] width 256 height 27
click at [644, 307] on input "range" at bounding box center [625, 304] width 256 height 27
click at [672, 307] on input "range" at bounding box center [625, 304] width 256 height 27
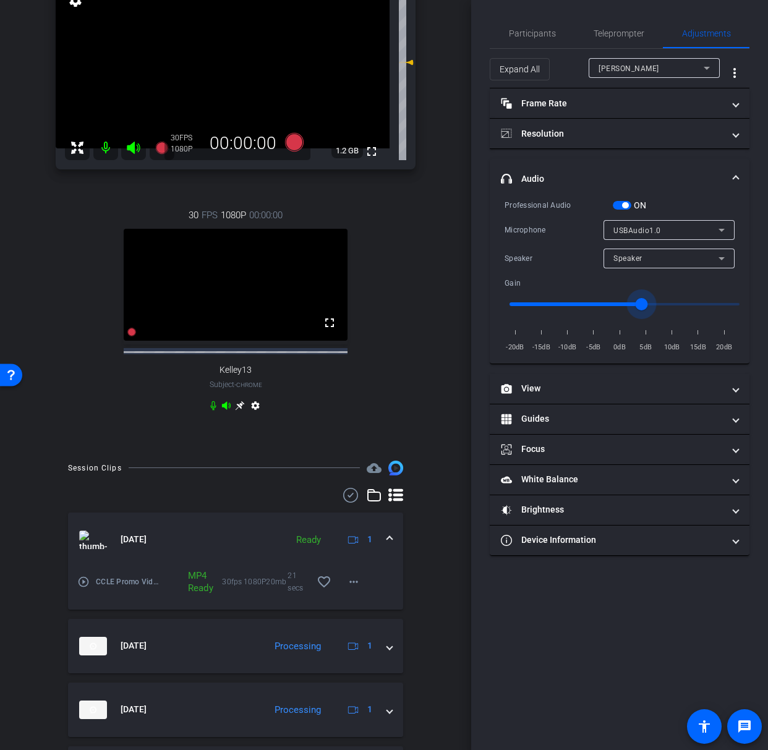
click at [669, 306] on input "range" at bounding box center [625, 304] width 256 height 27
type input "3"
click at [641, 306] on input "range" at bounding box center [625, 304] width 256 height 27
click at [537, 38] on span "Participants" at bounding box center [532, 33] width 47 height 9
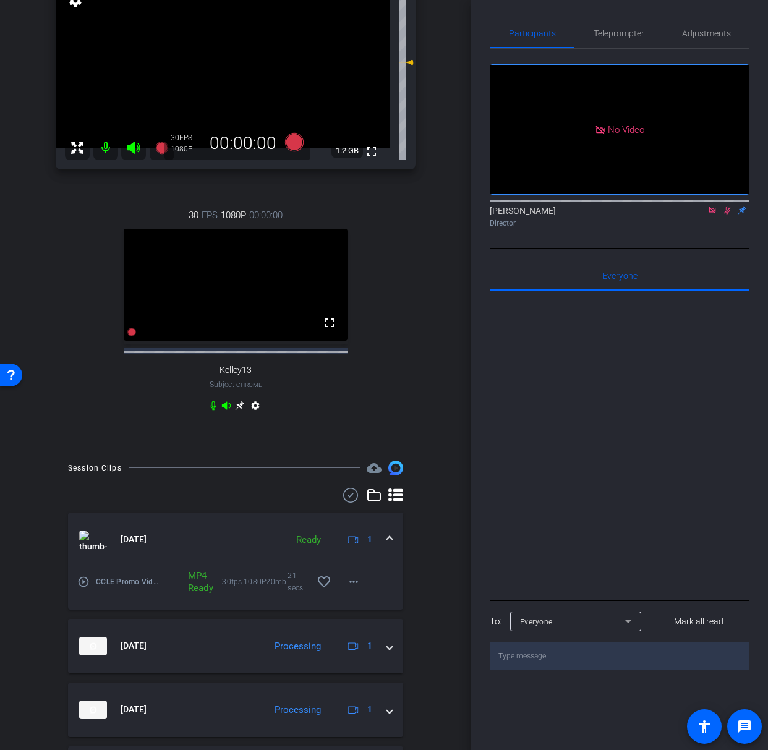
click at [726, 207] on icon at bounding box center [727, 211] width 7 height 8
click at [712, 207] on icon at bounding box center [712, 210] width 7 height 7
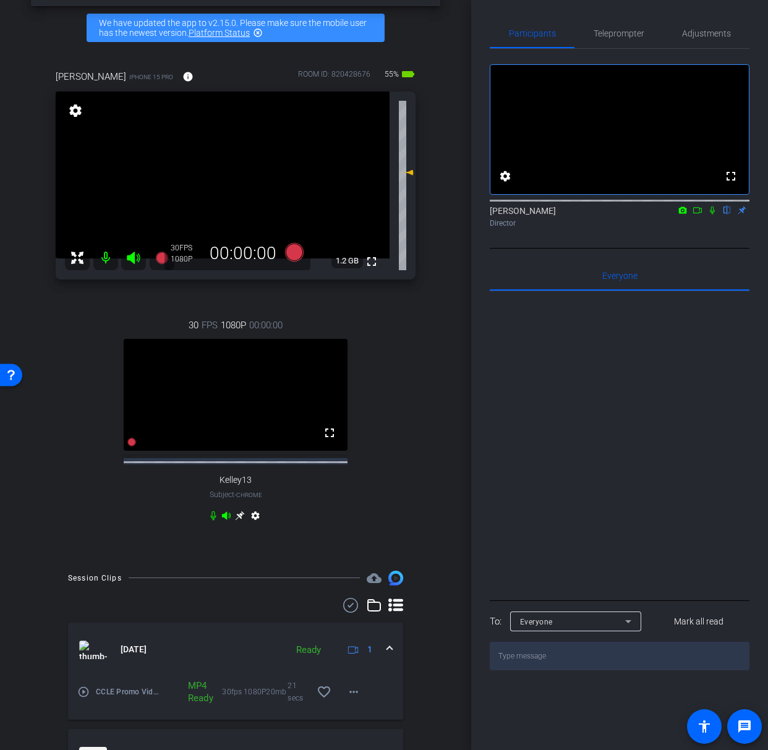
scroll to position [38, 0]
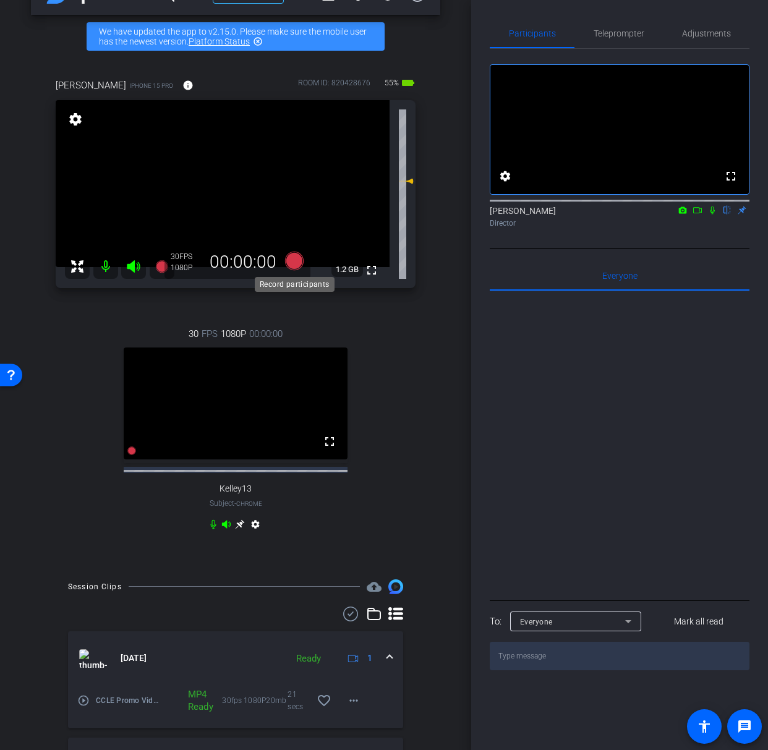
click at [296, 263] on icon at bounding box center [294, 261] width 19 height 19
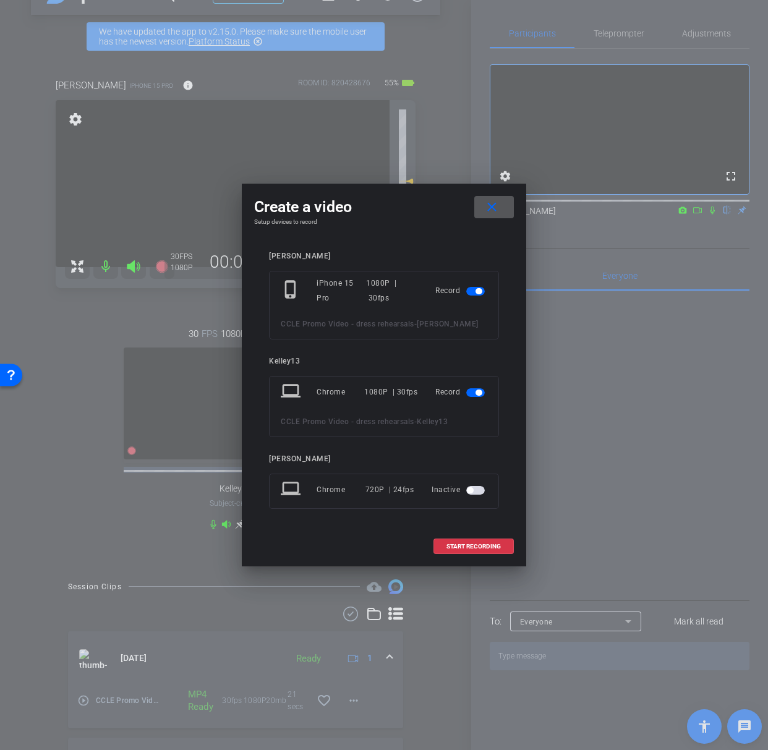
click at [475, 396] on span "button" at bounding box center [475, 392] width 19 height 9
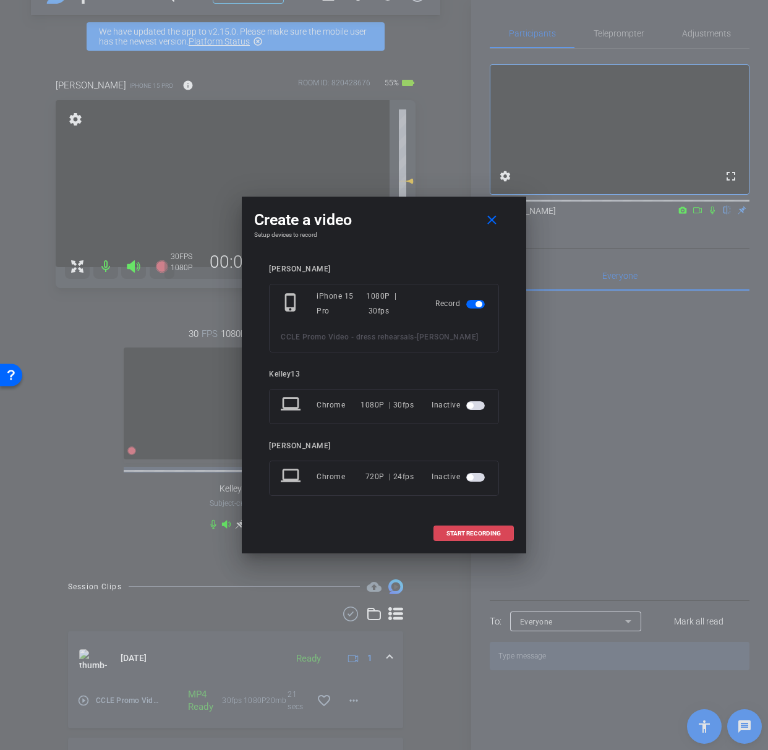
click at [482, 531] on span "START RECORDING" at bounding box center [474, 534] width 54 height 6
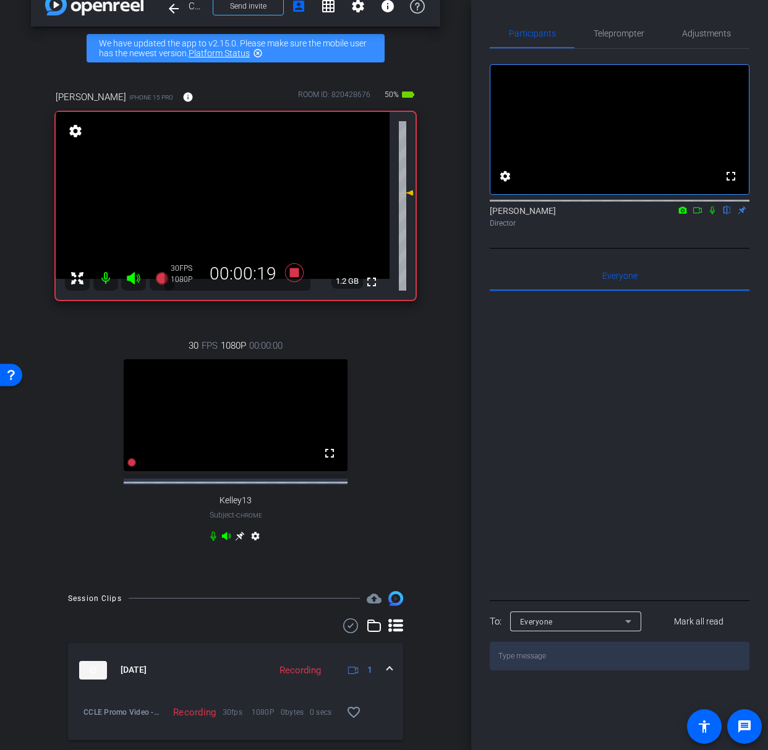
scroll to position [40, 0]
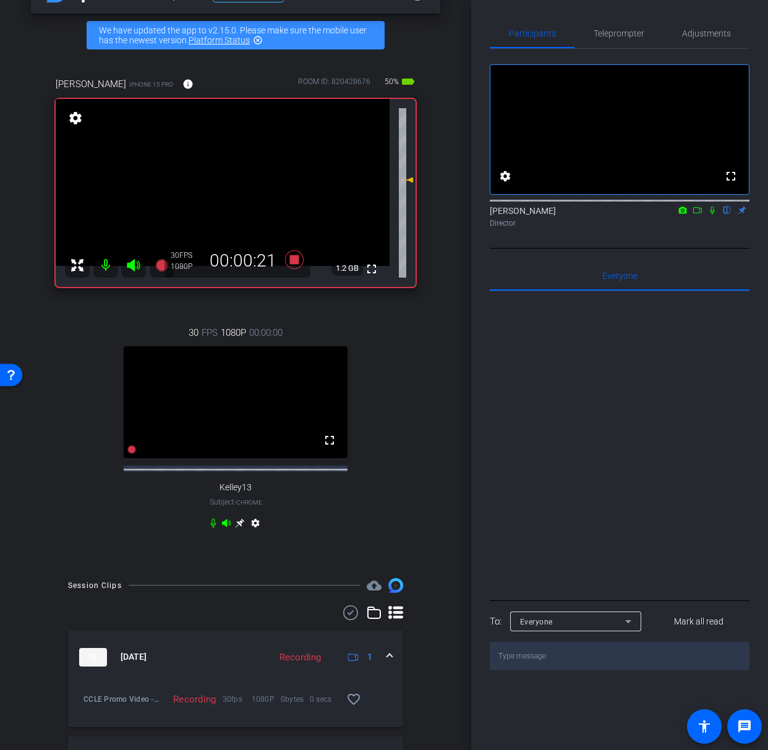
click at [709, 215] on icon at bounding box center [712, 210] width 10 height 9
click at [691, 216] on mat-icon at bounding box center [697, 210] width 15 height 11
click at [213, 528] on icon at bounding box center [213, 523] width 10 height 10
click at [216, 528] on icon at bounding box center [213, 523] width 10 height 10
click at [725, 215] on icon at bounding box center [727, 210] width 10 height 9
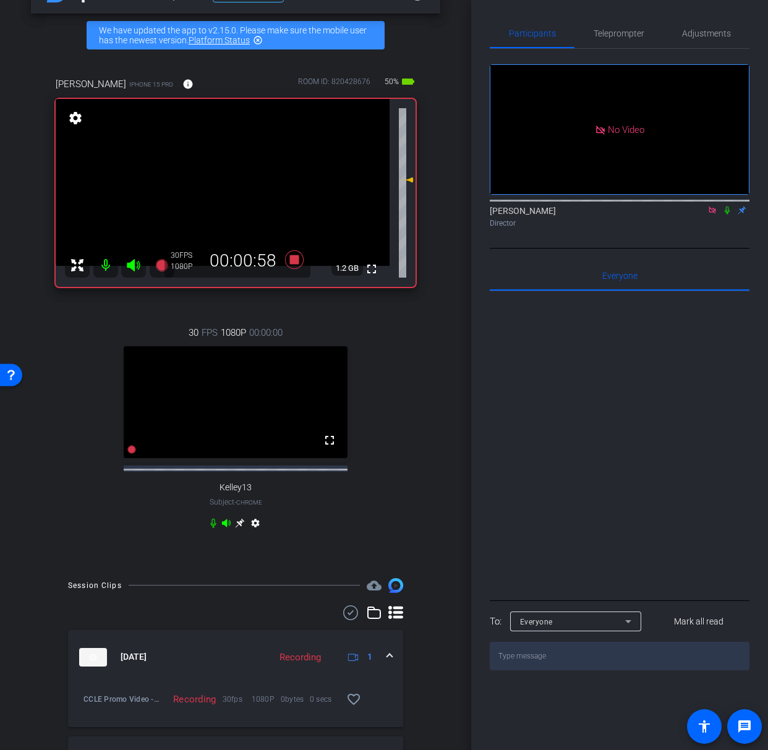
click at [710, 213] on icon at bounding box center [712, 210] width 7 height 7
click at [291, 262] on icon at bounding box center [294, 259] width 19 height 19
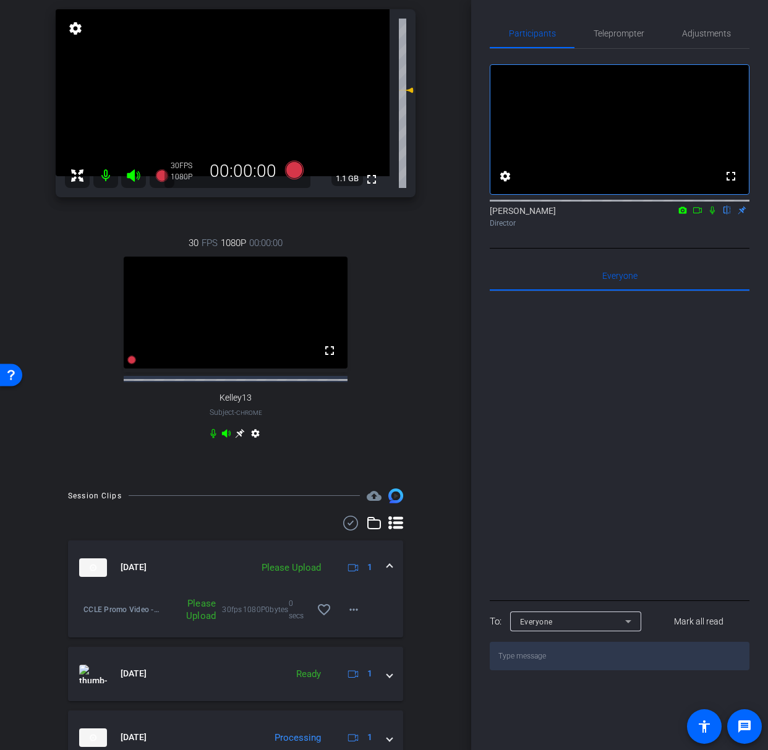
scroll to position [252, 0]
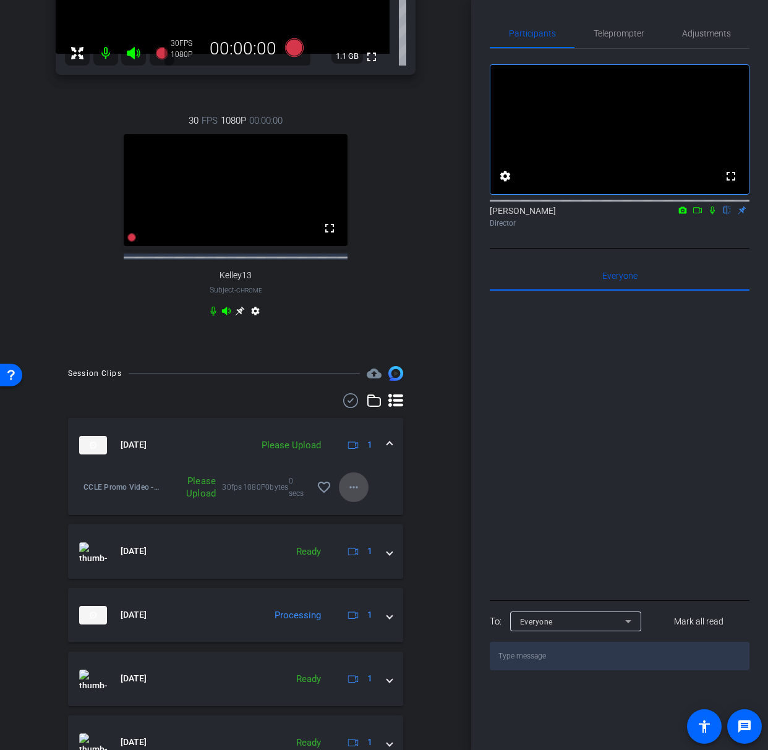
click at [353, 495] on mat-icon "more_horiz" at bounding box center [353, 487] width 15 height 15
click at [377, 561] on span "Delete clip" at bounding box center [373, 562] width 49 height 15
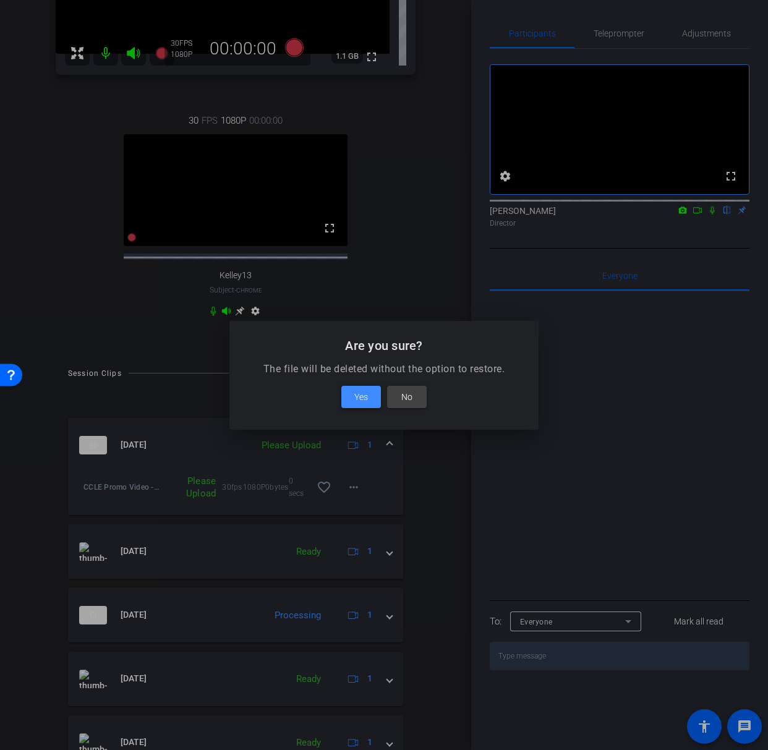
click at [372, 396] on span at bounding box center [361, 397] width 40 height 30
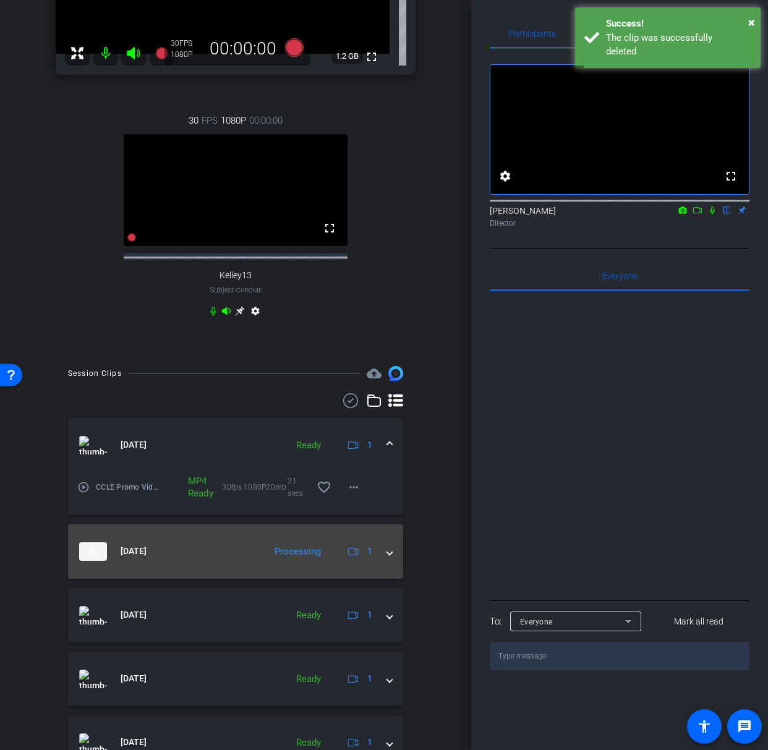
click at [390, 558] on span at bounding box center [389, 551] width 5 height 13
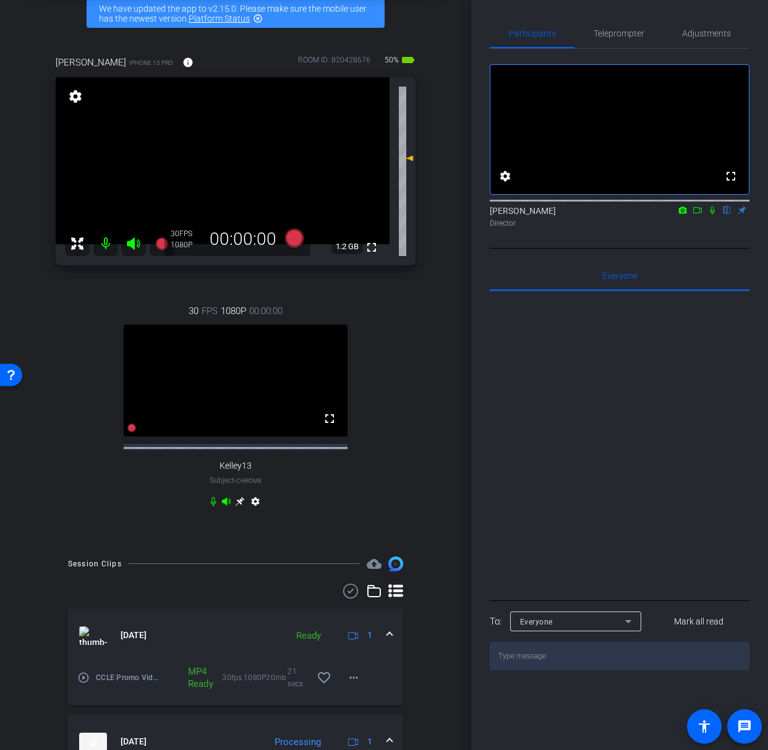
scroll to position [0, 0]
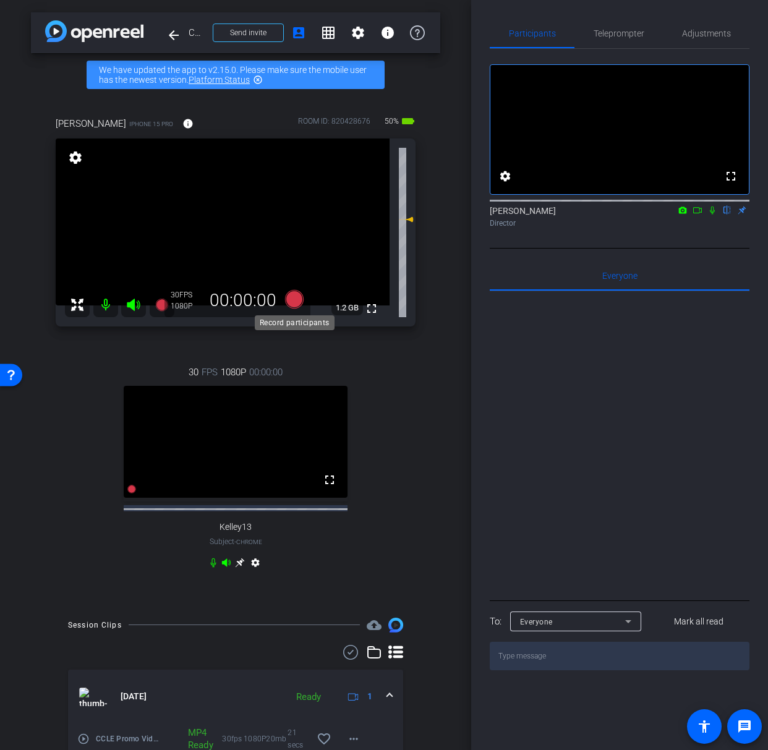
click at [300, 302] on icon at bounding box center [294, 299] width 19 height 19
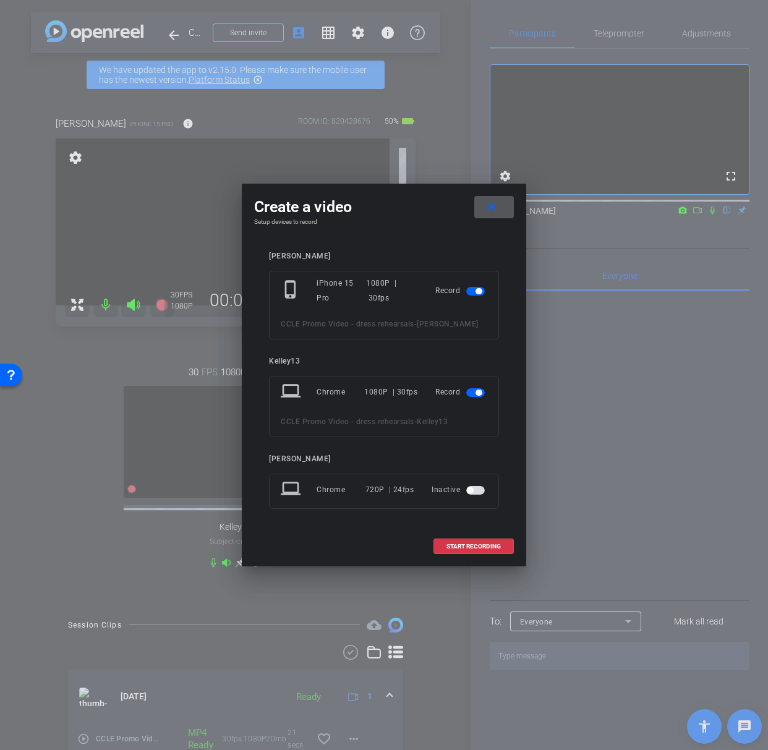
click at [474, 388] on span "button" at bounding box center [475, 392] width 19 height 9
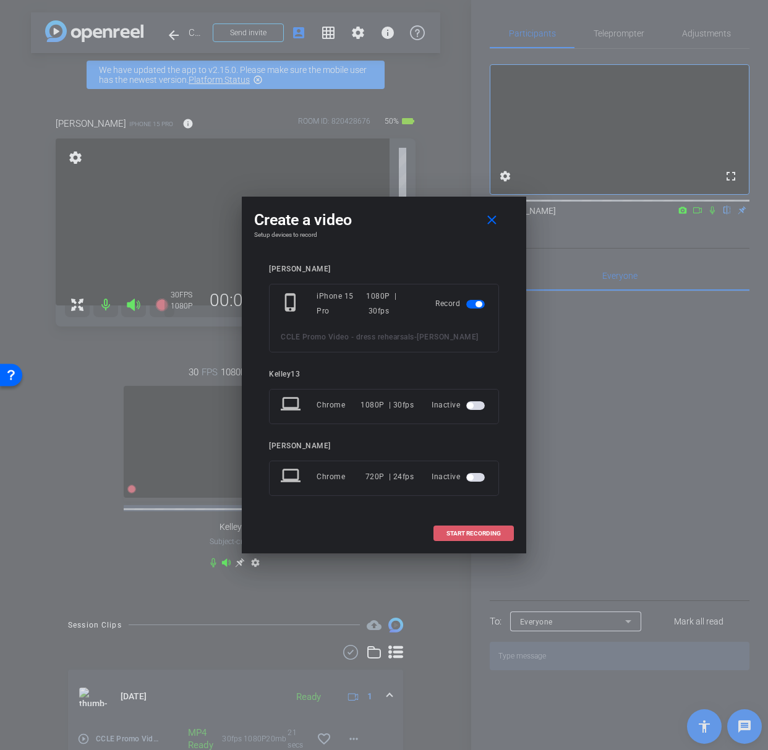
click at [476, 536] on span "START RECORDING" at bounding box center [474, 534] width 54 height 6
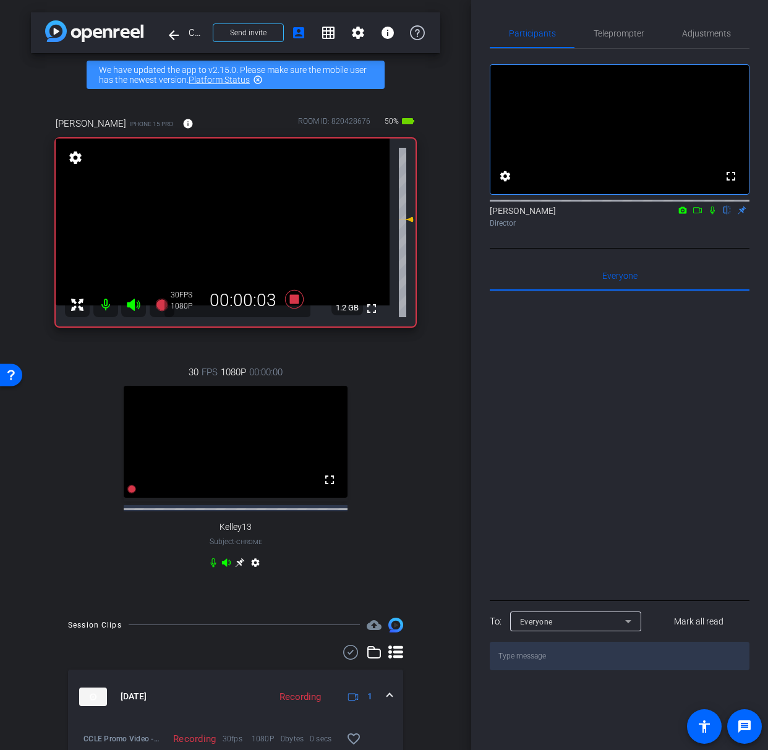
click at [694, 215] on icon at bounding box center [698, 210] width 10 height 9
click at [724, 215] on icon at bounding box center [727, 210] width 10 height 9
click at [213, 568] on icon at bounding box center [213, 563] width 10 height 10
click at [212, 568] on icon at bounding box center [213, 563] width 10 height 10
click at [215, 567] on icon at bounding box center [213, 562] width 6 height 9
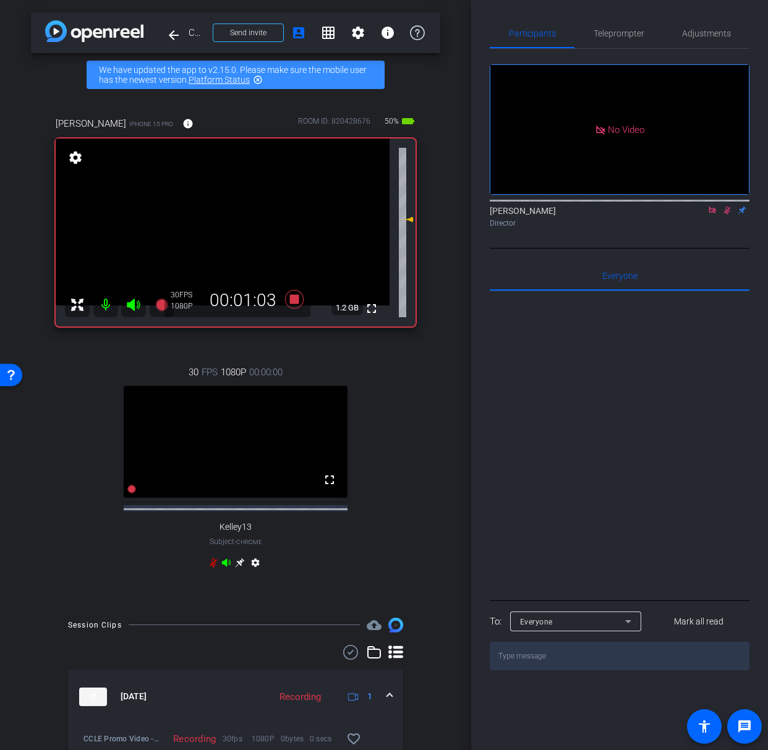
click at [214, 568] on icon at bounding box center [213, 563] width 10 height 10
click at [215, 568] on icon at bounding box center [213, 563] width 10 height 10
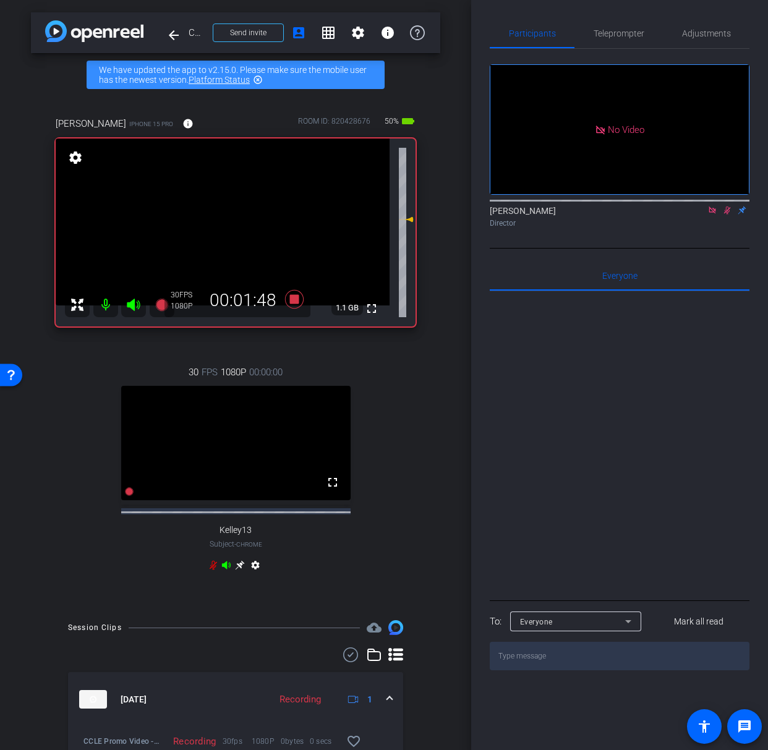
click at [215, 570] on icon at bounding box center [213, 565] width 10 height 10
click at [216, 570] on icon at bounding box center [213, 565] width 10 height 10
click at [215, 570] on icon at bounding box center [213, 565] width 10 height 10
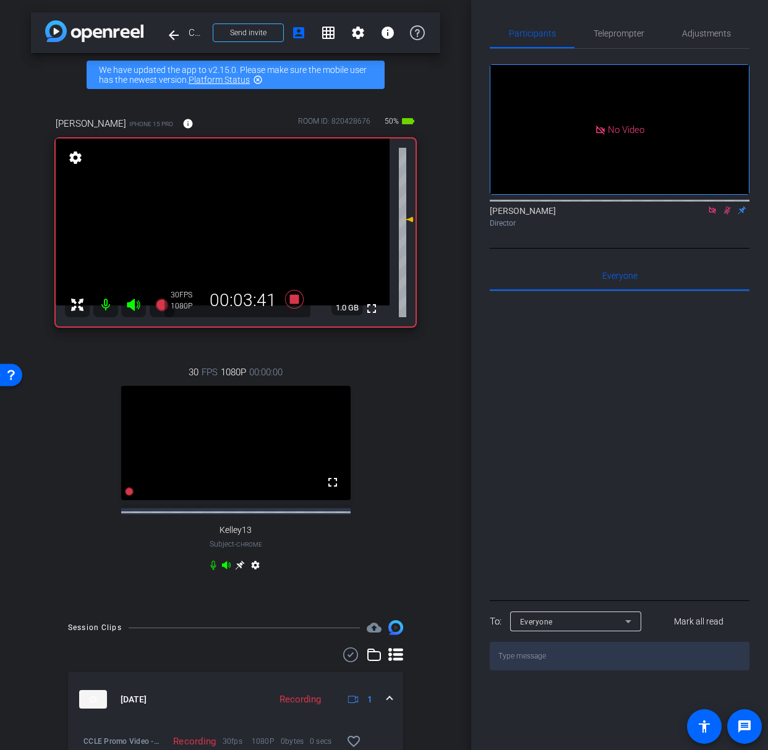
click at [215, 570] on icon at bounding box center [213, 565] width 10 height 10
click at [216, 570] on icon at bounding box center [213, 565] width 10 height 10
click at [214, 570] on icon at bounding box center [213, 565] width 10 height 10
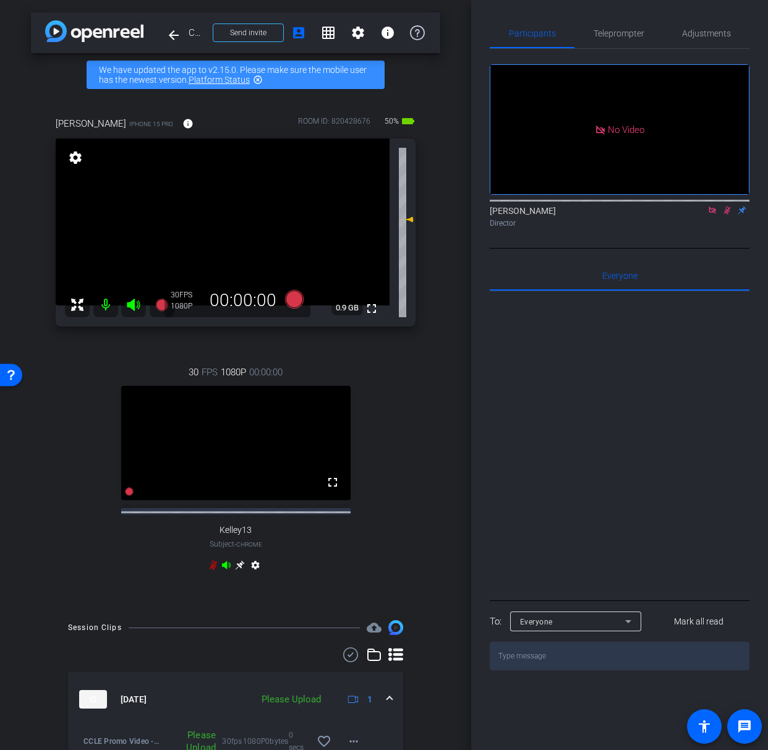
click at [212, 570] on icon at bounding box center [213, 565] width 10 height 10
click at [213, 570] on icon at bounding box center [213, 565] width 7 height 9
click at [727, 215] on icon at bounding box center [727, 210] width 10 height 9
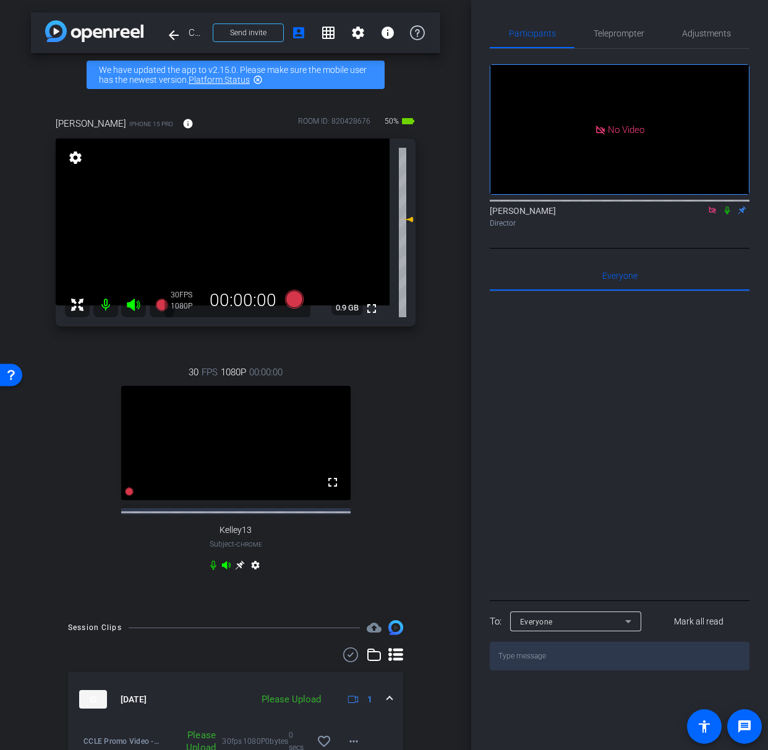
click at [709, 213] on icon at bounding box center [712, 210] width 7 height 7
click at [318, 497] on span at bounding box center [333, 483] width 30 height 30
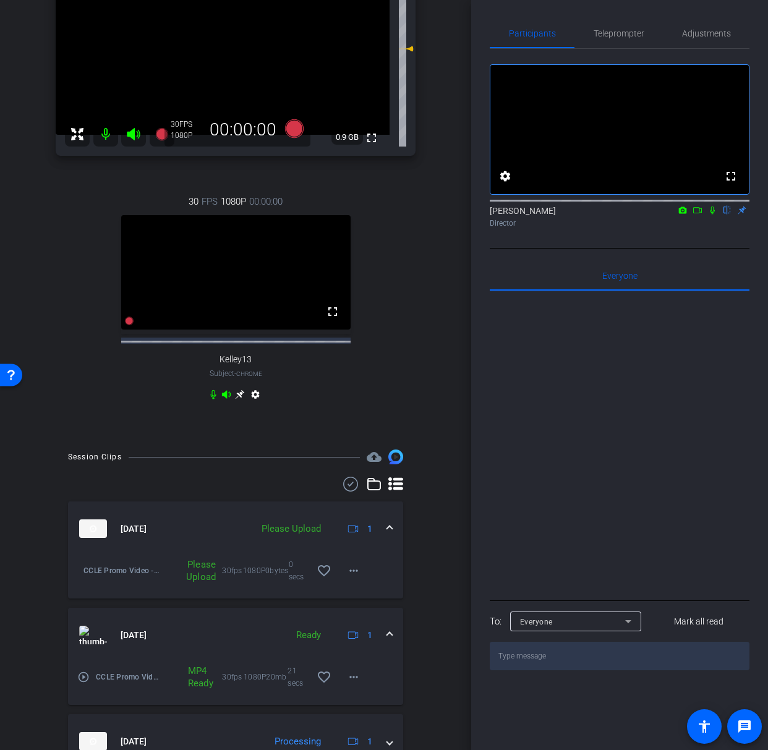
scroll to position [181, 0]
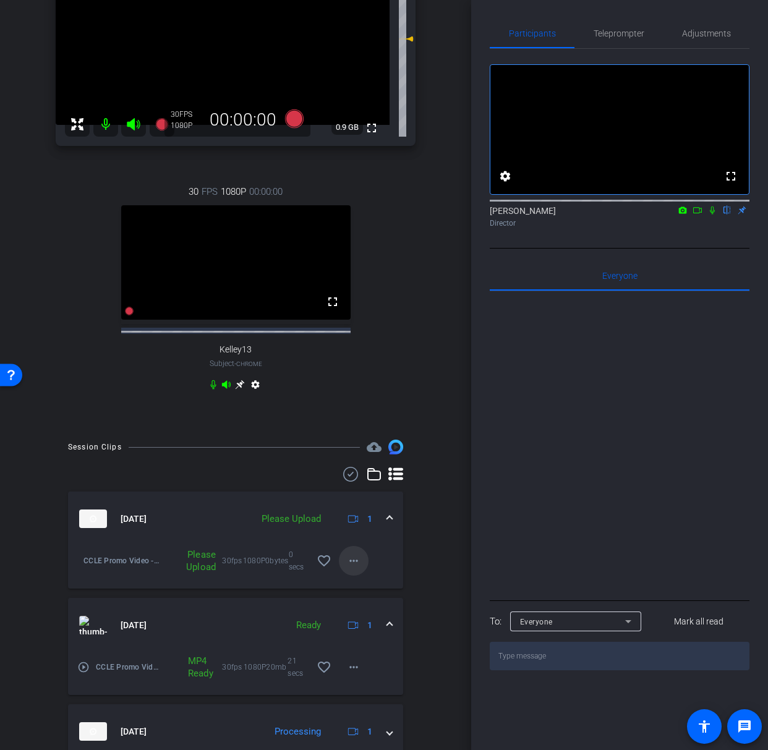
click at [357, 568] on mat-icon "more_horiz" at bounding box center [353, 560] width 15 height 15
click at [378, 583] on span "Upload" at bounding box center [373, 602] width 49 height 15
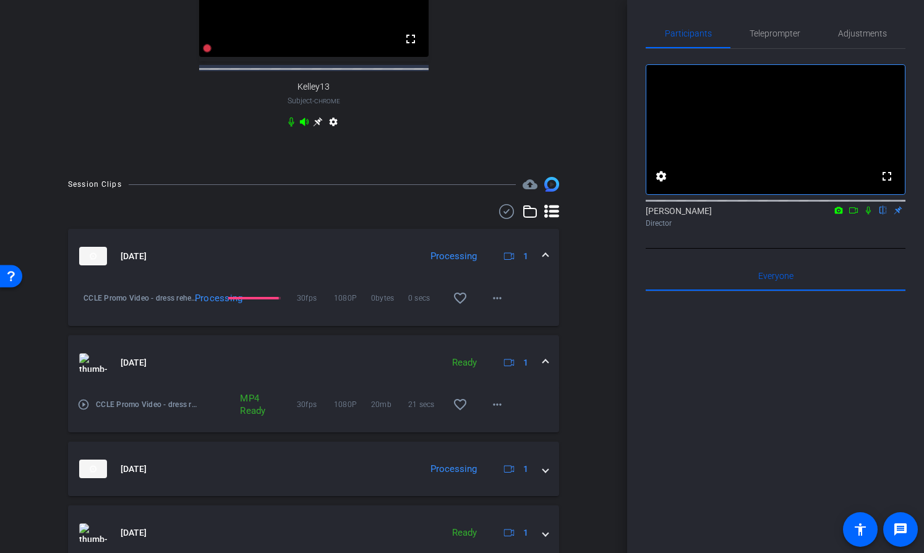
scroll to position [538, 0]
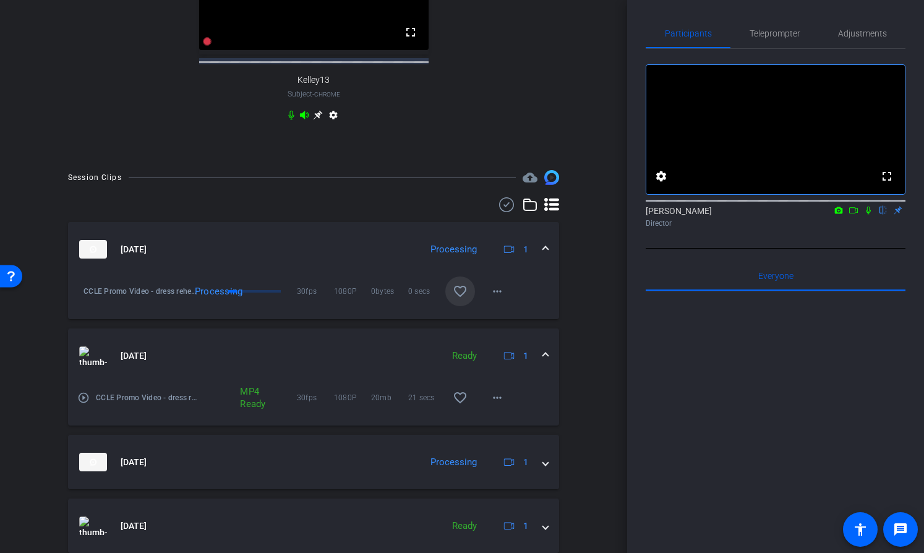
click at [457, 299] on mat-icon "favorite_border" at bounding box center [460, 291] width 15 height 15
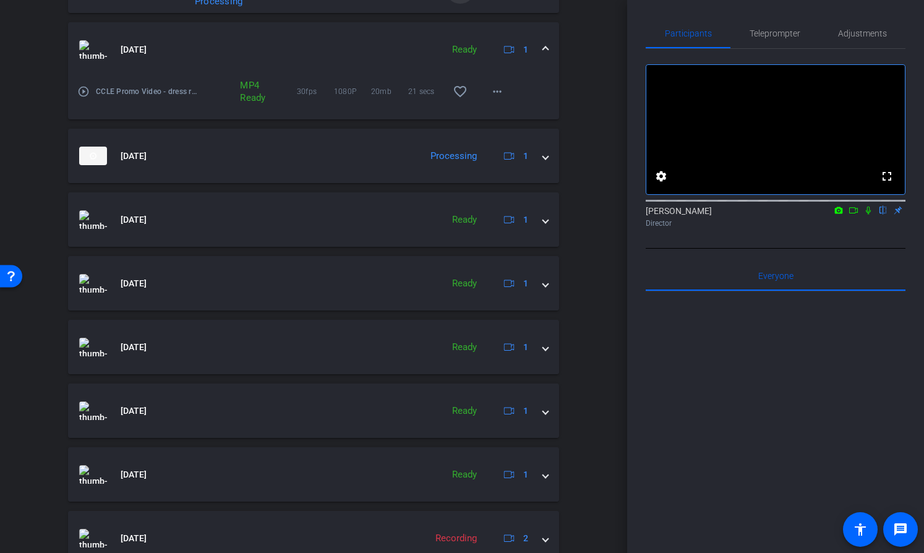
scroll to position [845, 0]
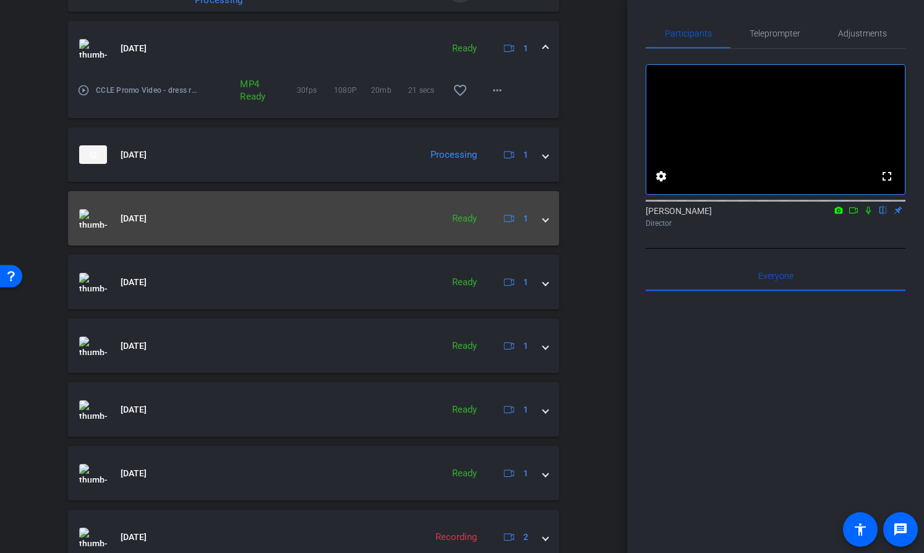
click at [547, 242] on mat-expansion-panel-header "Sep 15, 2025 Ready 1" at bounding box center [313, 218] width 491 height 54
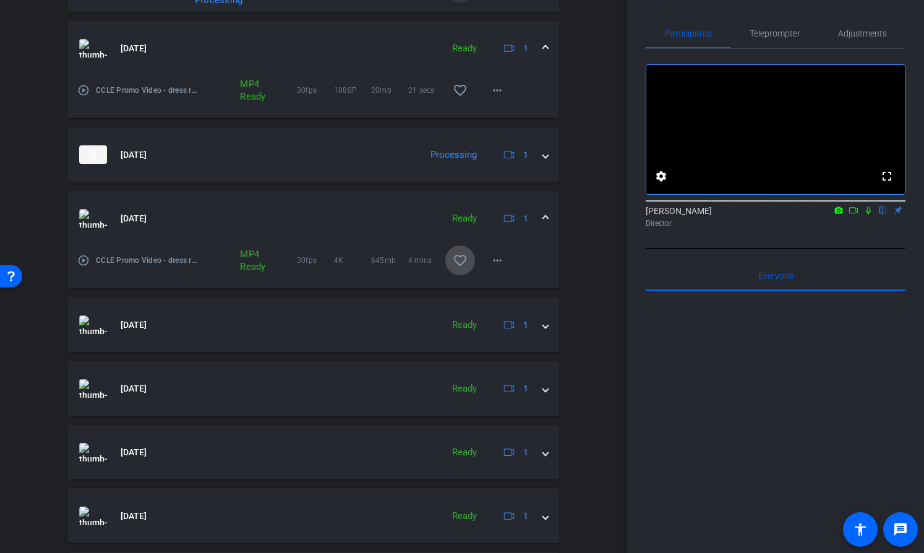
click at [459, 268] on mat-icon "favorite_border" at bounding box center [460, 260] width 15 height 15
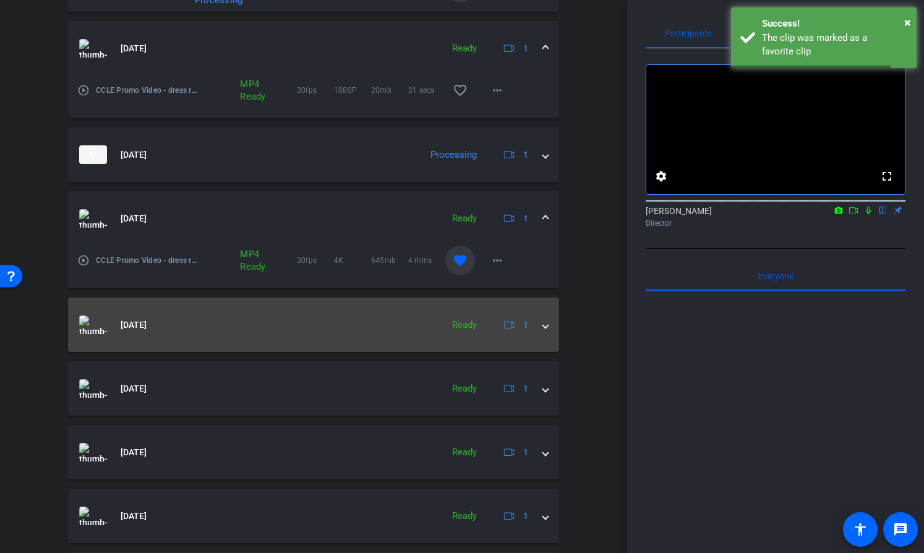
click at [547, 348] on mat-expansion-panel-header "Sep 15, 2025 Ready 1" at bounding box center [313, 324] width 491 height 54
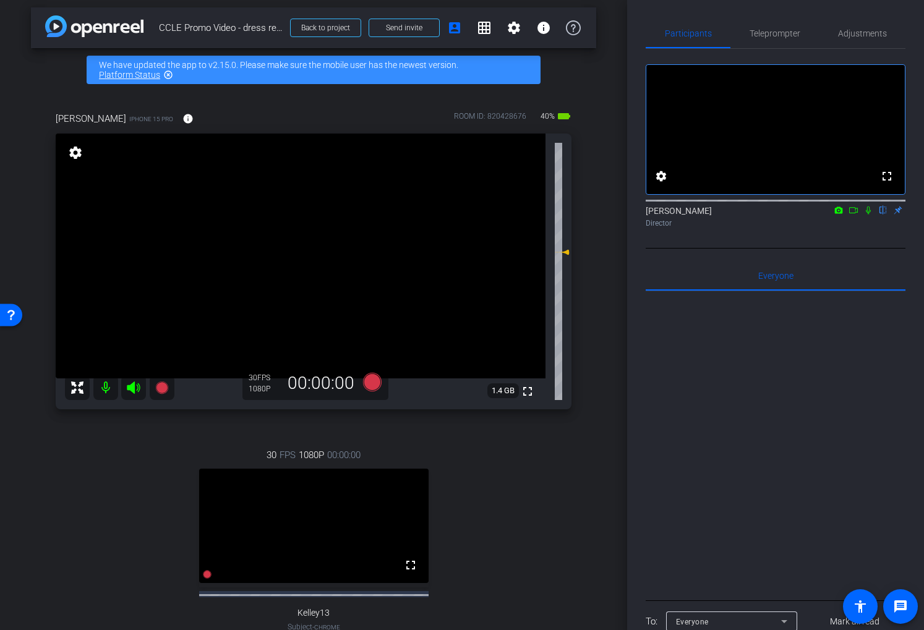
scroll to position [0, 0]
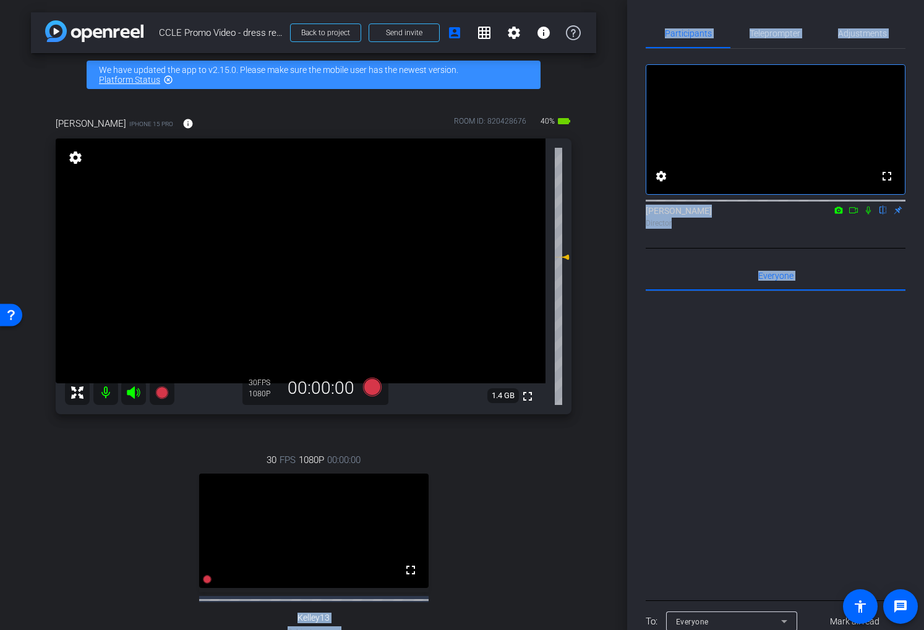
drag, startPoint x: 625, startPoint y: 506, endPoint x: 642, endPoint y: 506, distance: 17.3
click at [642, 506] on div "arrow_back CCLE Promo Video - dress rehearsals Back to project Send invite acco…" at bounding box center [462, 315] width 924 height 630
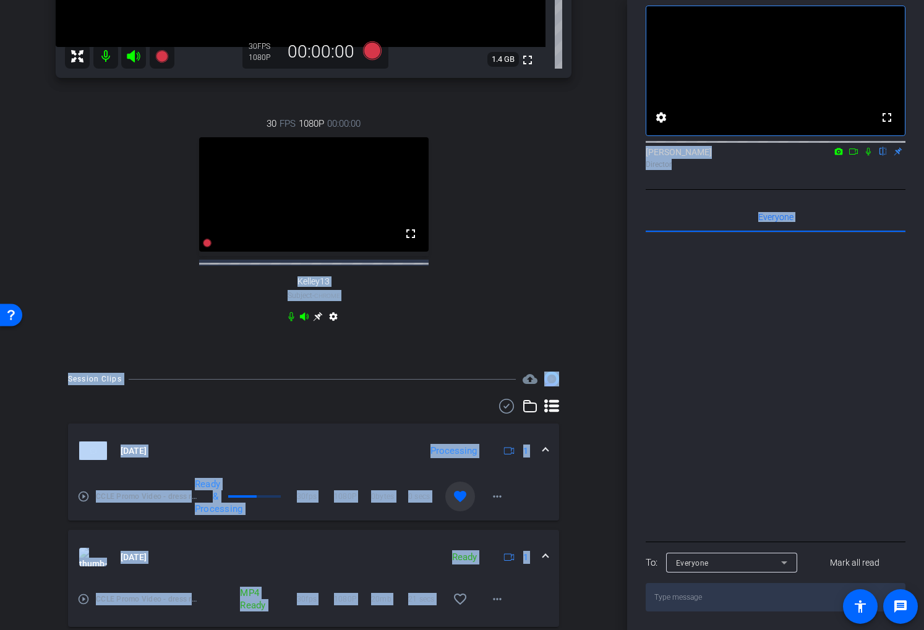
scroll to position [343, 0]
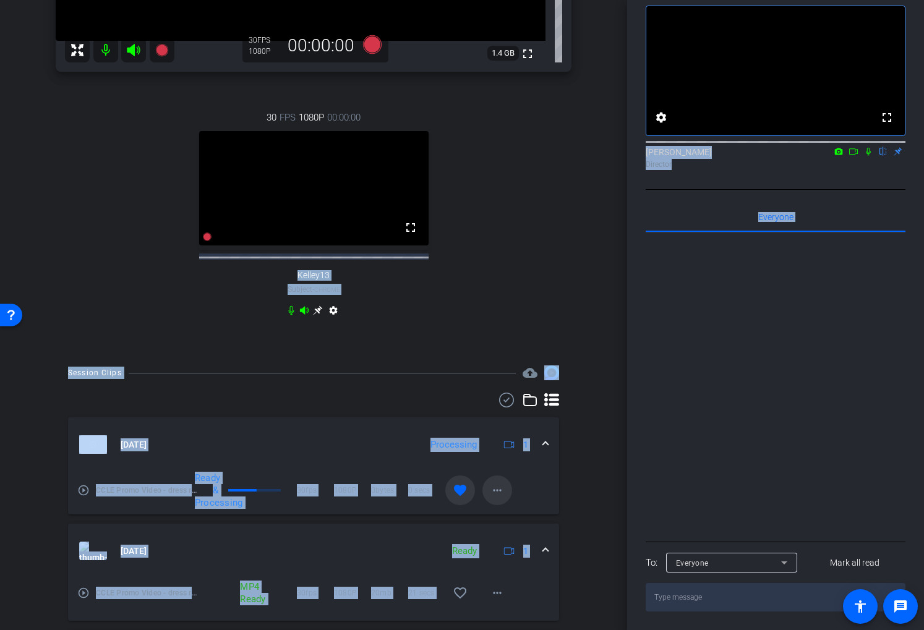
click at [494, 498] on mat-icon "more_horiz" at bounding box center [497, 490] width 15 height 15
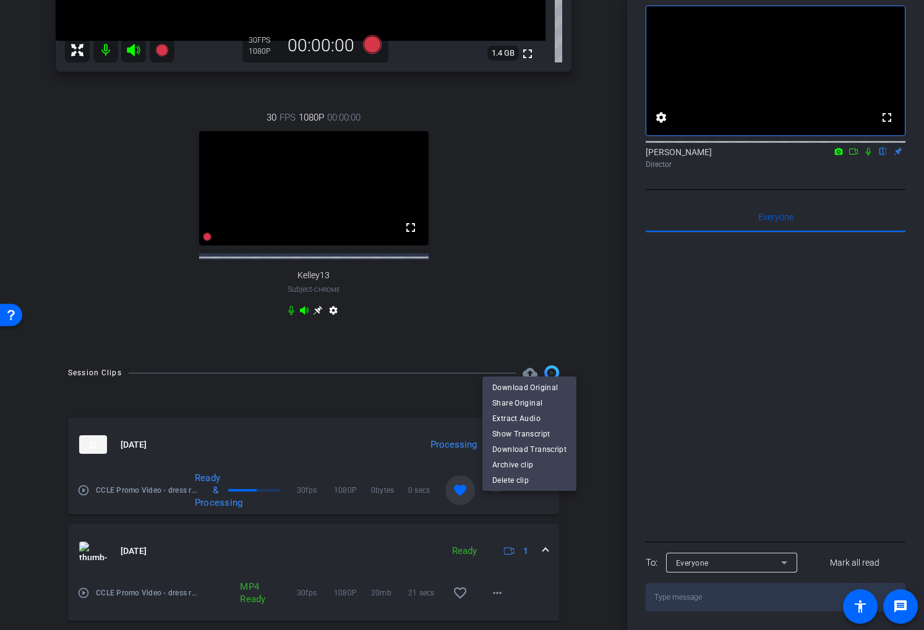
click at [569, 336] on div at bounding box center [462, 315] width 924 height 630
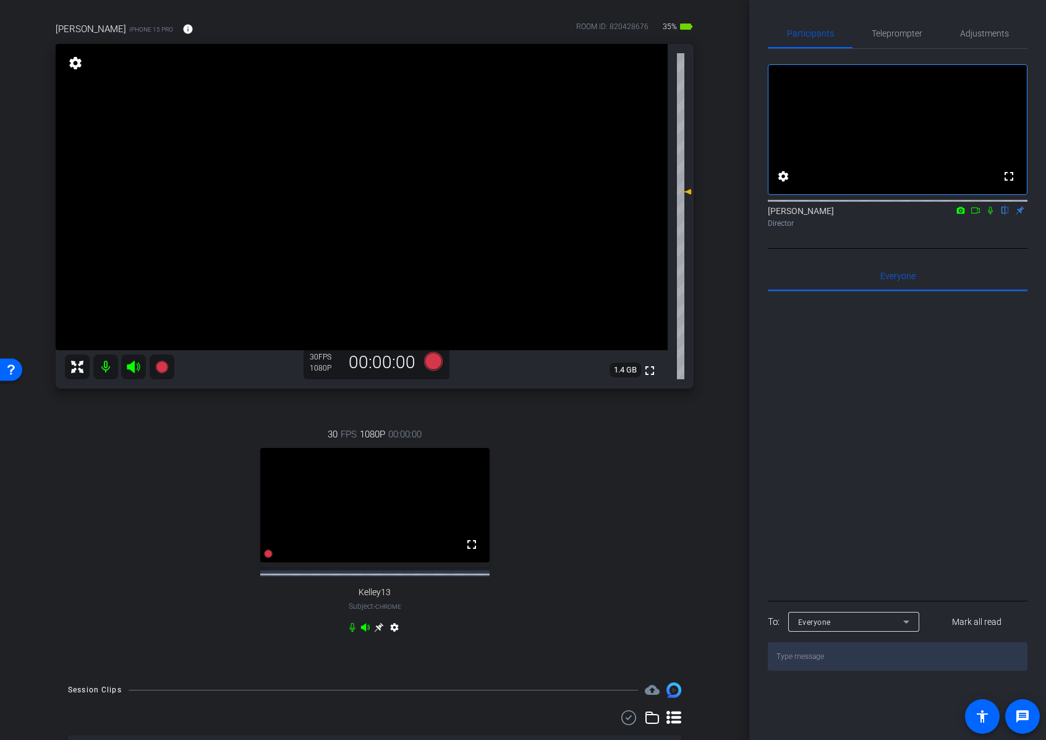
scroll to position [89, 0]
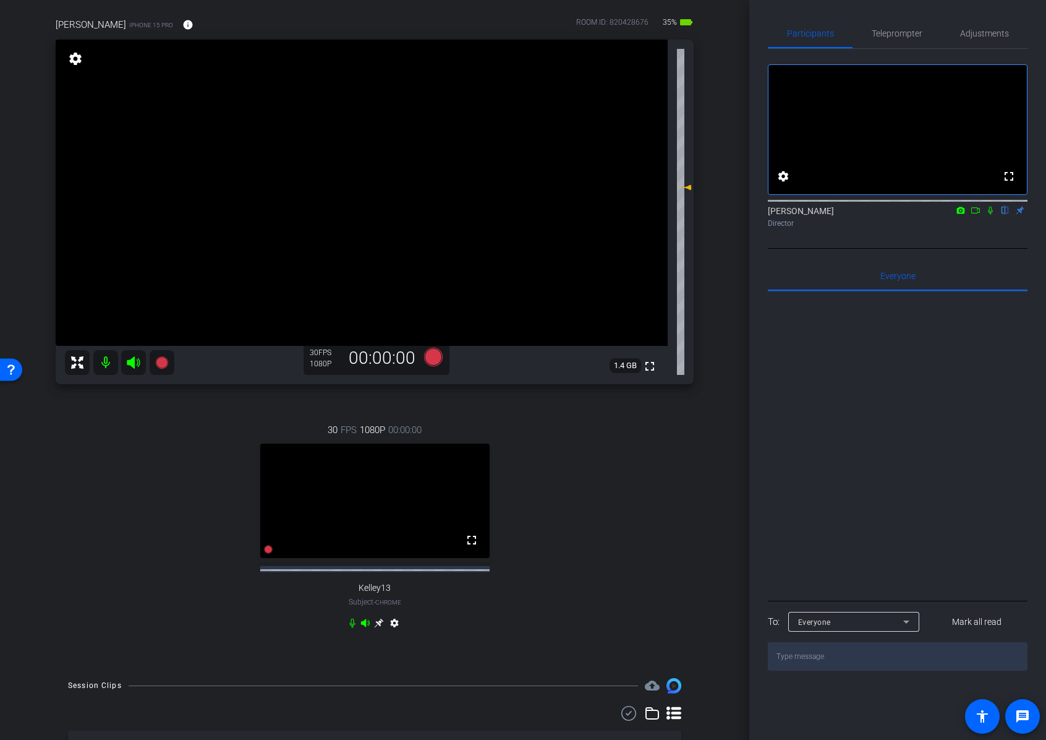
click at [636, 468] on div "30 FPS 1080P 00:00:00 fullscreen Kelley13 Subject - Chrome settings" at bounding box center [375, 528] width 638 height 251
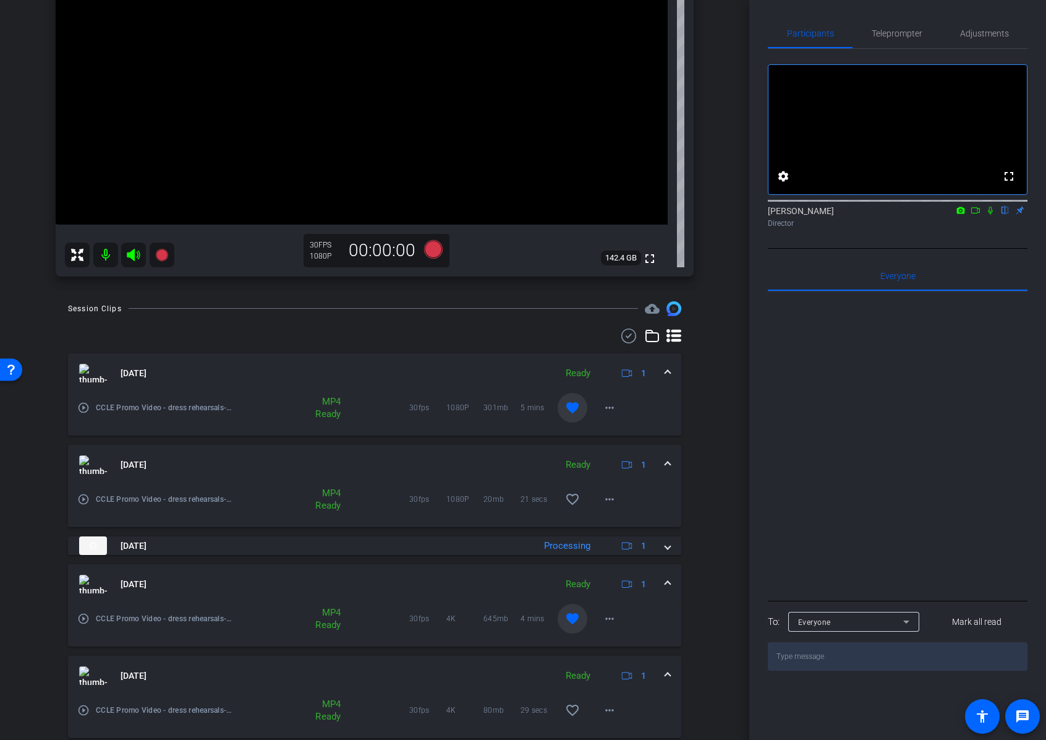
scroll to position [0, 0]
